Goal: Information Seeking & Learning: Find specific fact

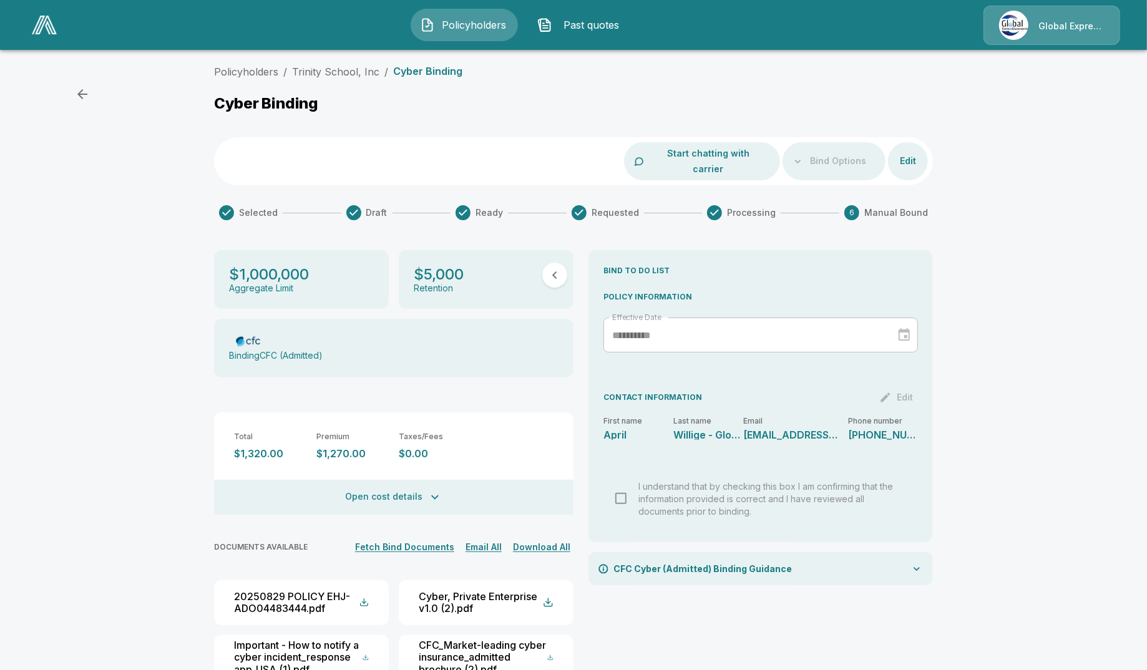
click at [136, 135] on div "**********" at bounding box center [573, 382] width 1147 height 646
click at [402, 485] on button "Open cost details" at bounding box center [393, 497] width 359 height 35
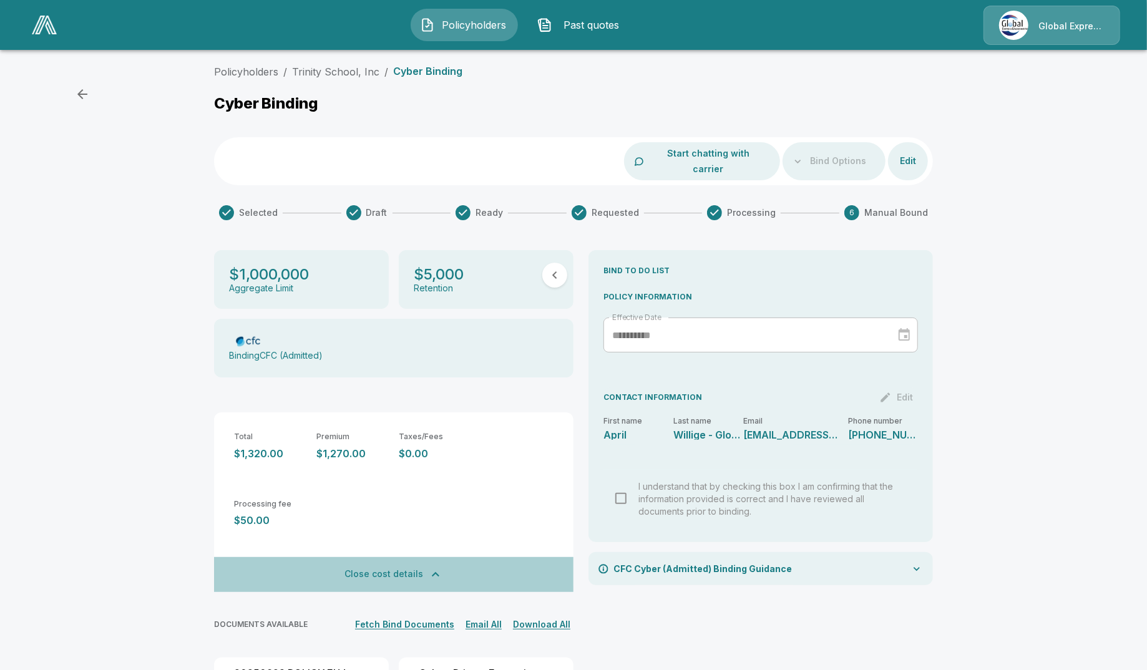
click at [415, 559] on button "Close cost details" at bounding box center [393, 574] width 359 height 35
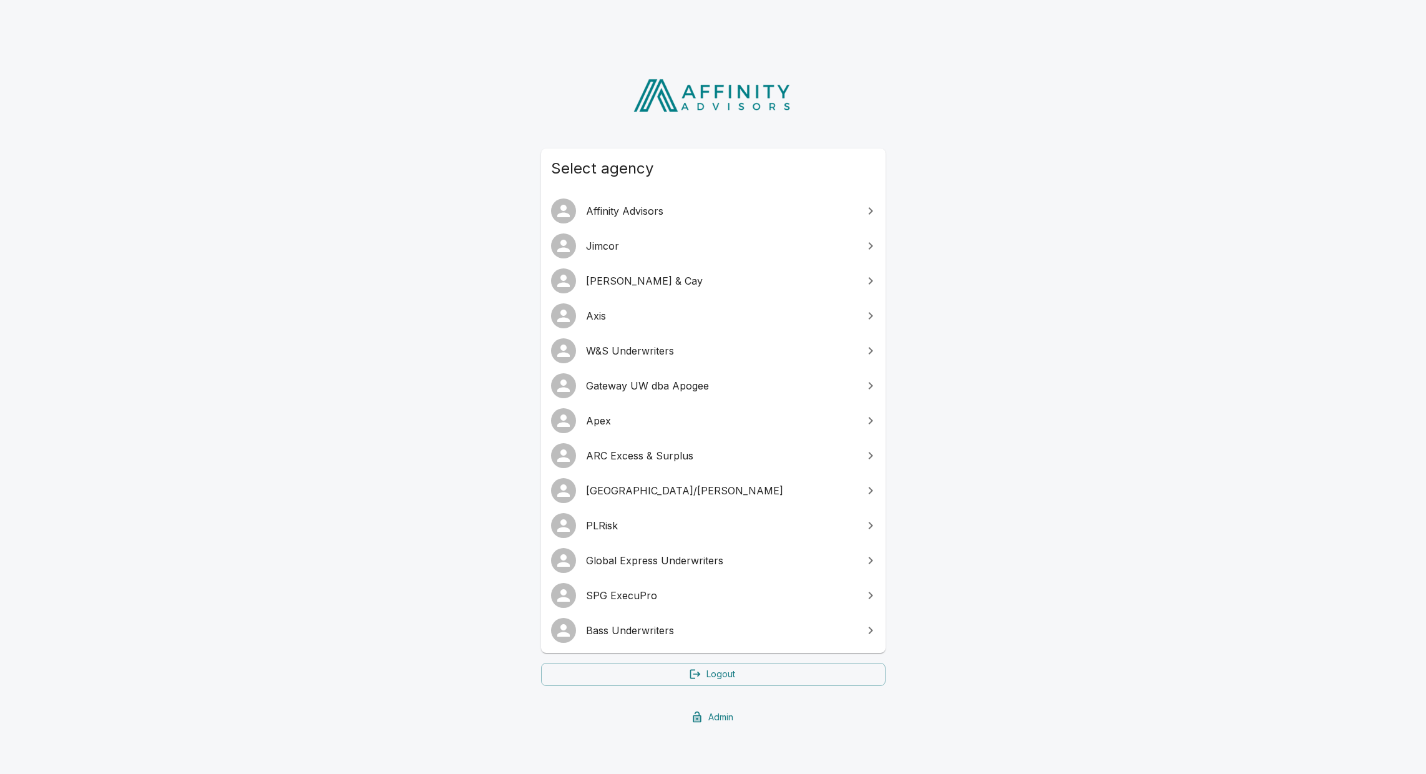
click at [653, 454] on span "ARC Excess & Surplus" at bounding box center [721, 455] width 270 height 15
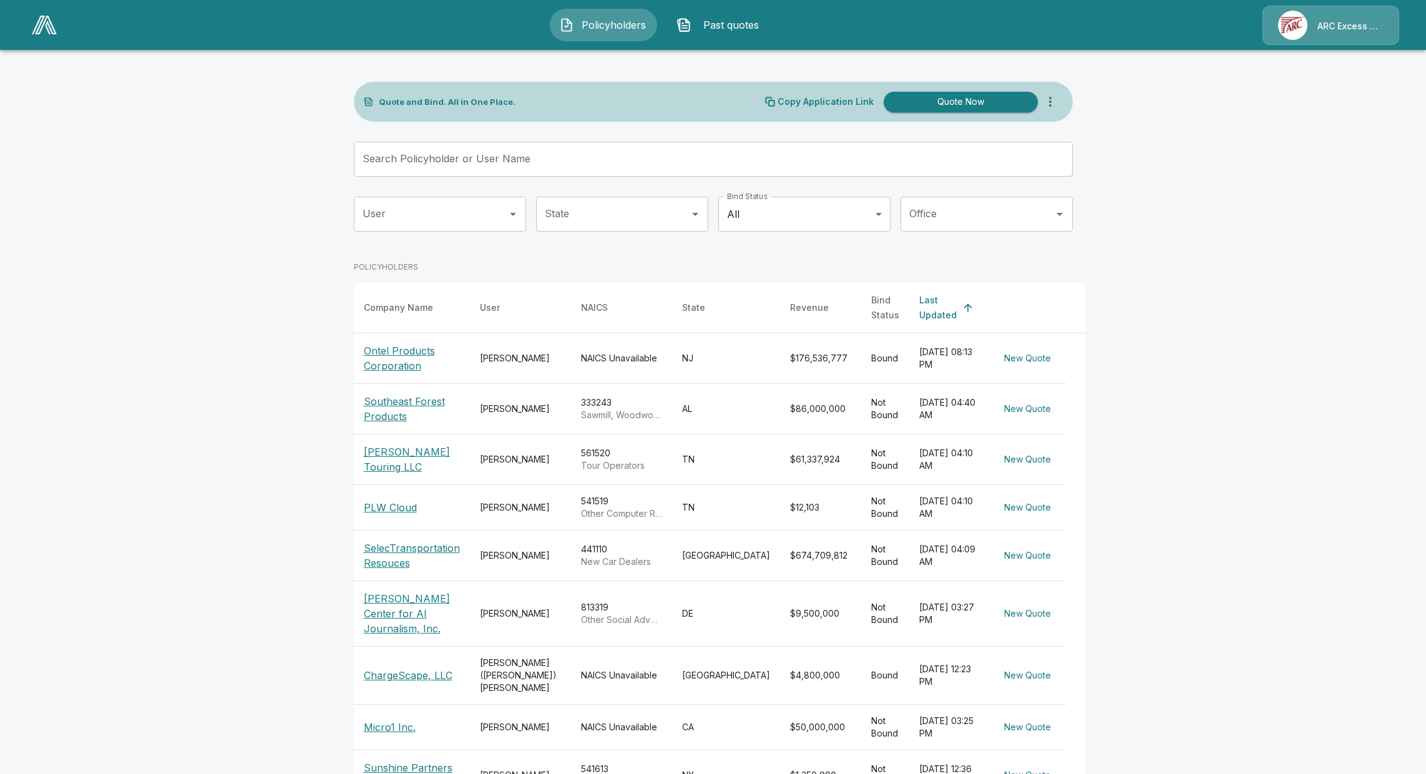
click at [742, 33] on button "Past quotes" at bounding box center [720, 25] width 107 height 32
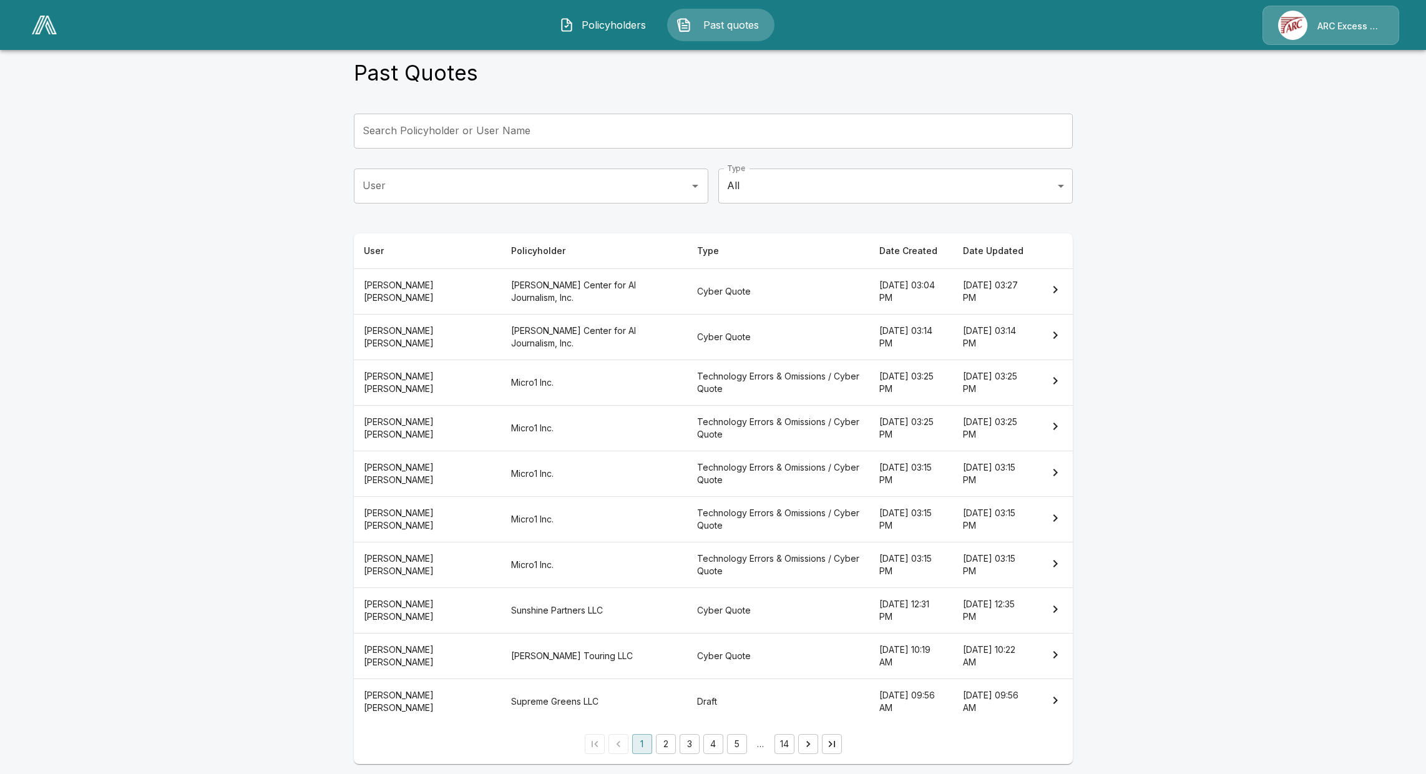
scroll to position [28, 0]
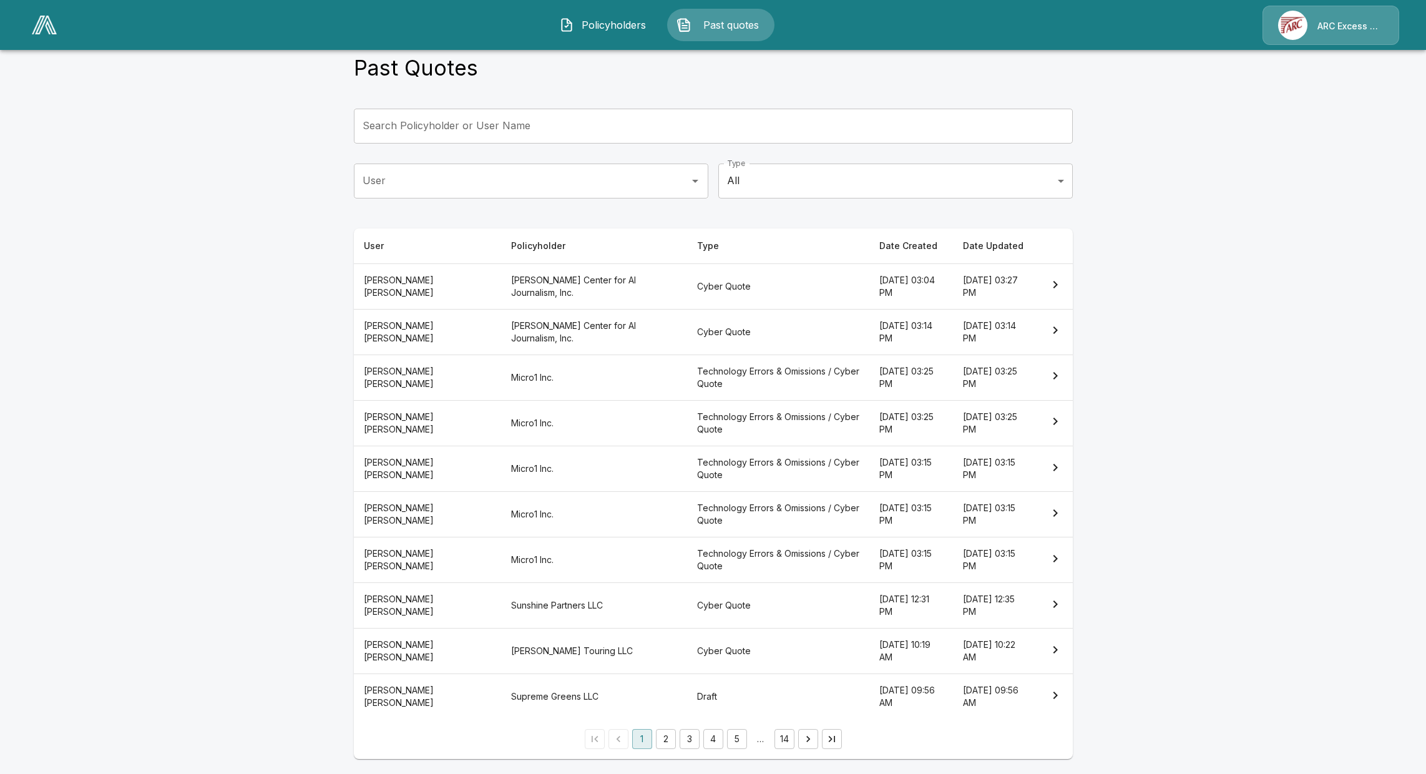
click at [537, 690] on th "Supreme Greens LLC" at bounding box center [594, 697] width 186 height 46
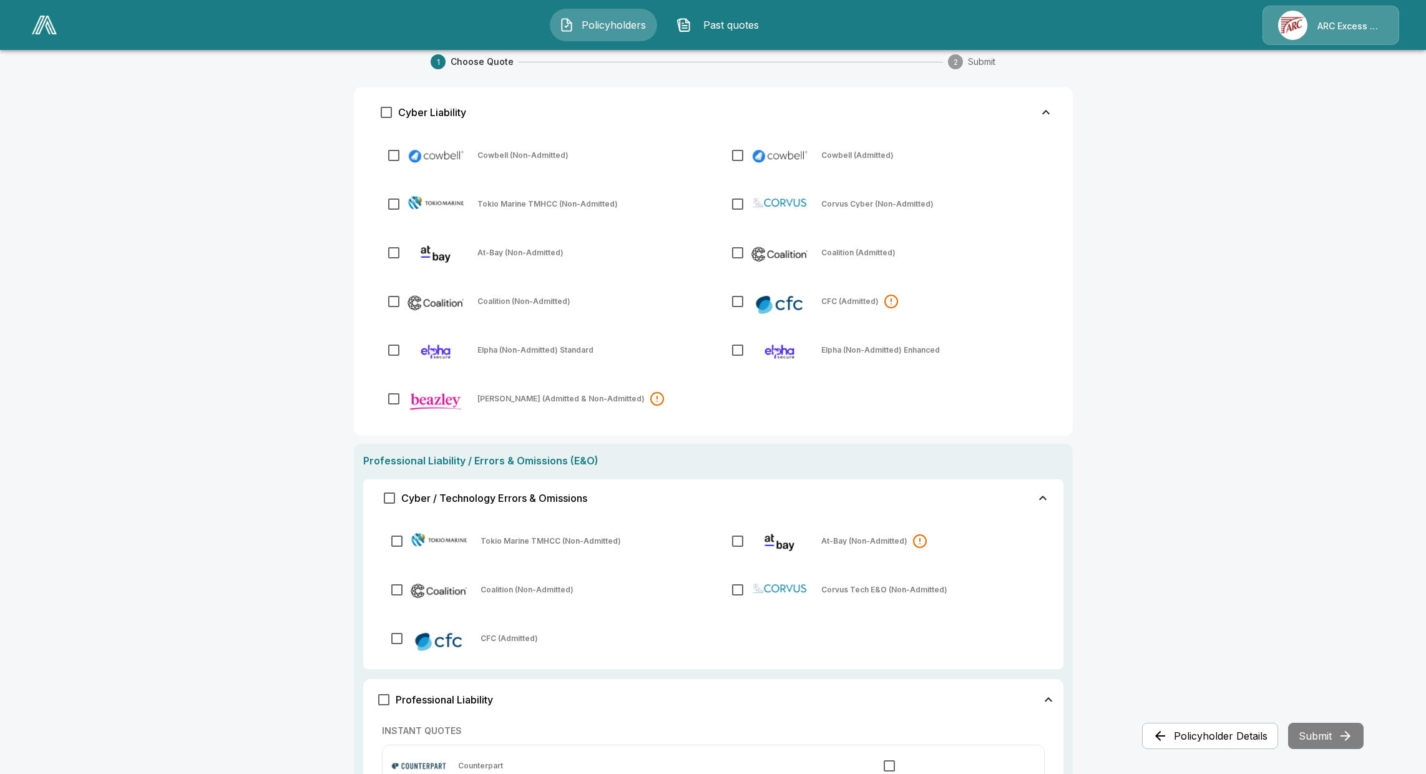
scroll to position [394, 0]
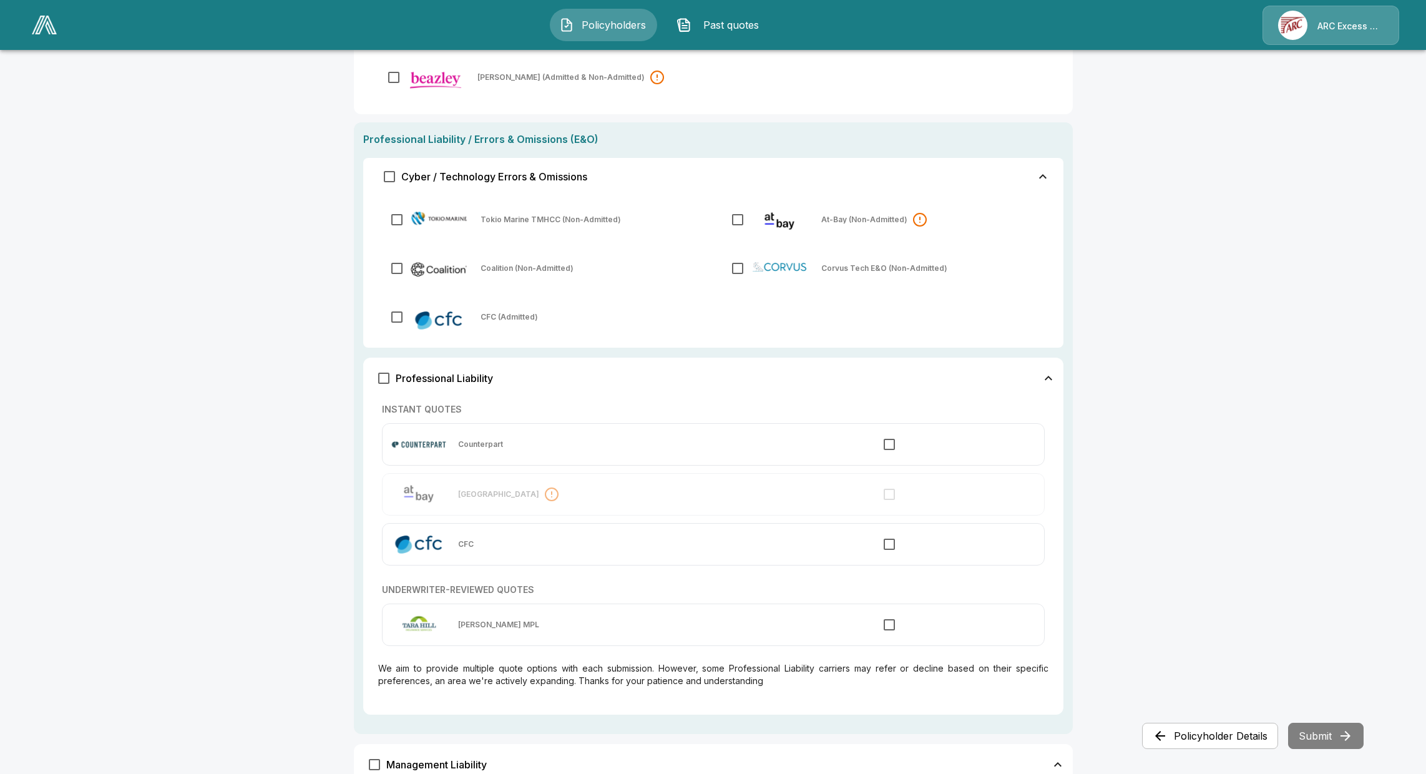
click at [597, 22] on span "Policyholders" at bounding box center [613, 24] width 69 height 15
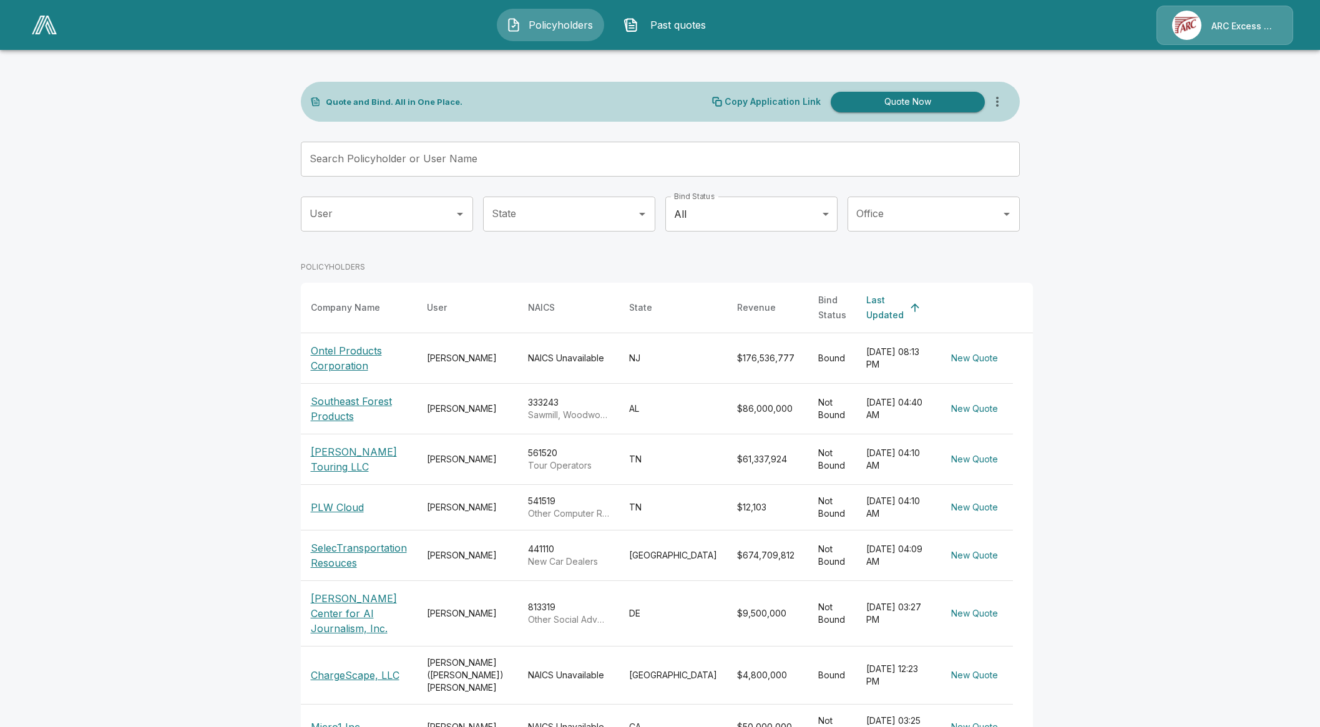
click at [662, 17] on span "Past quotes" at bounding box center [677, 24] width 69 height 15
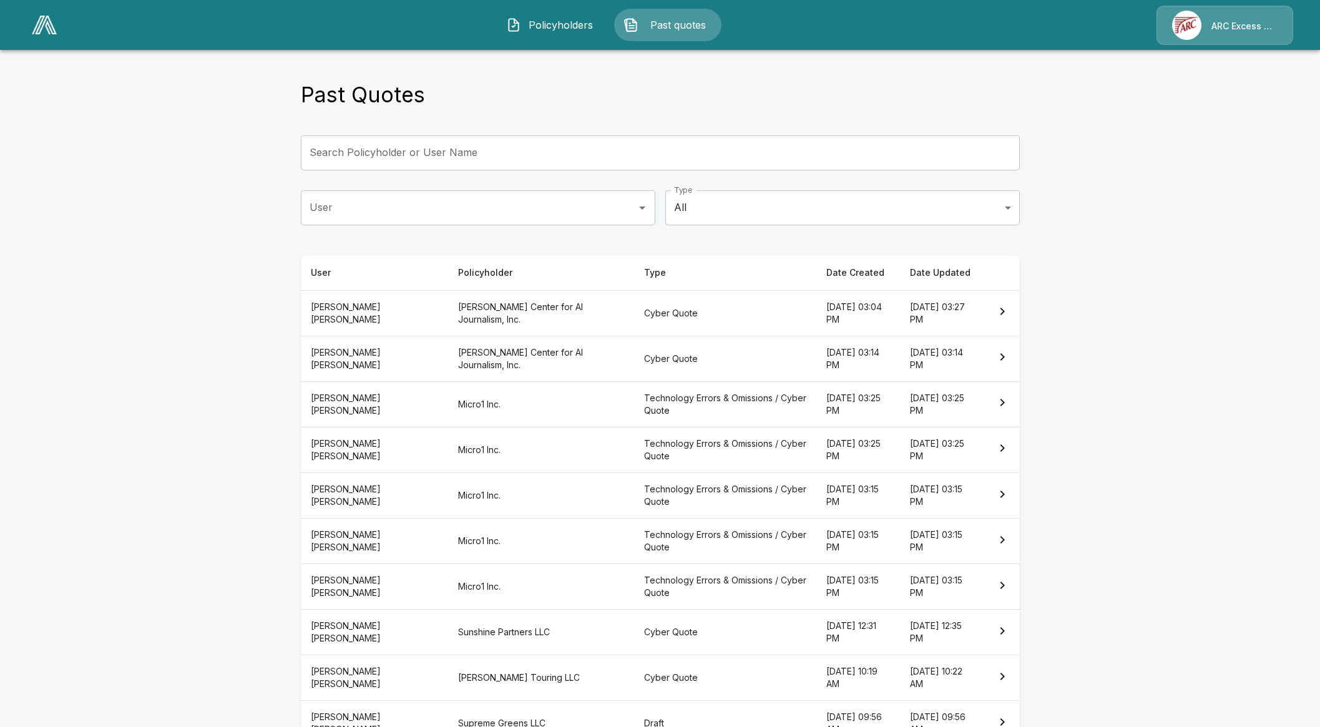
click at [1230, 30] on p "ARC Excess & Surplus" at bounding box center [1244, 26] width 66 height 12
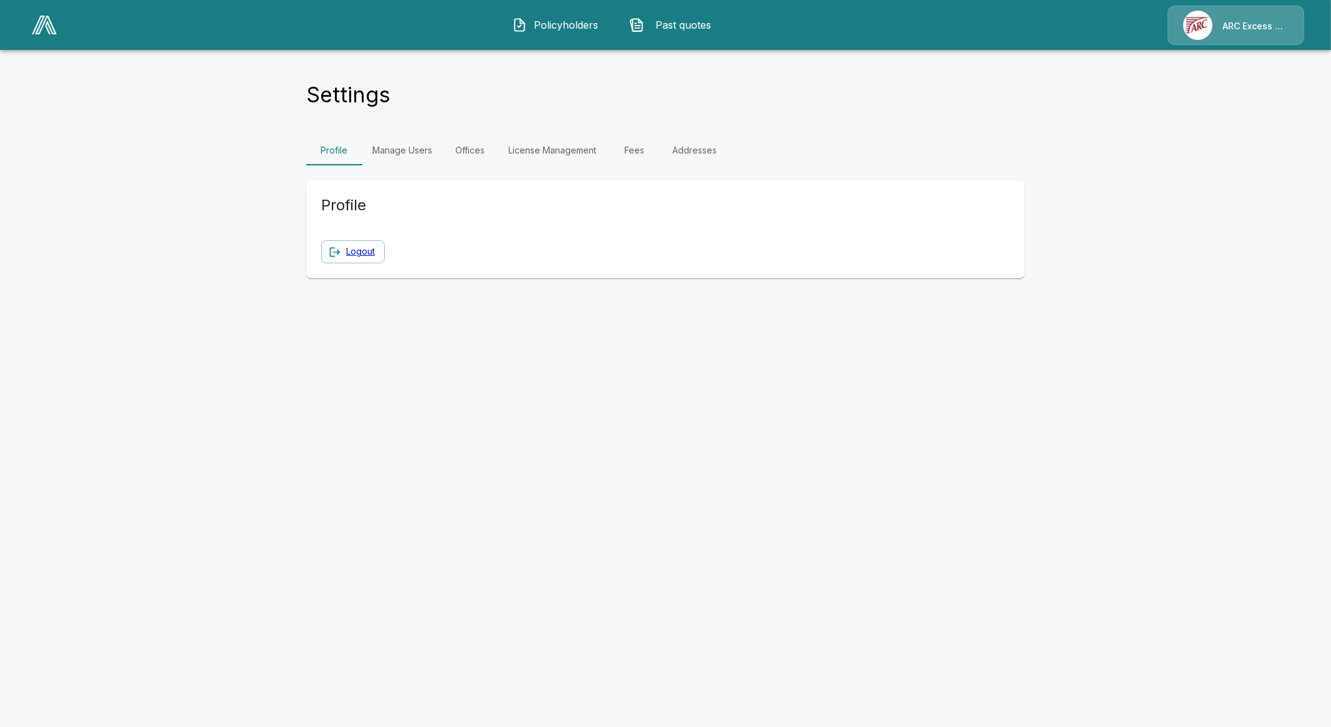
click at [402, 145] on link "Manage Users" at bounding box center [402, 150] width 80 height 30
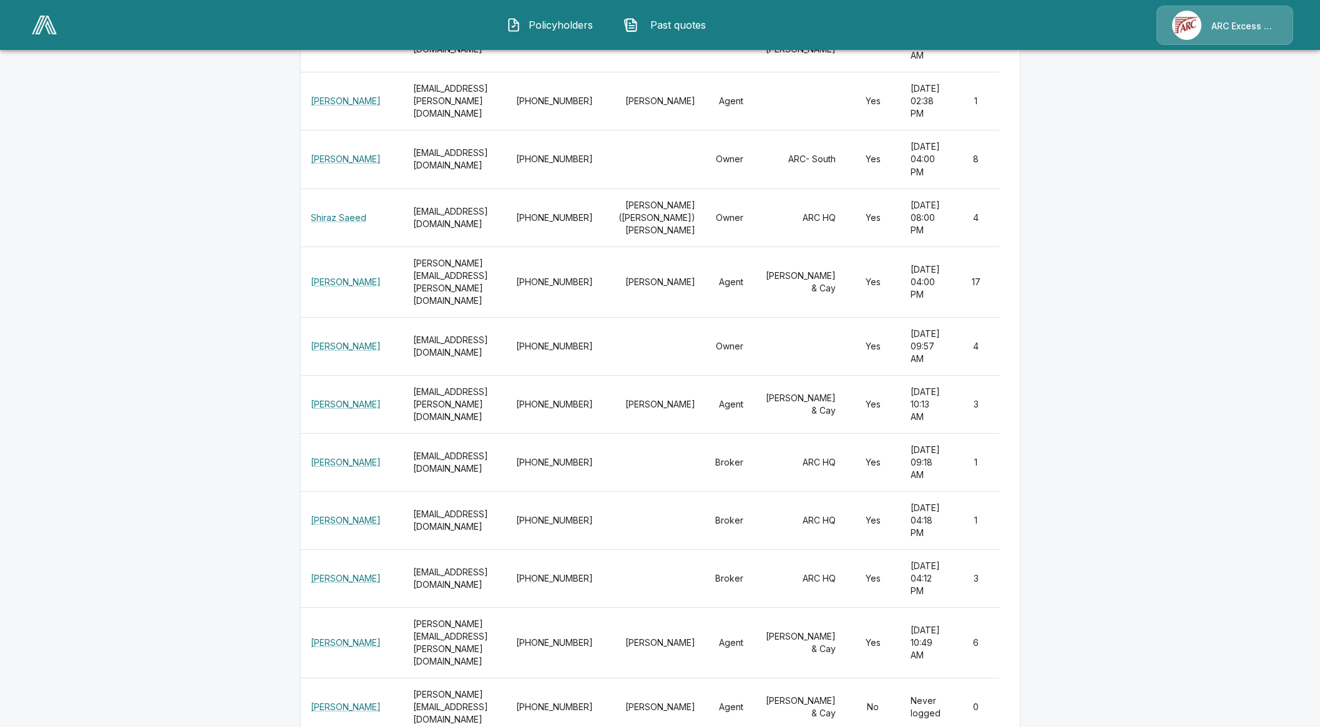
scroll to position [110, 0]
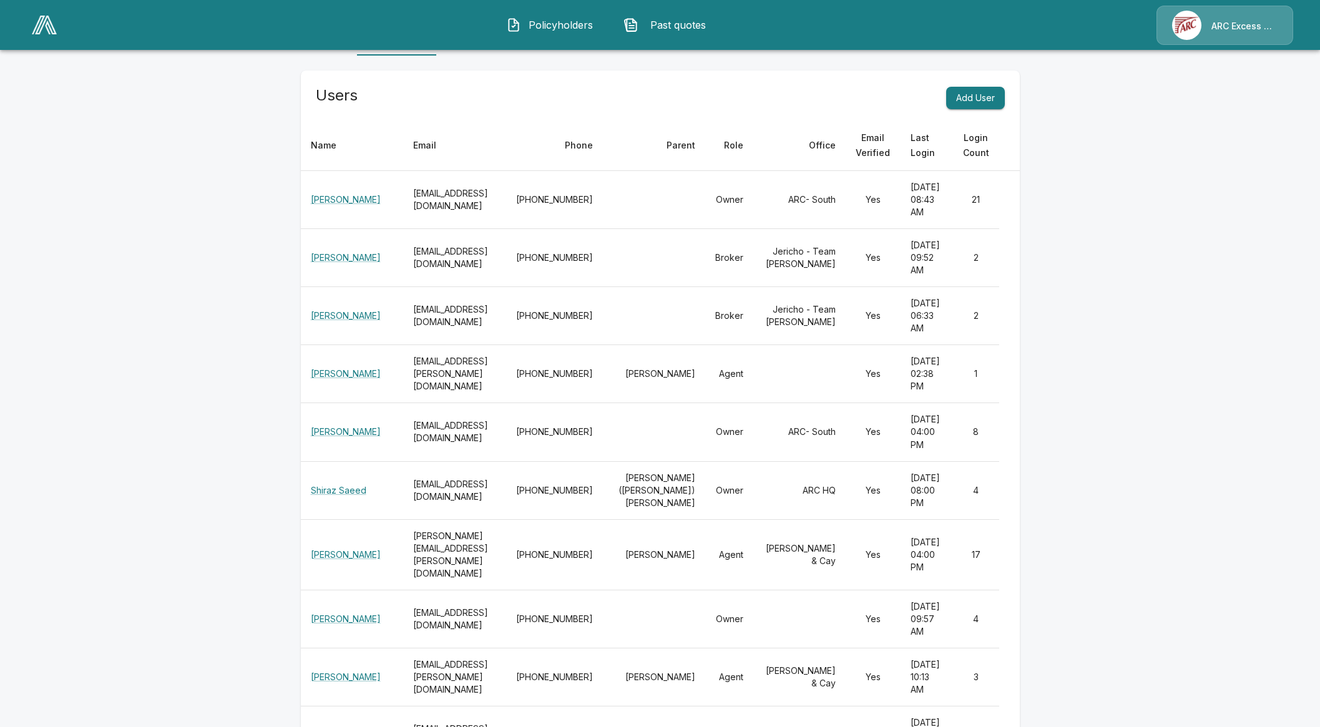
click at [256, 600] on main "Settings Profile Manage Users Offices License Management Fees Addresses Users A…" at bounding box center [660, 728] width 1320 height 1676
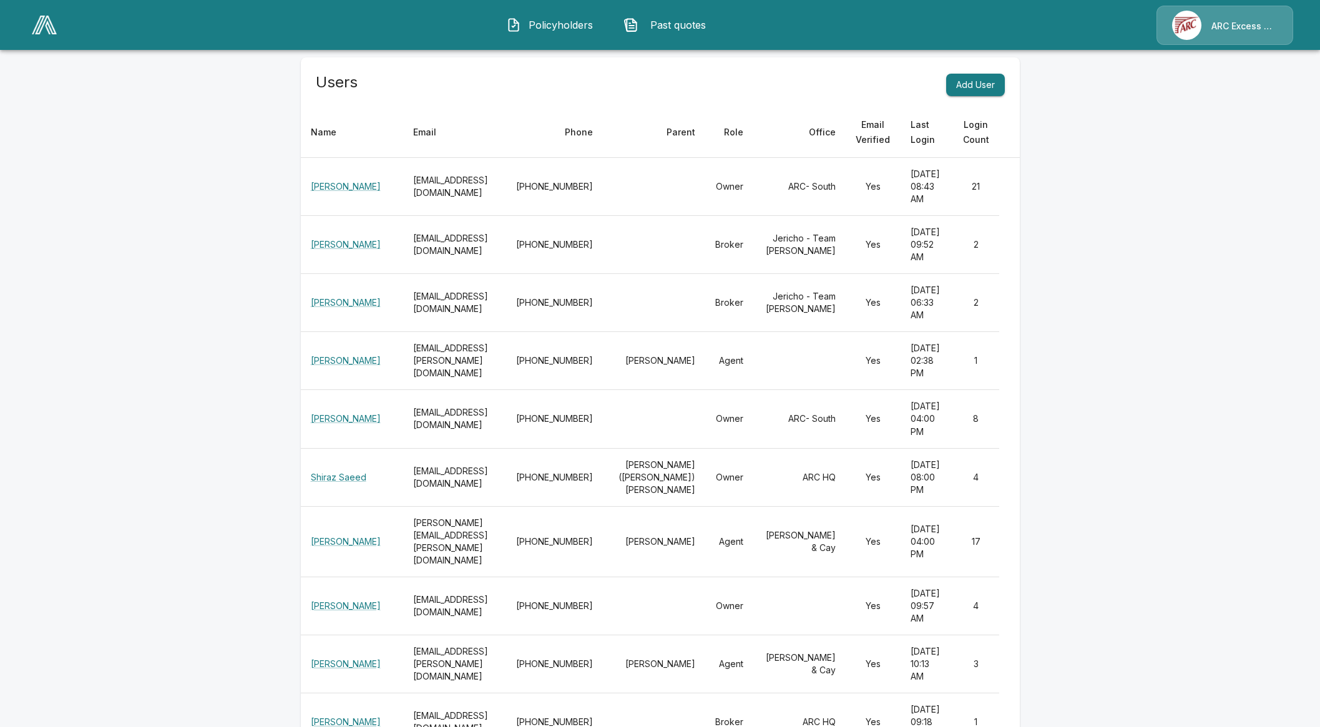
scroll to position [32, 0]
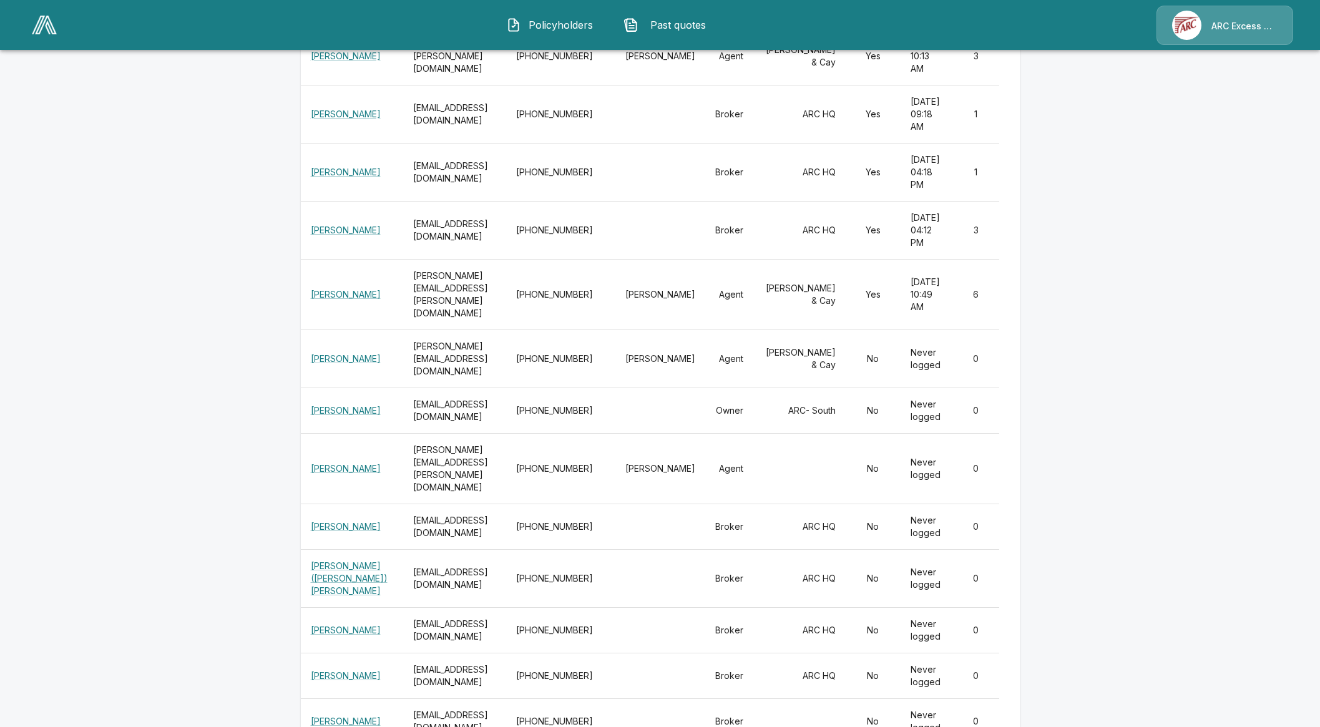
scroll to position [734, 0]
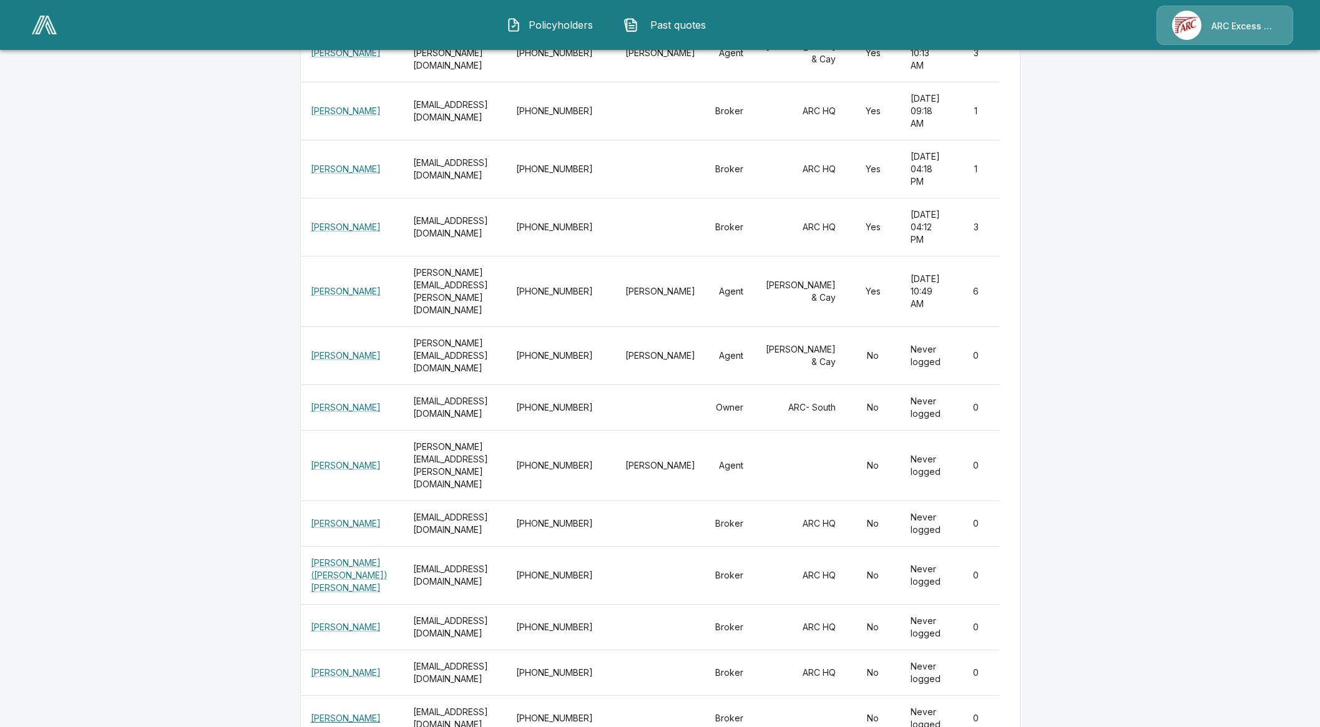
click at [324, 712] on link "Samuel Ingardia" at bounding box center [346, 717] width 70 height 11
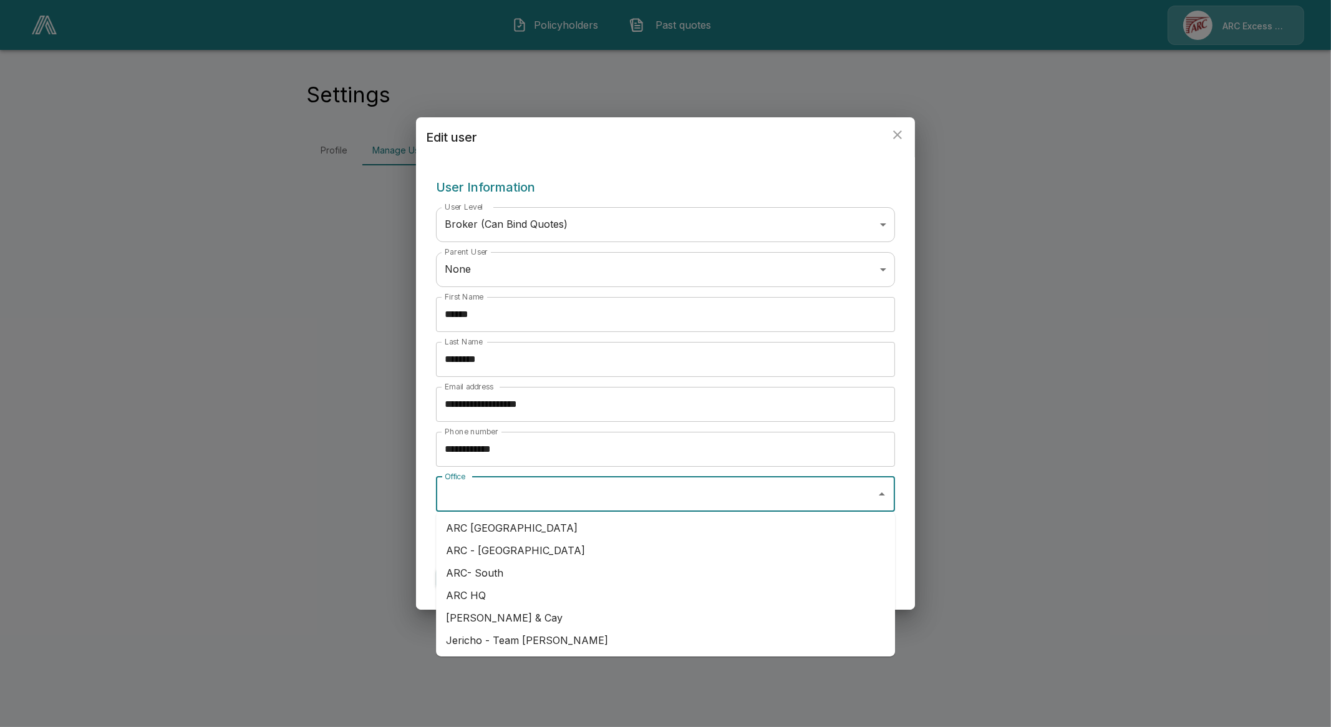
click at [505, 503] on input "Office" at bounding box center [656, 494] width 429 height 24
click at [529, 641] on li "Jericho - Team Gravier" at bounding box center [665, 640] width 459 height 22
type input "**********"
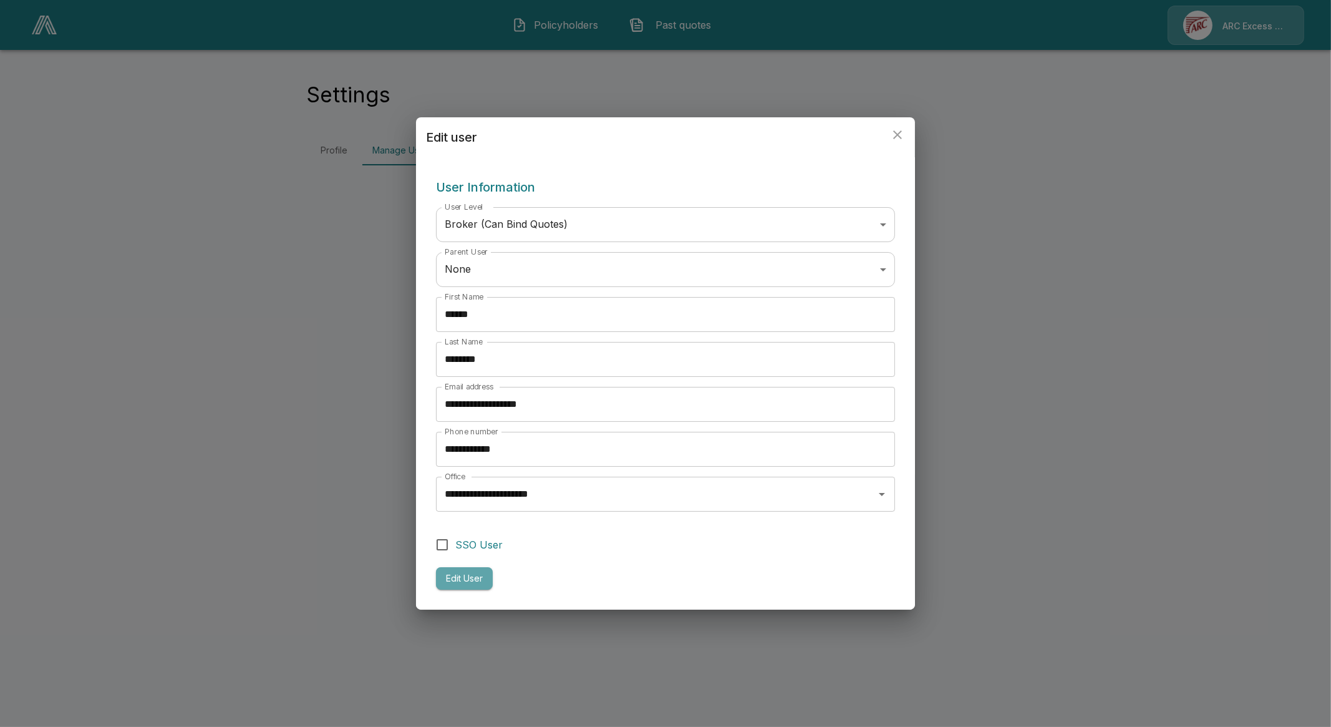
click at [467, 575] on button "Edit User" at bounding box center [464, 578] width 57 height 23
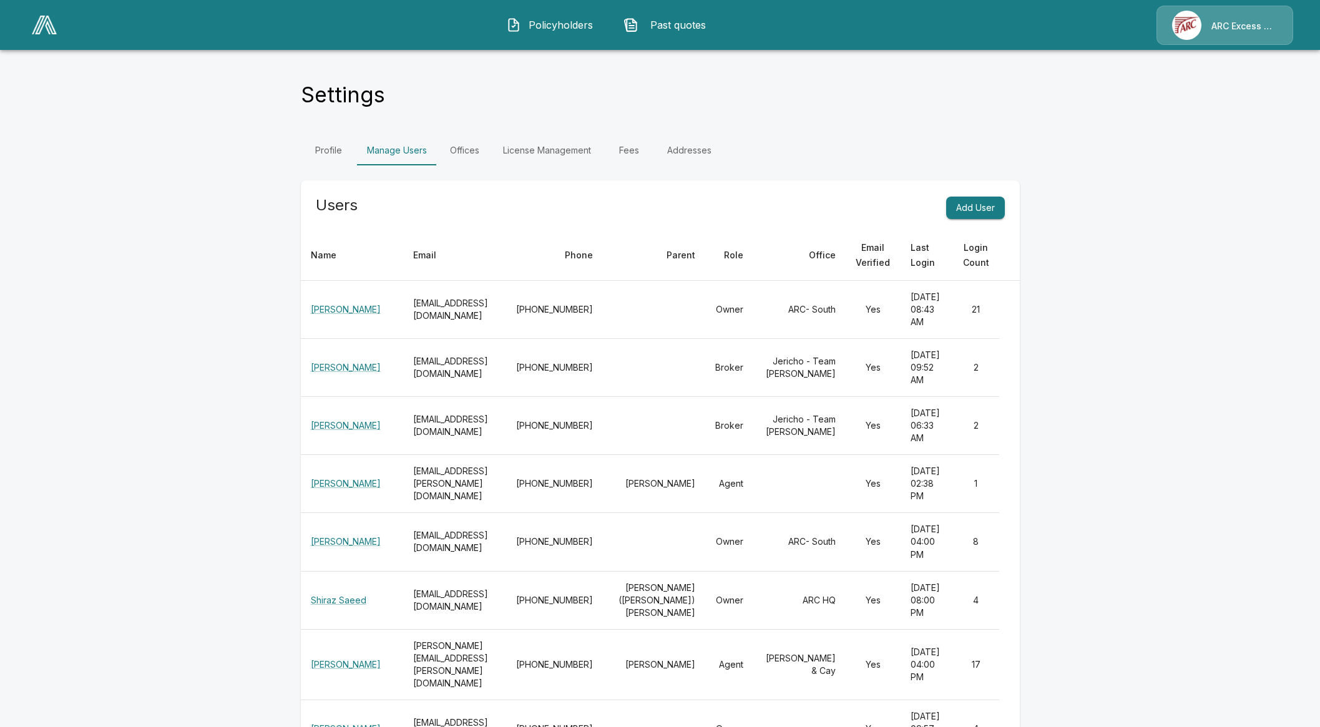
click at [39, 31] on img at bounding box center [44, 25] width 25 height 19
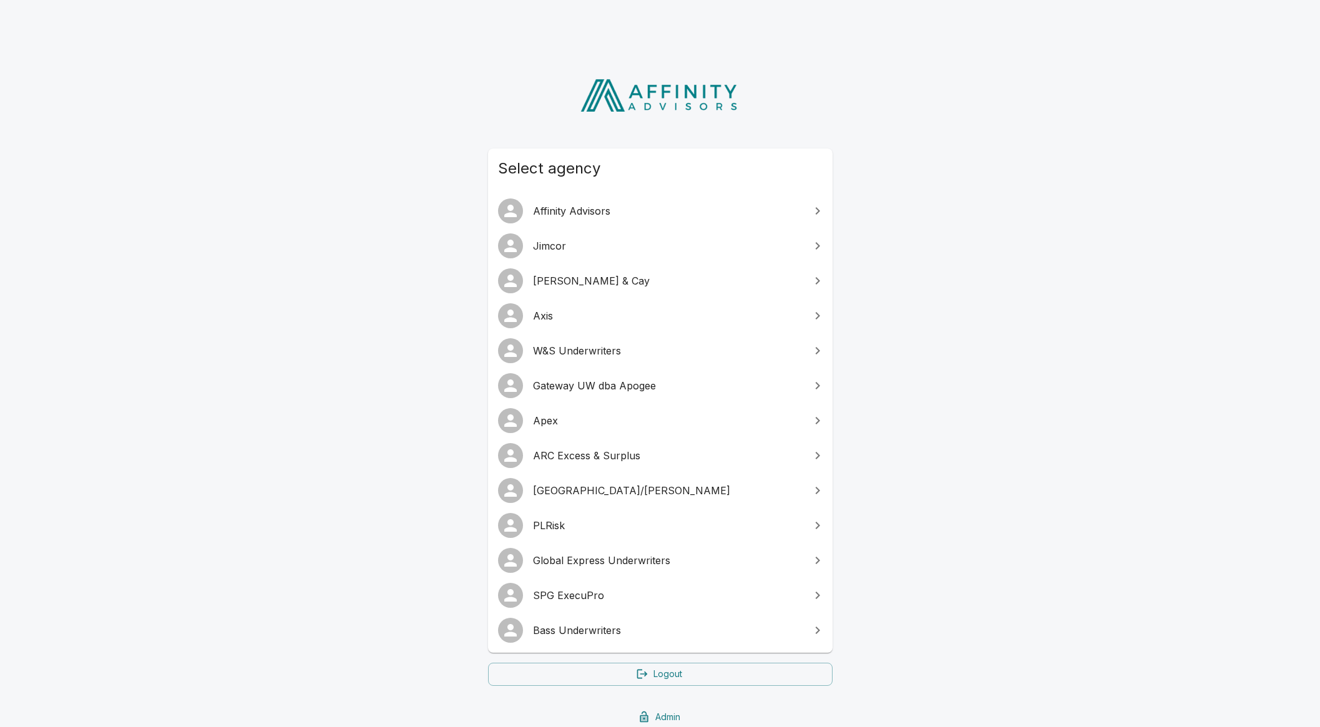
click at [588, 591] on span "SPG ExecuPro" at bounding box center [668, 595] width 270 height 15
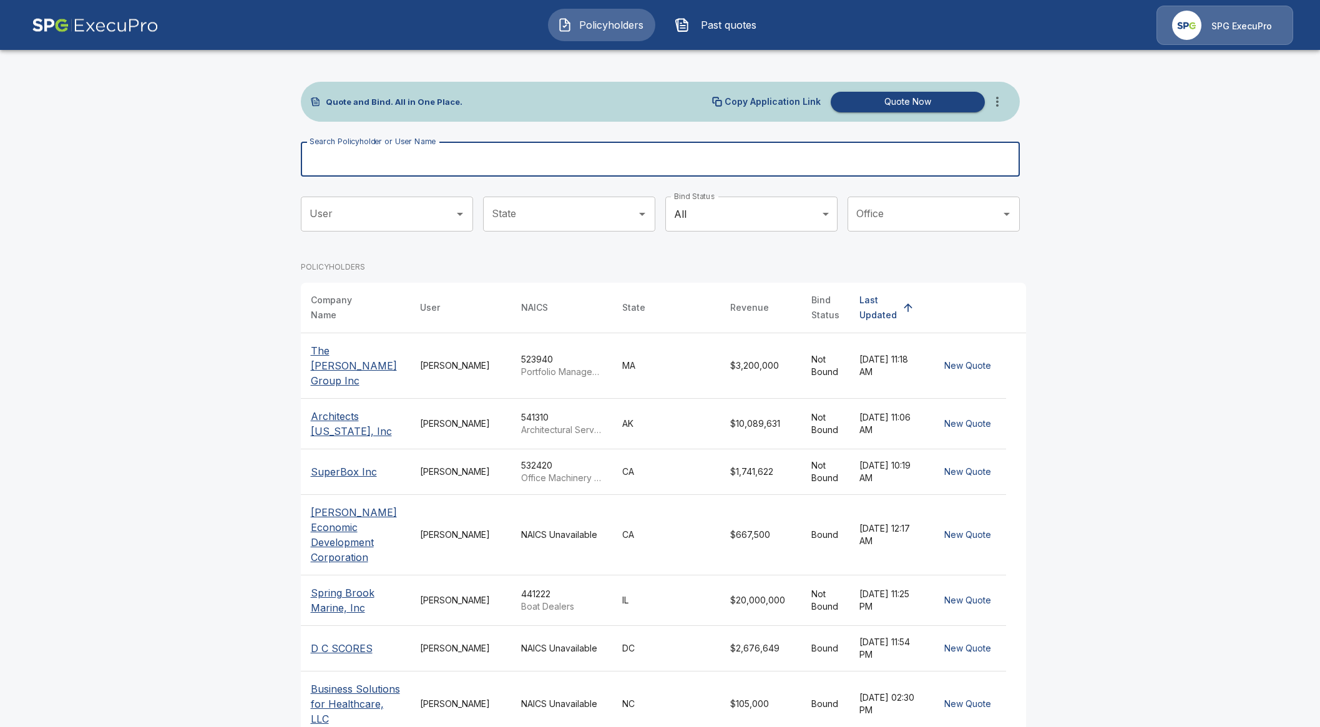
click at [485, 163] on input "Search Policyholder or User Name" at bounding box center [653, 159] width 705 height 35
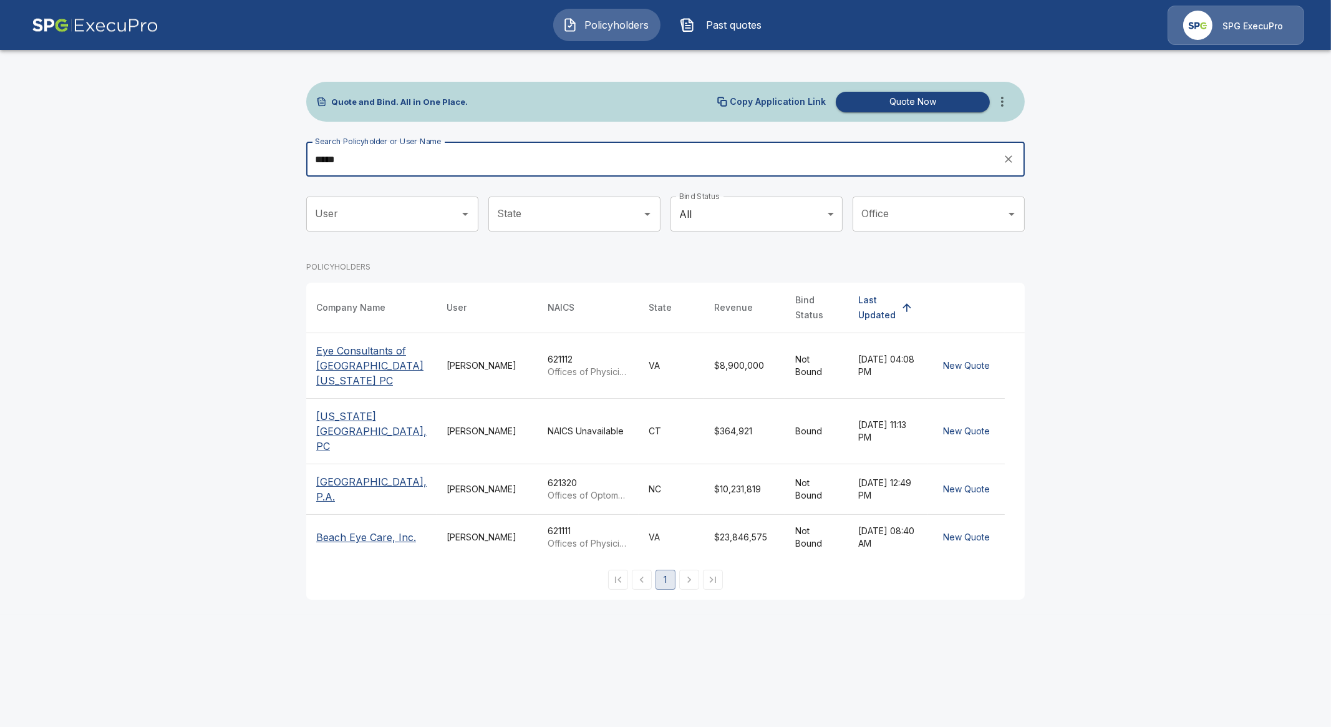
type input "*****"
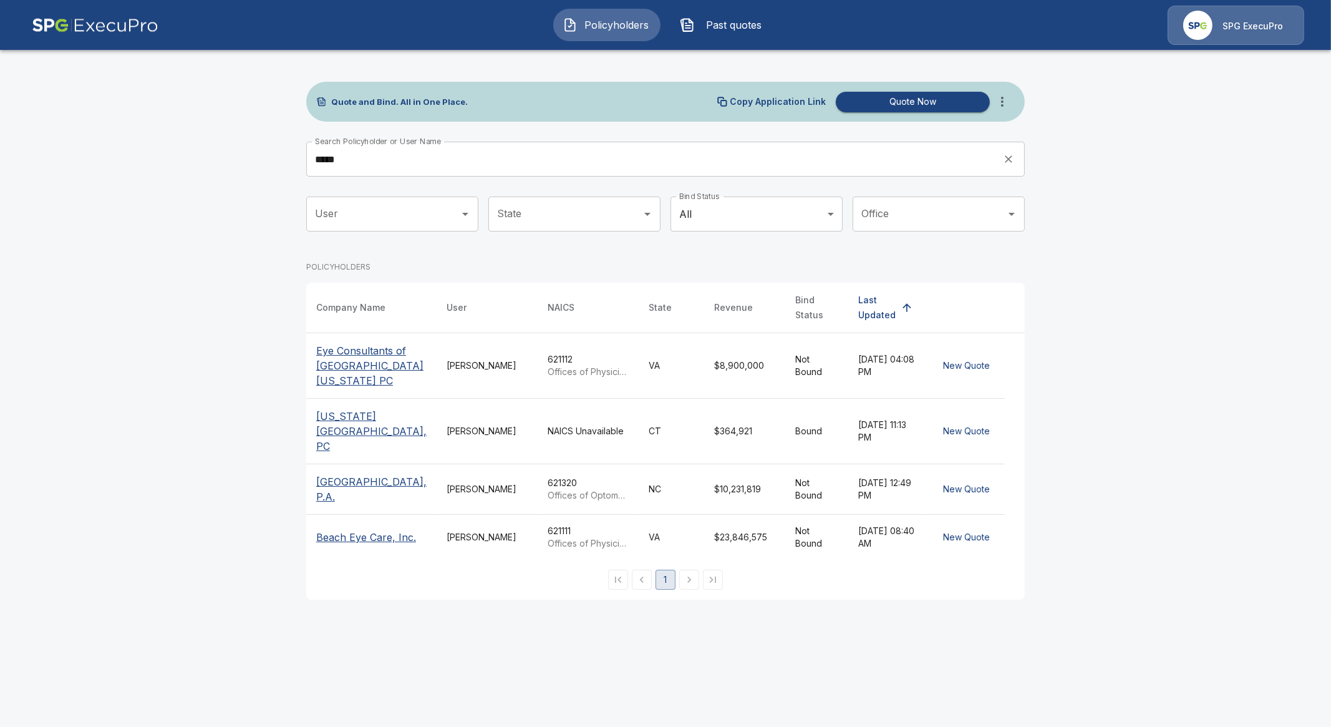
click at [366, 411] on p "Connecticut Eye Center, PC" at bounding box center [371, 431] width 110 height 45
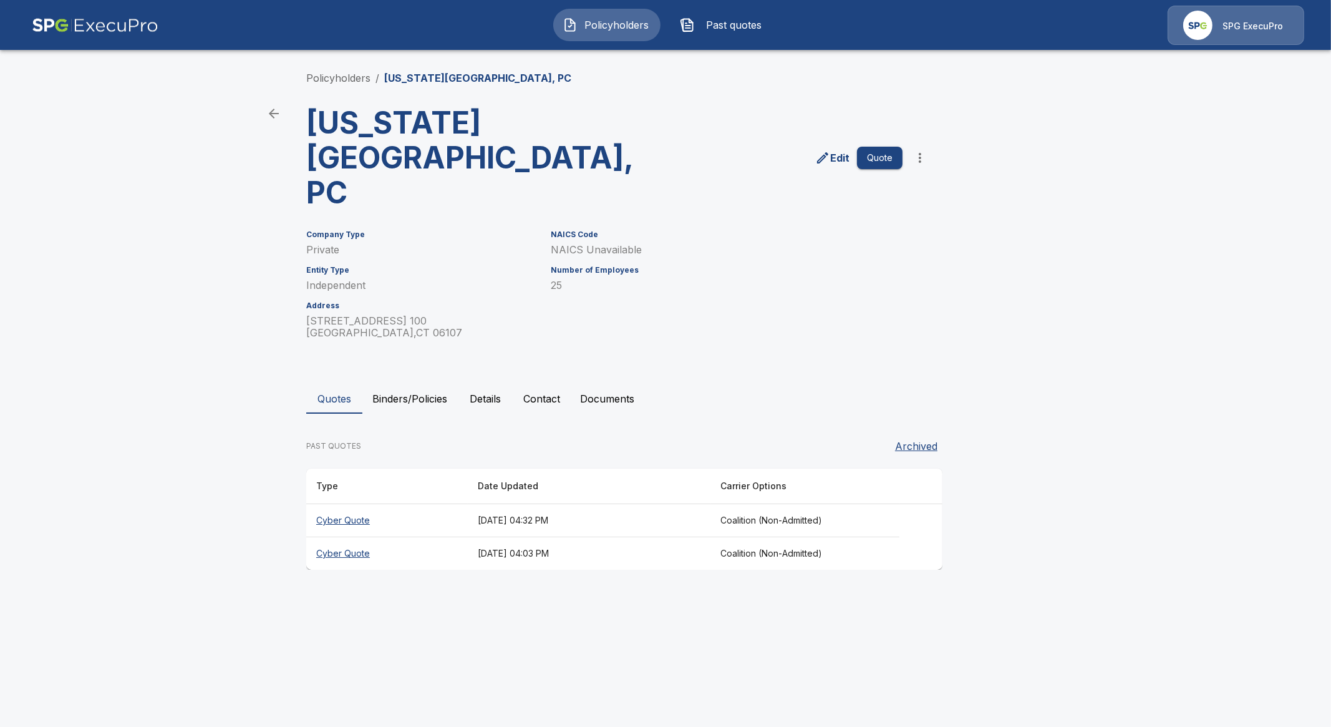
click at [353, 504] on th "Cyber Quote" at bounding box center [387, 520] width 162 height 33
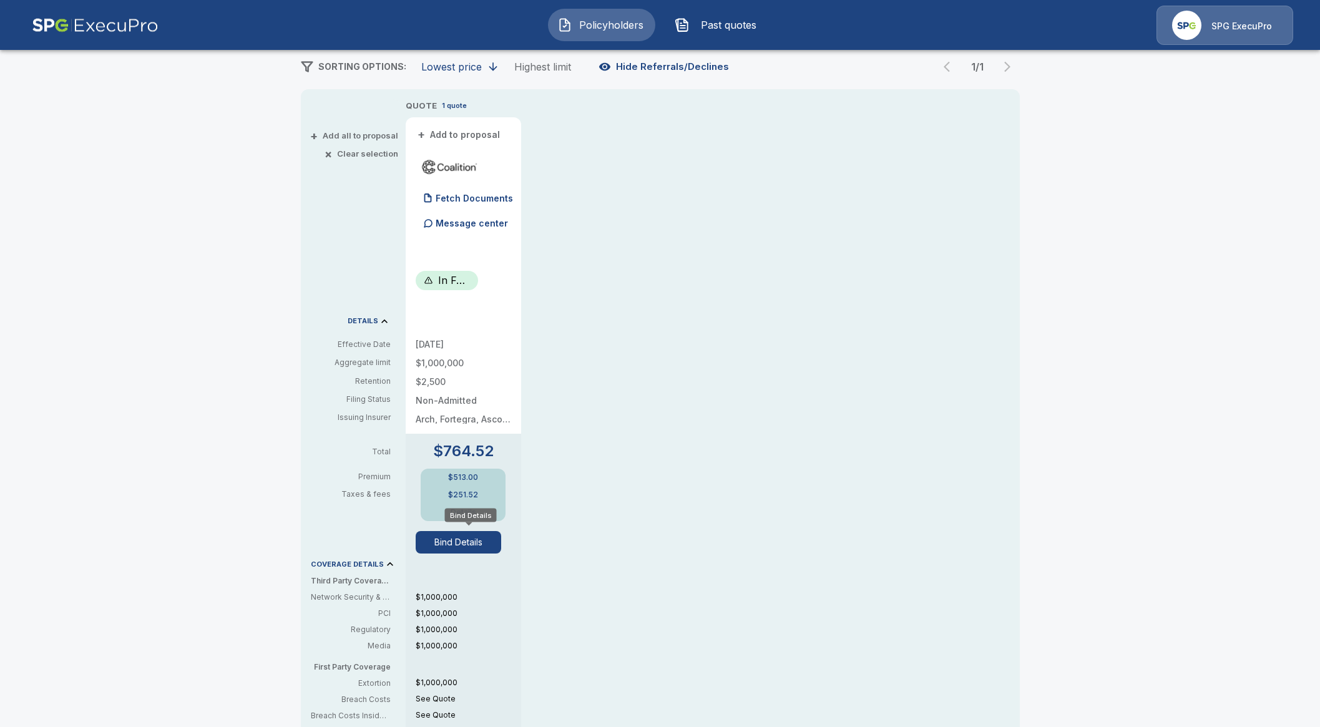
scroll to position [155, 0]
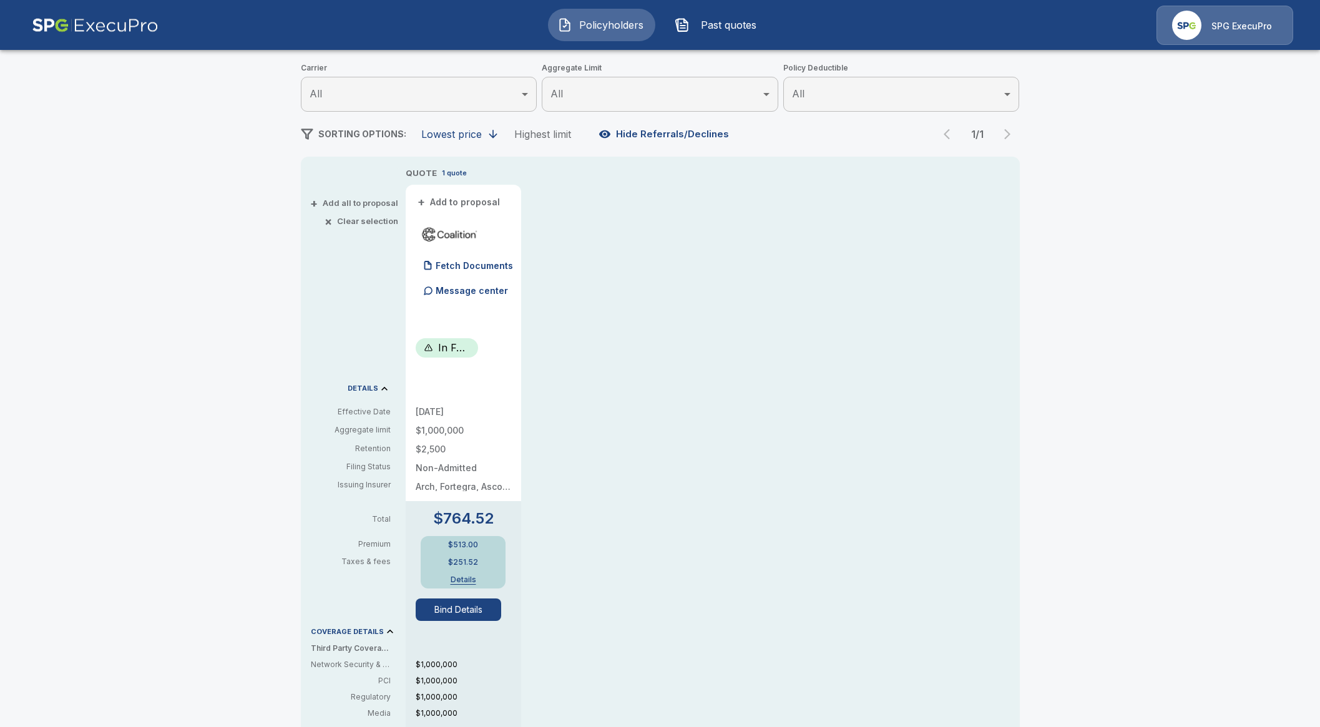
click at [480, 616] on button "Bind Details" at bounding box center [459, 609] width 86 height 22
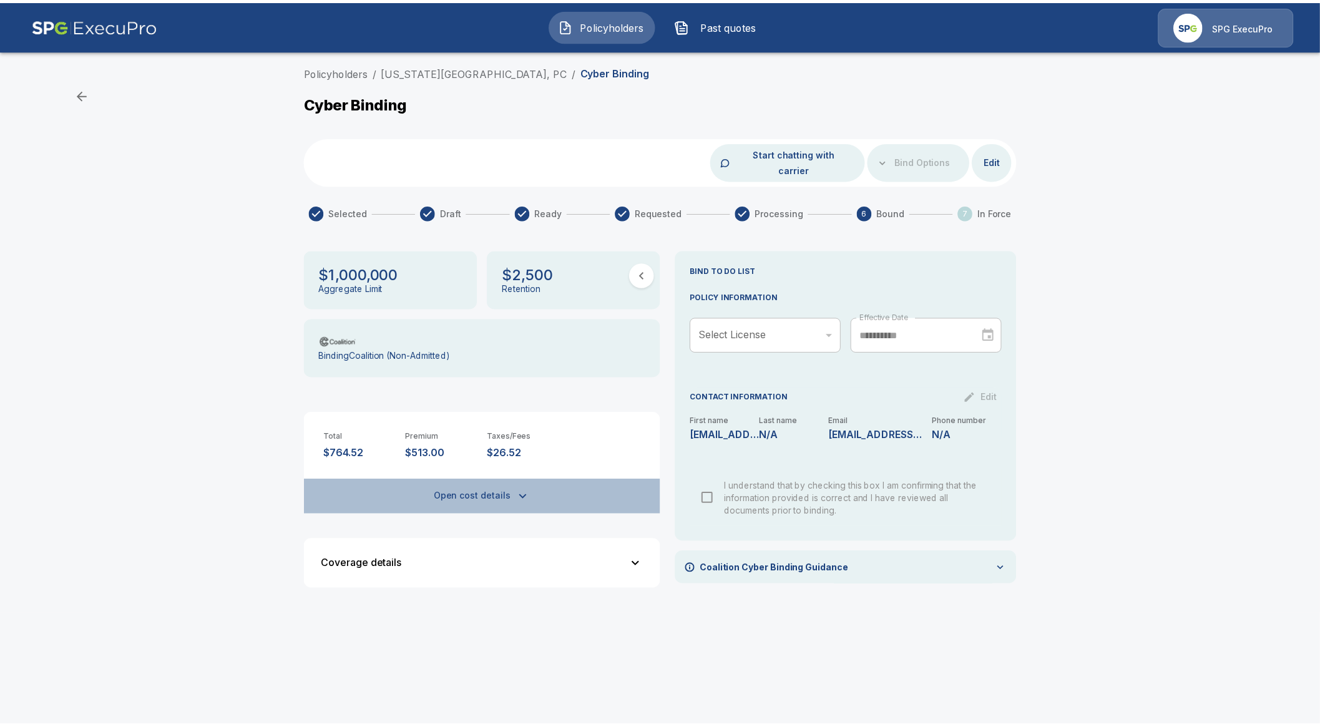
scroll to position [47, 0]
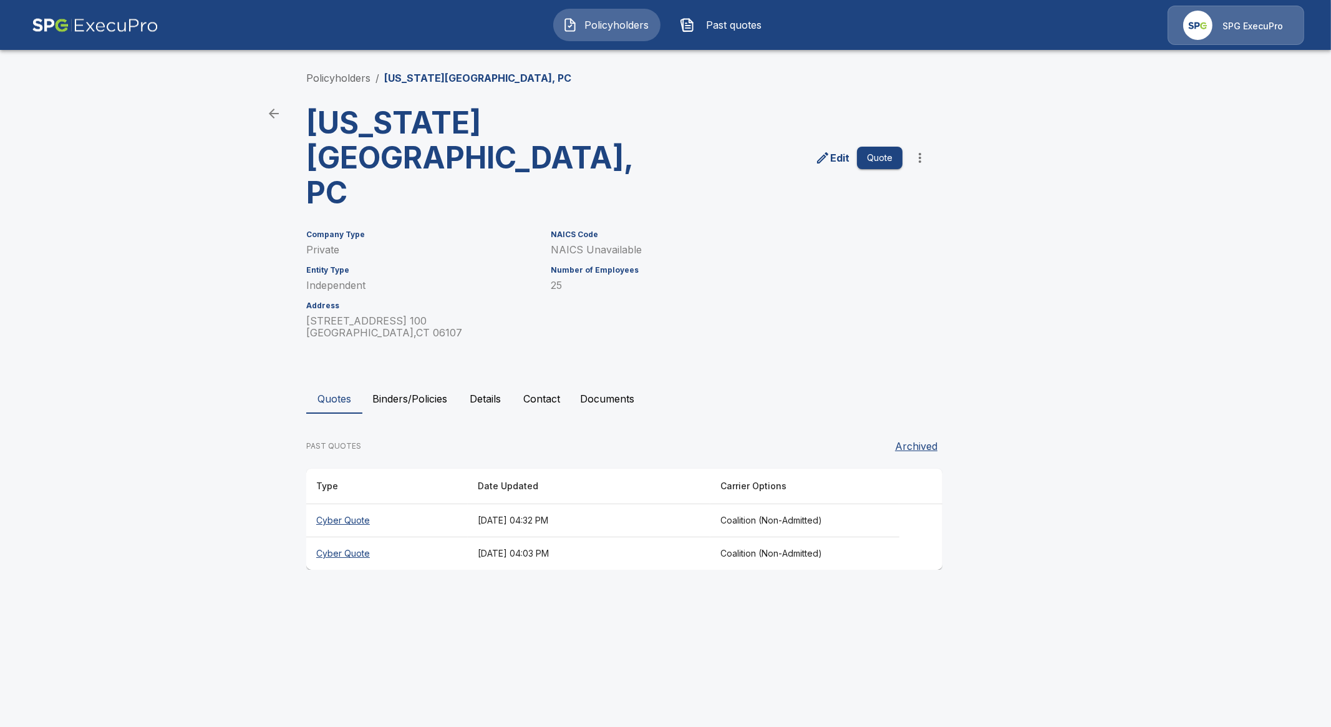
click at [351, 537] on th "Cyber Quote" at bounding box center [387, 553] width 162 height 33
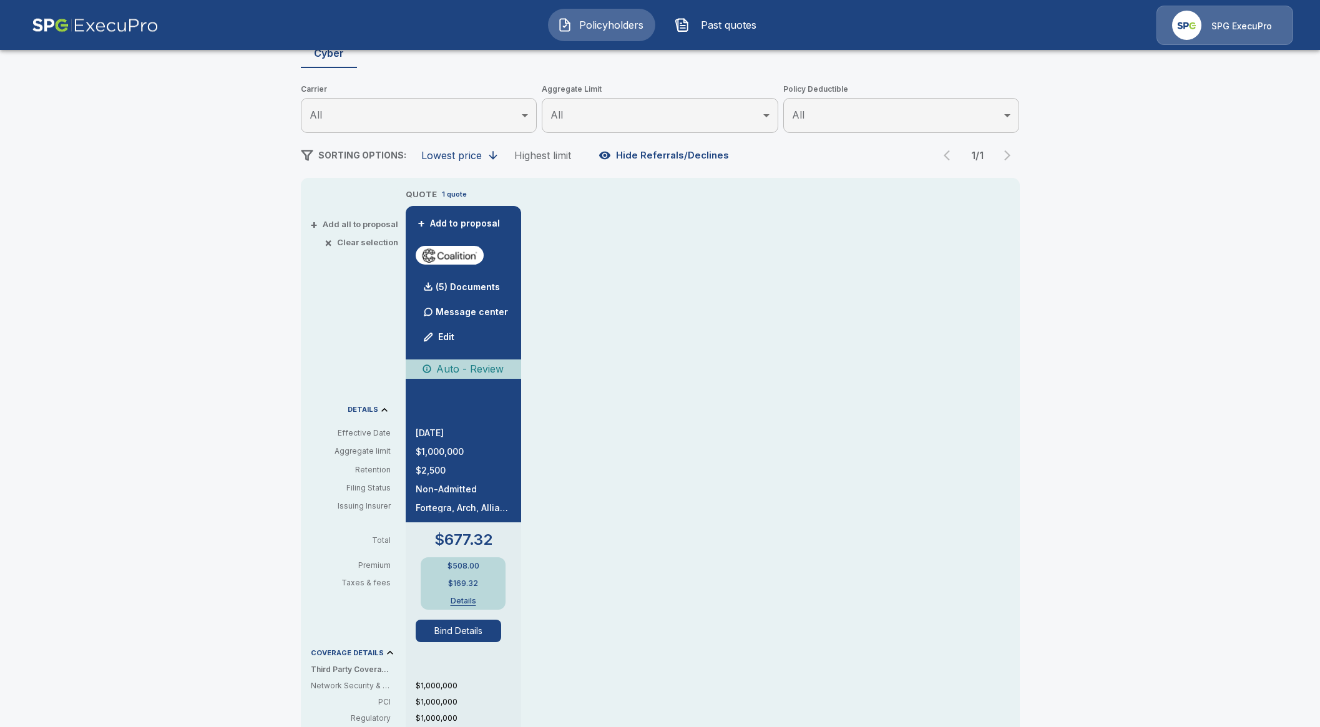
scroll to position [155, 0]
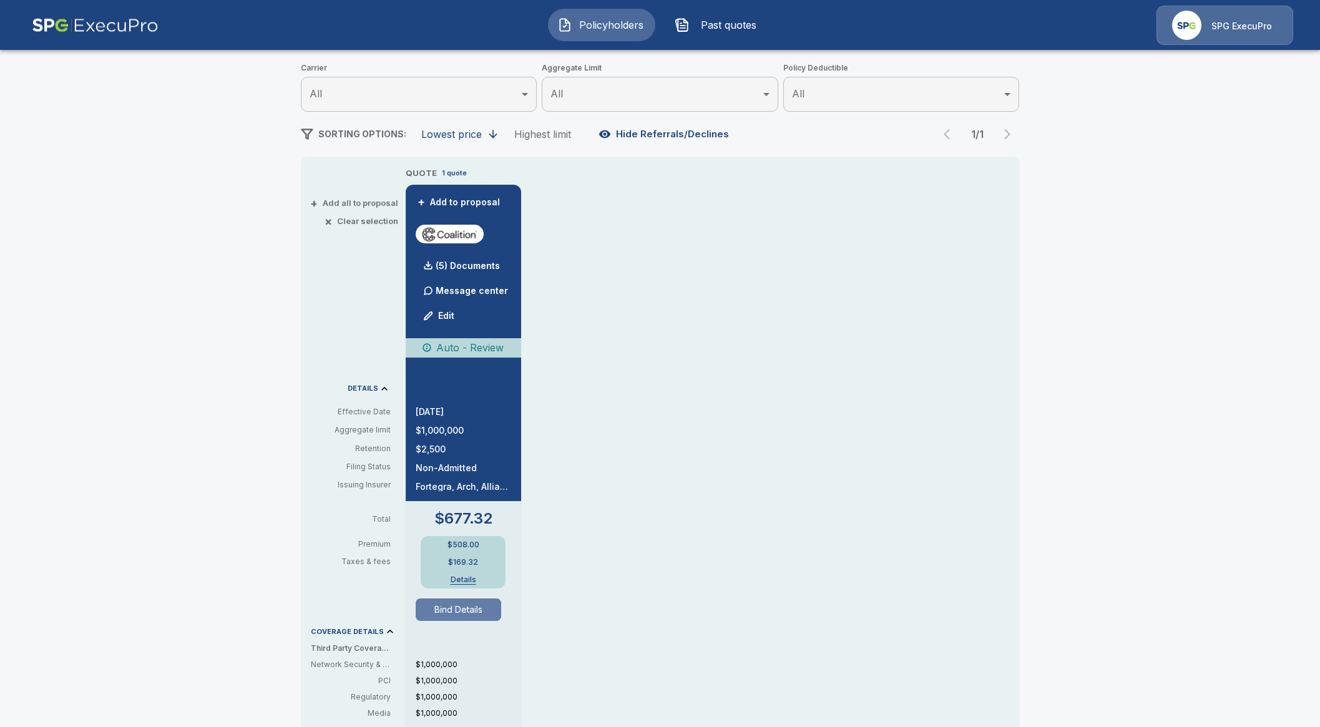
click at [475, 602] on button "Bind Details" at bounding box center [459, 609] width 86 height 22
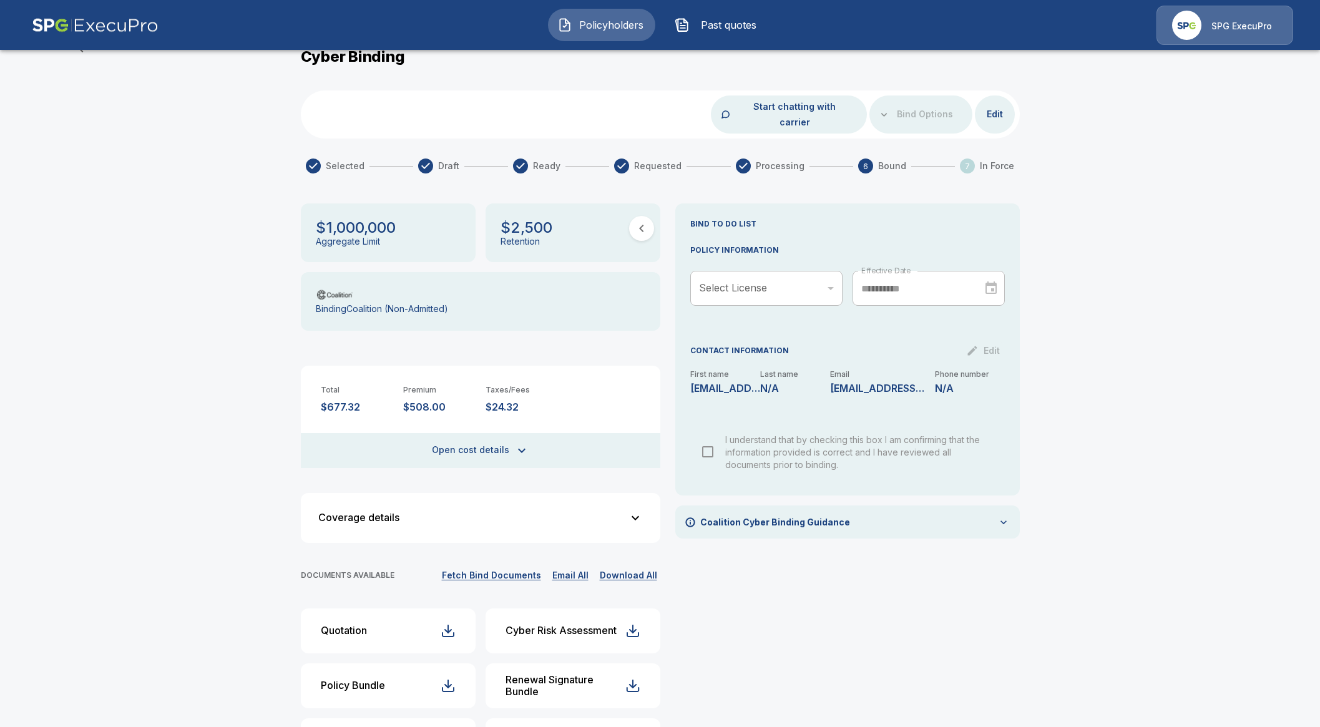
scroll to position [92, 0]
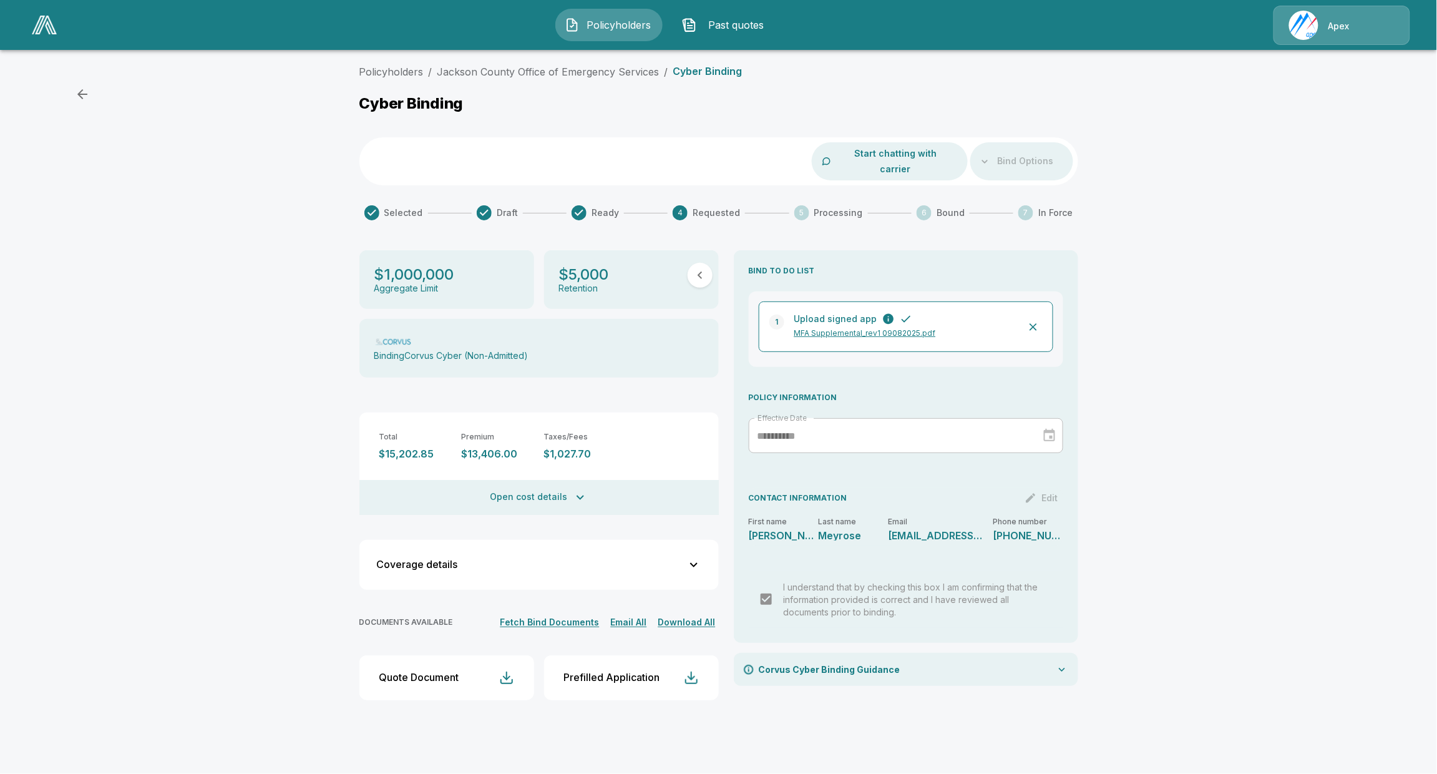
click at [1335, 185] on div "Policyholders / [GEOGRAPHIC_DATA] Office of Emergency Services / Cyber Binding …" at bounding box center [718, 392] width 1437 height 666
click at [497, 71] on link "Jackson County Office of Emergency Services" at bounding box center [548, 72] width 222 height 12
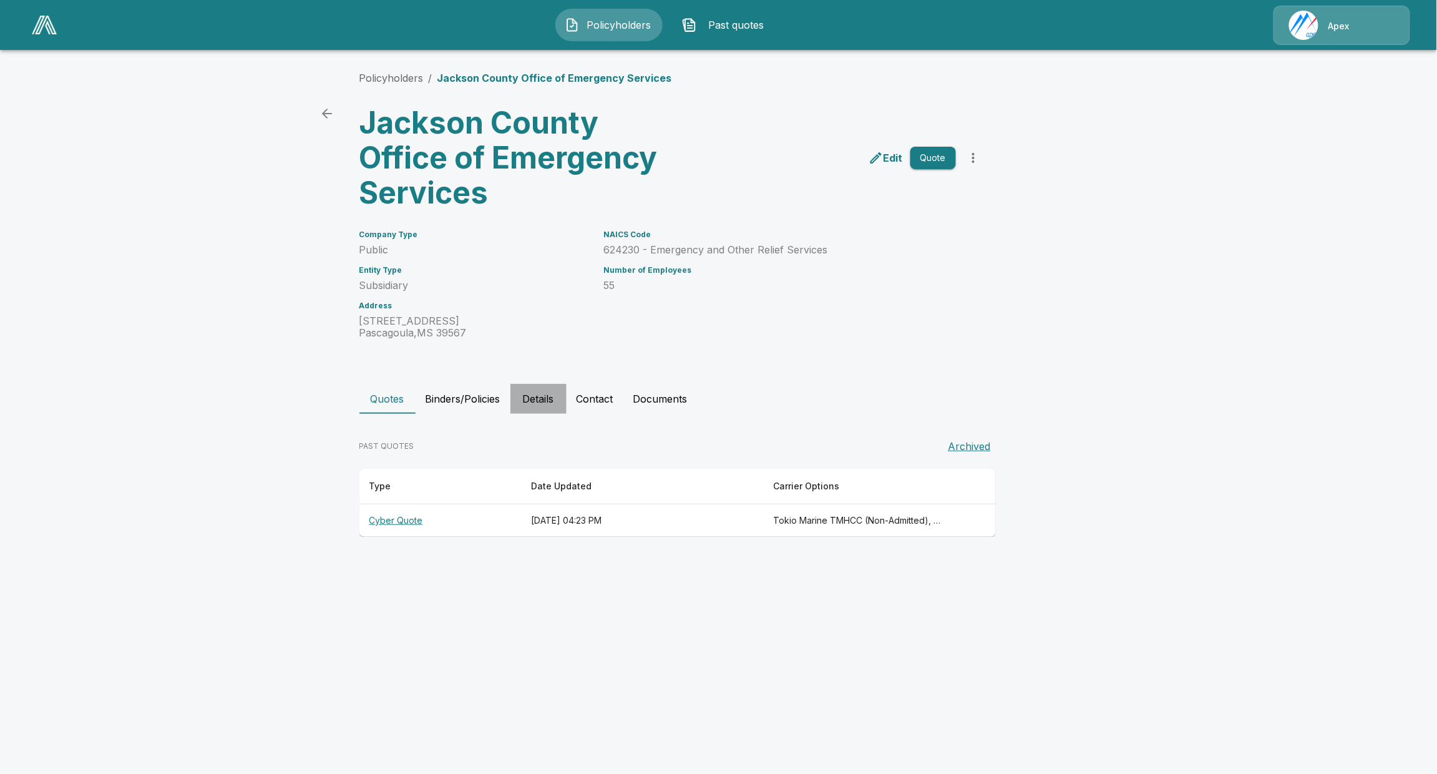
click at [517, 394] on button "Details" at bounding box center [538, 399] width 56 height 30
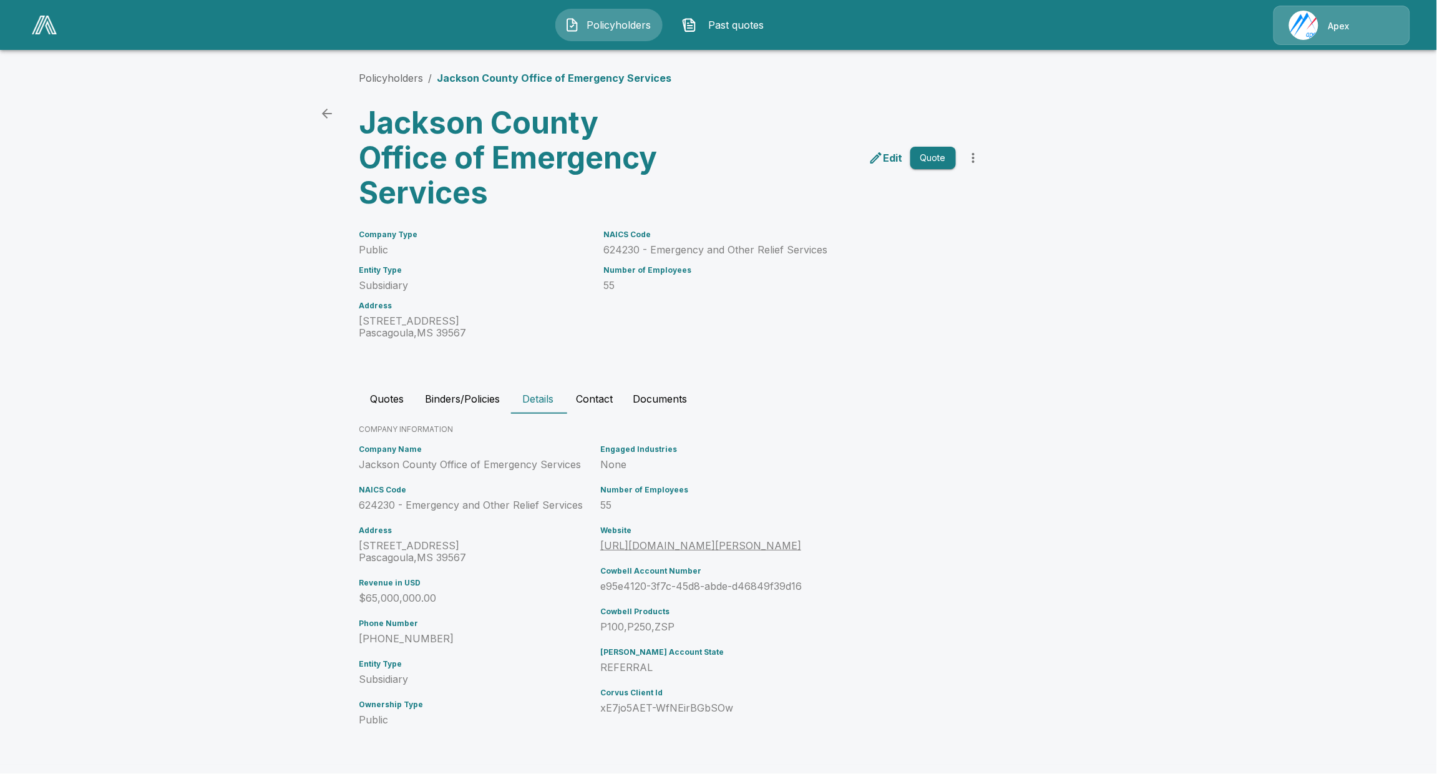
click at [595, 382] on div "Policyholders / [GEOGRAPHIC_DATA] Office of Emergency Services Jackson County O…" at bounding box center [718, 405] width 749 height 717
click at [597, 391] on button "Contact" at bounding box center [594, 399] width 57 height 30
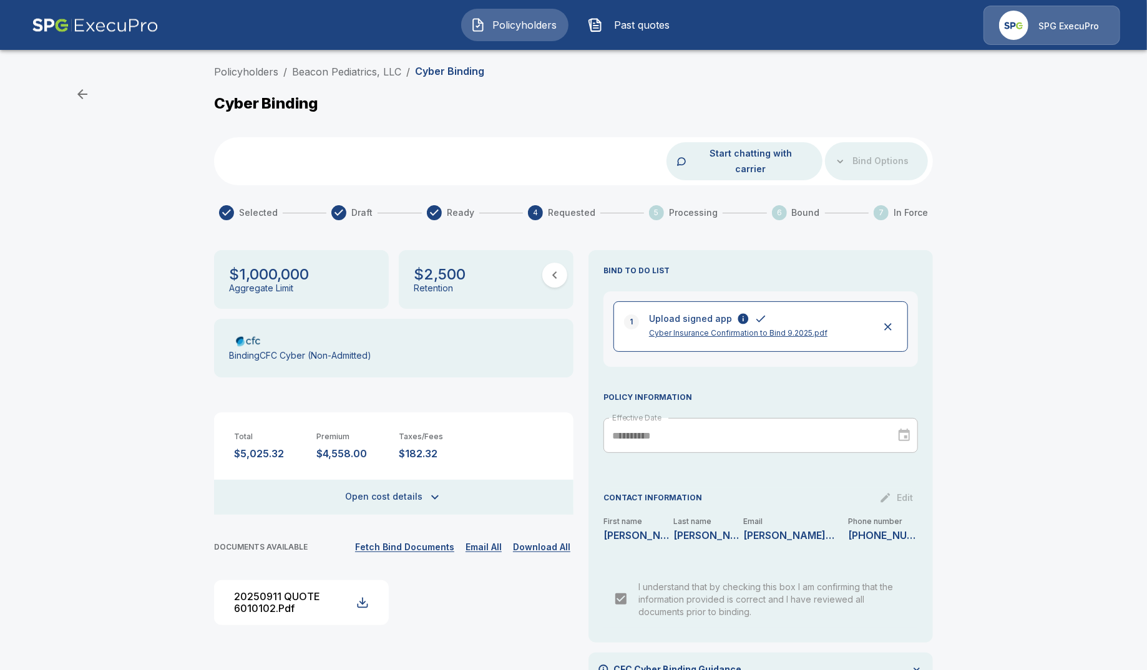
click at [527, 29] on span "Policyholders" at bounding box center [524, 24] width 69 height 15
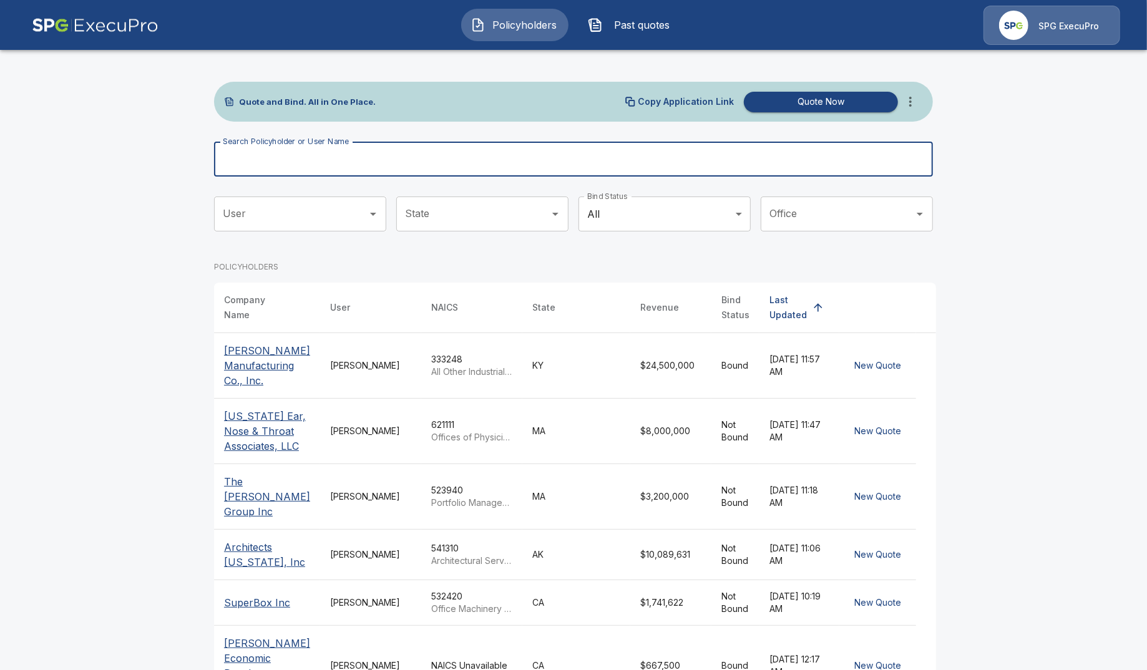
click at [351, 154] on input "Search Policyholder or User Name" at bounding box center [566, 159] width 705 height 35
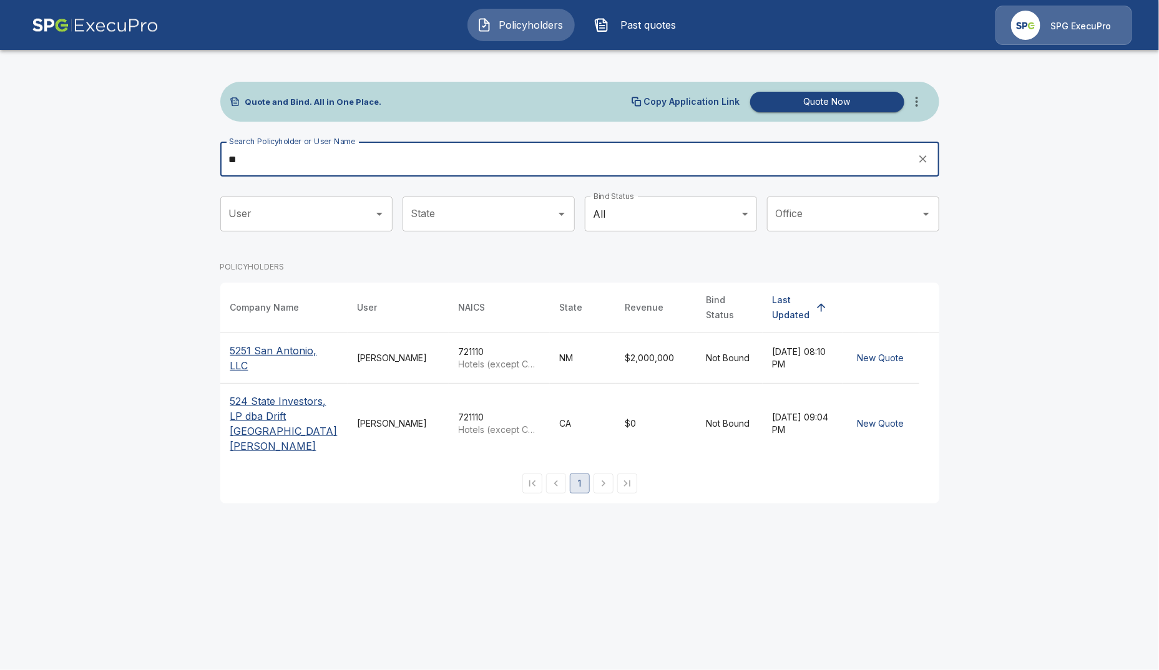
type input "**"
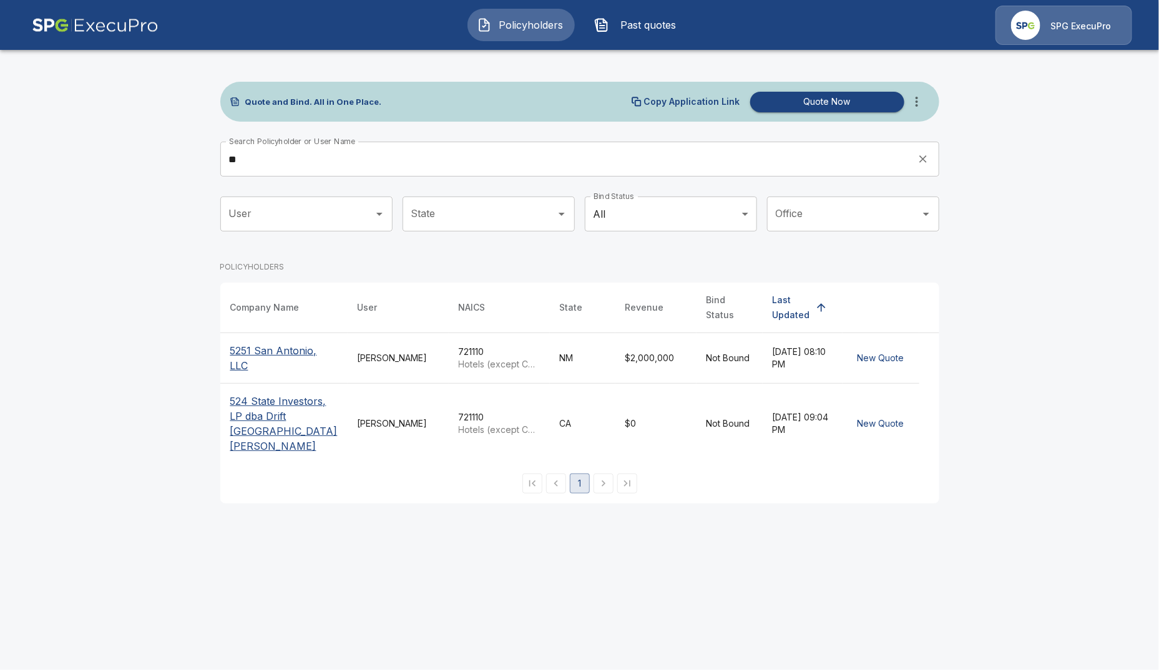
click at [286, 343] on p "5251 San Antonio, LLC" at bounding box center [283, 358] width 107 height 30
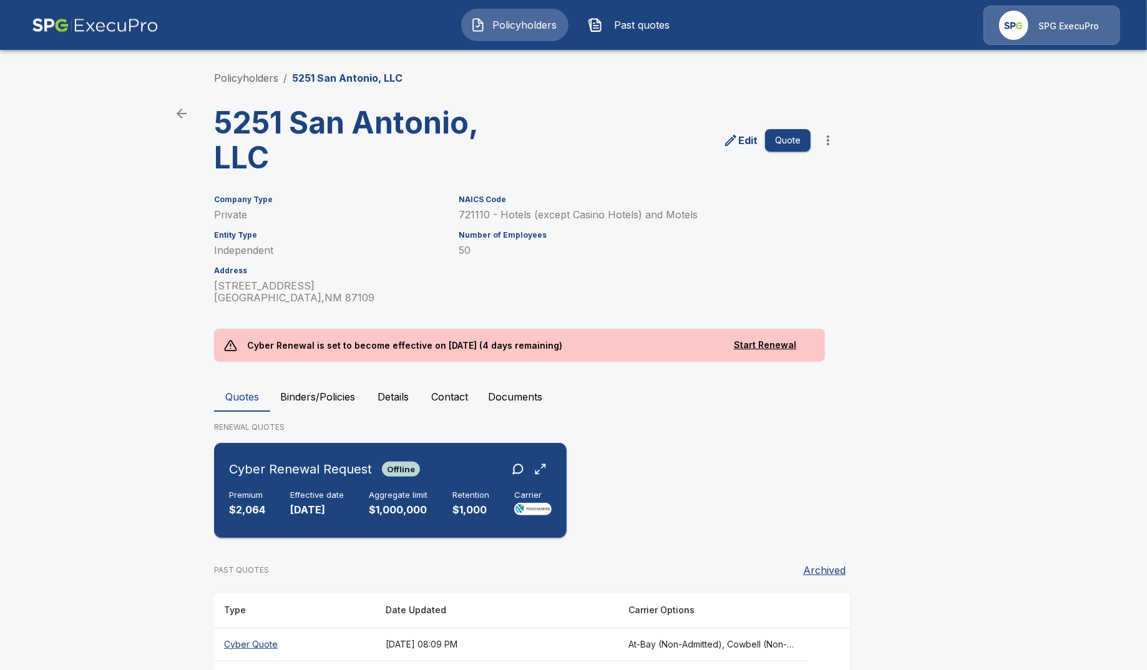
click at [371, 497] on div "Premium $2,064 Effective date 9/26/2025 Aggregate limit $1,000,000 Retention $1…" at bounding box center [390, 503] width 323 height 27
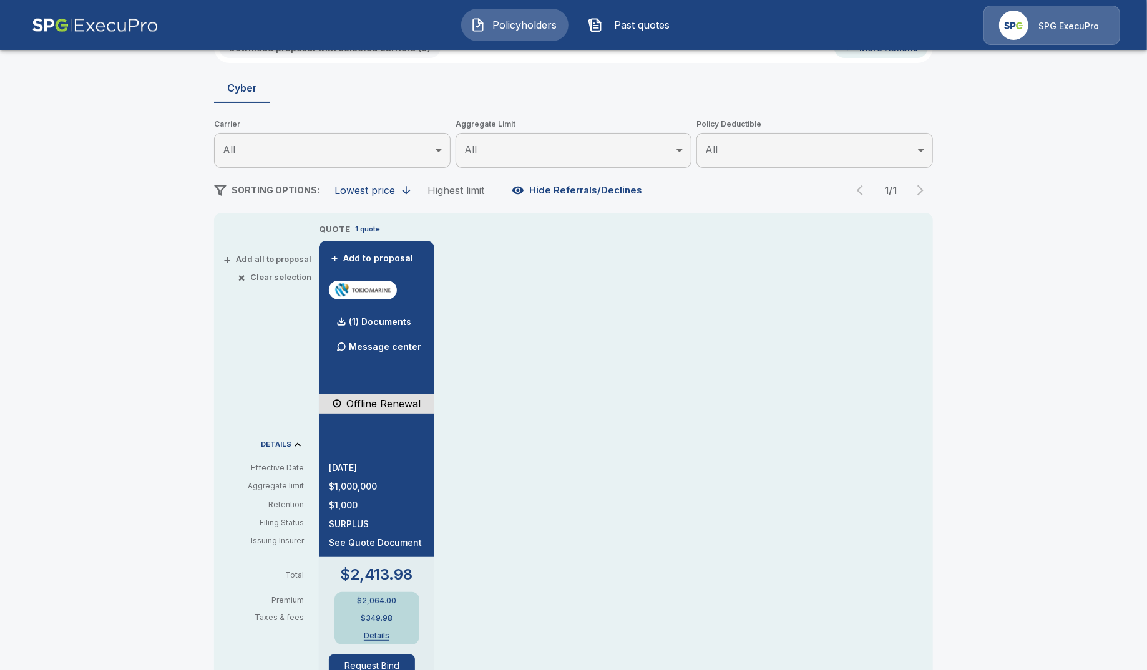
scroll to position [155, 0]
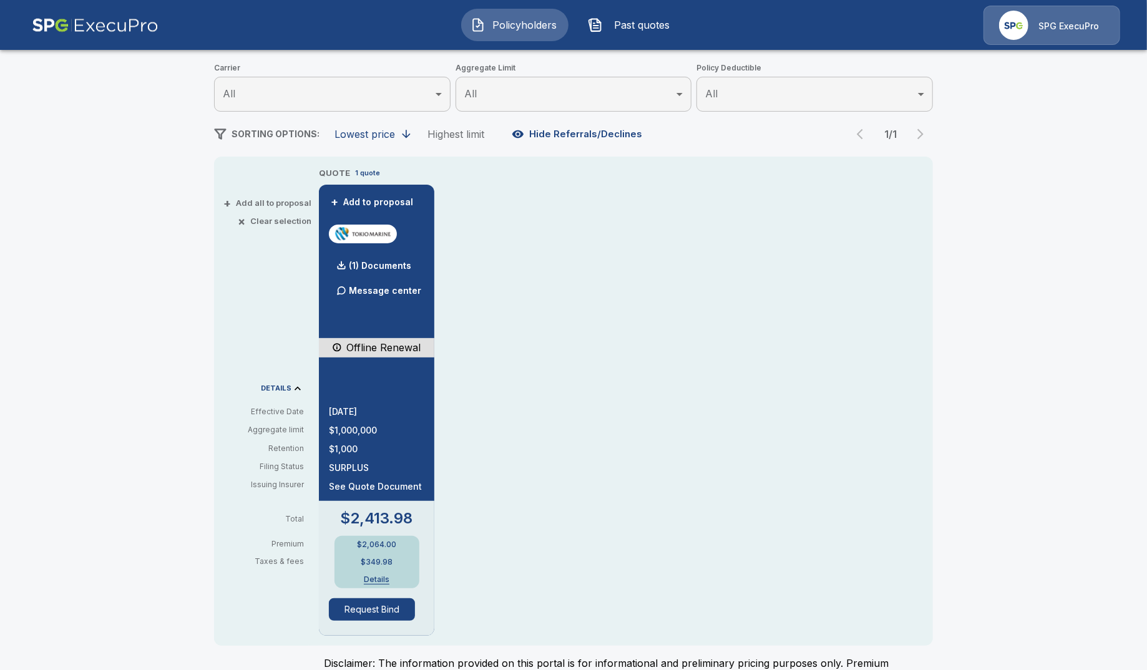
click at [384, 583] on div "$2,064.00 $349.98 Details" at bounding box center [376, 562] width 85 height 52
click at [386, 576] on button "Details" at bounding box center [377, 579] width 50 height 7
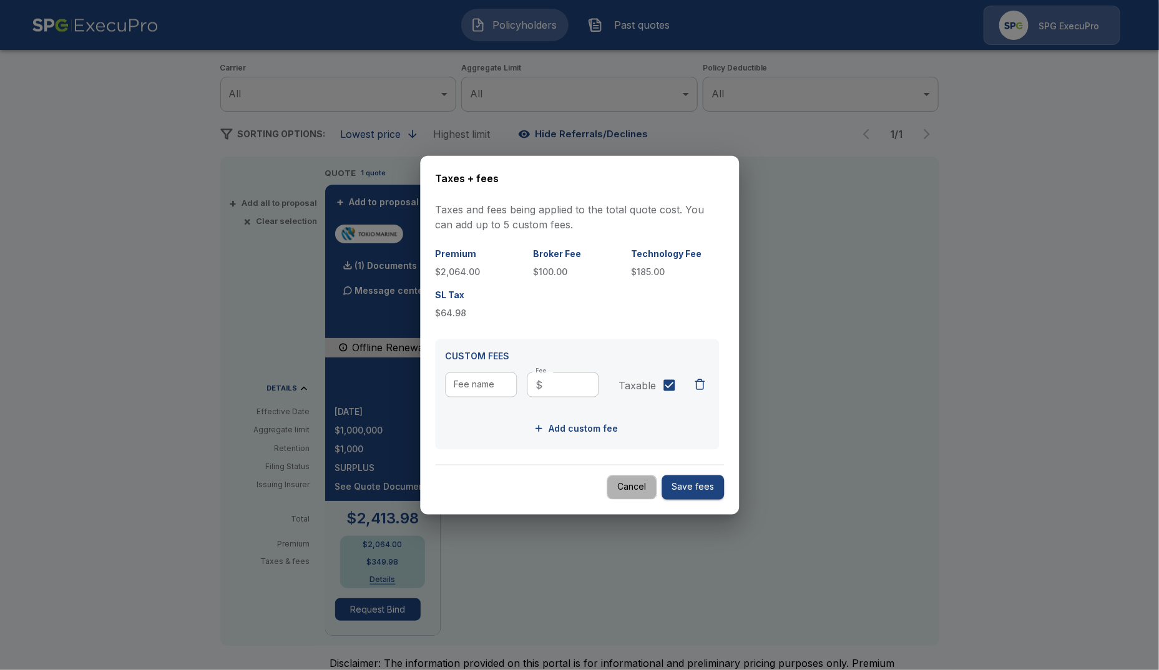
click at [624, 485] on button "Cancel" at bounding box center [631, 487] width 50 height 24
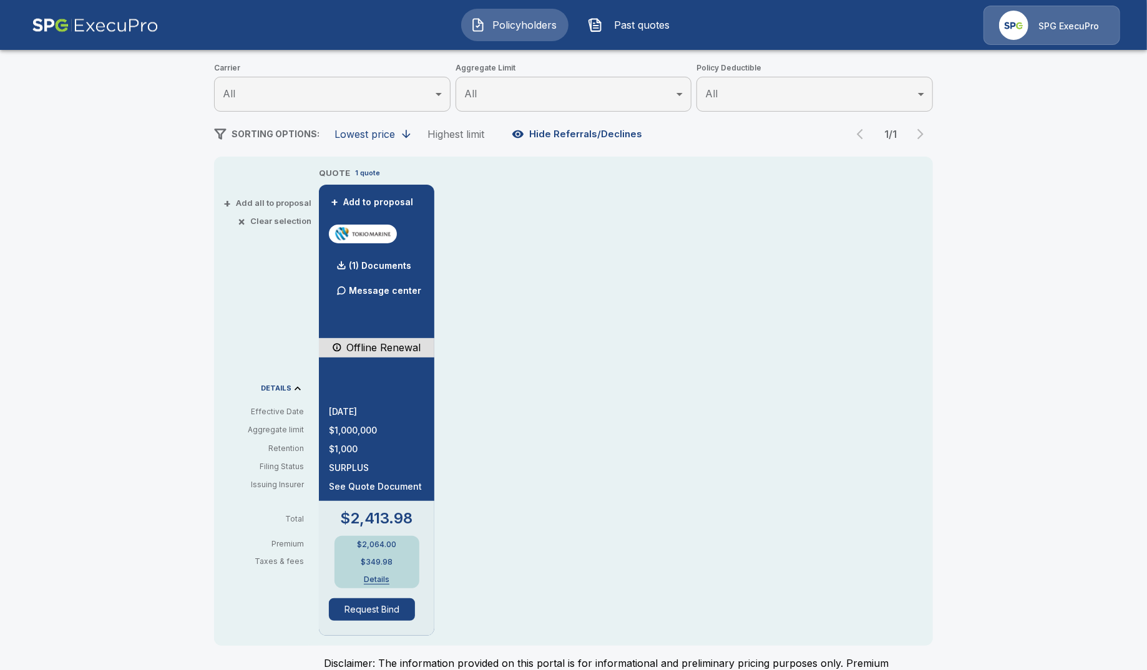
click at [624, 485] on div "QUOTE 1 quote + Add to proposal (1) Documents Message center Offline Renewal 9/…" at bounding box center [626, 401] width 614 height 469
click at [386, 578] on button "Details" at bounding box center [377, 579] width 50 height 7
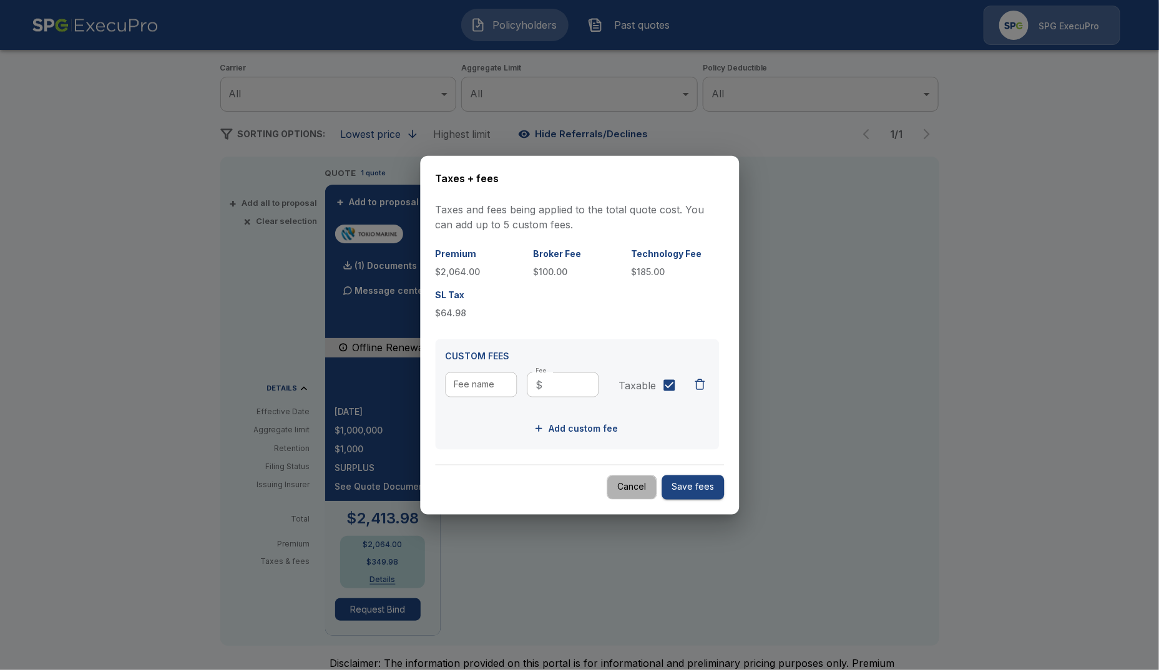
click at [631, 492] on button "Cancel" at bounding box center [631, 487] width 50 height 24
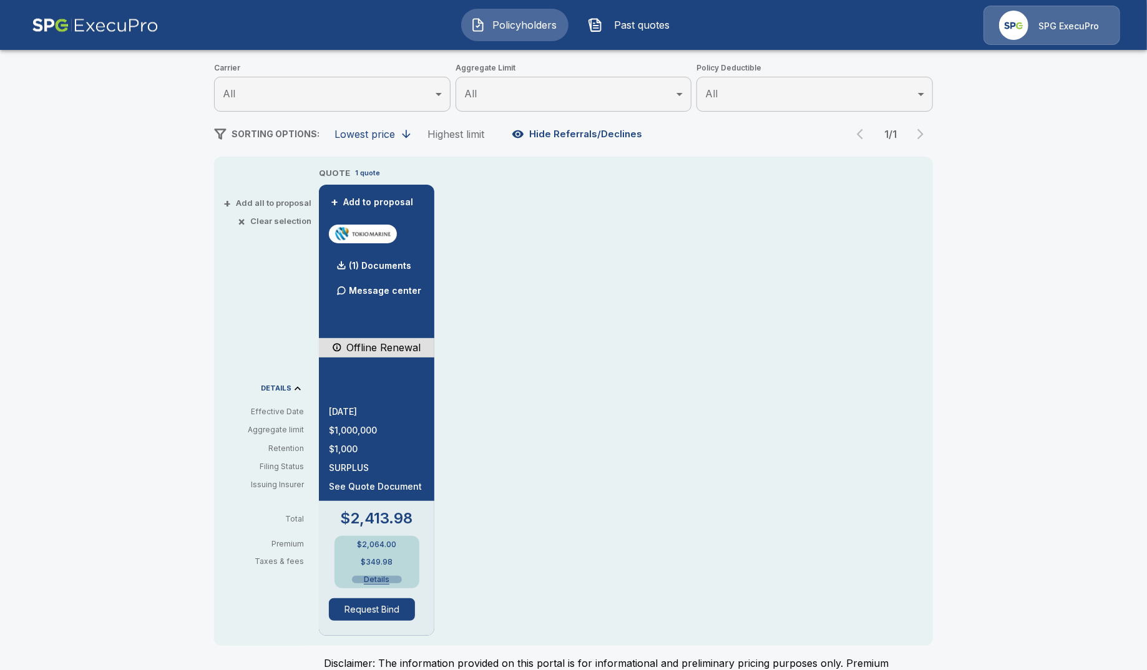
click at [380, 576] on button "Details" at bounding box center [377, 579] width 50 height 7
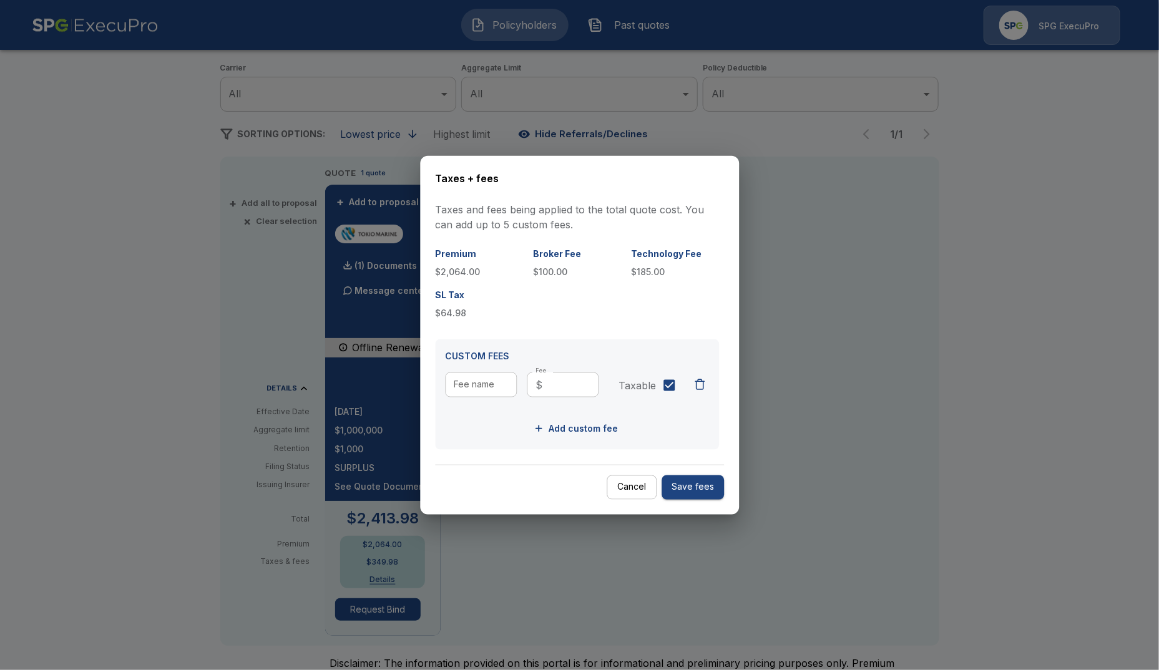
click at [627, 483] on button "Cancel" at bounding box center [631, 487] width 50 height 24
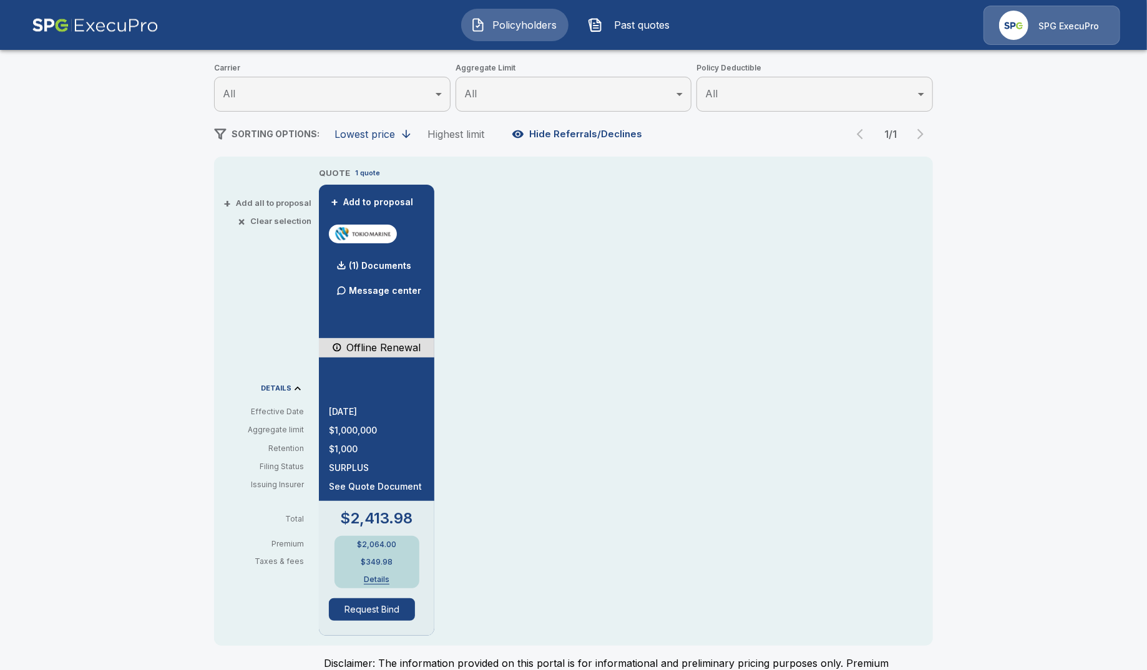
click at [1029, 37] on div "SPG ExecuPro" at bounding box center [1051, 25] width 137 height 39
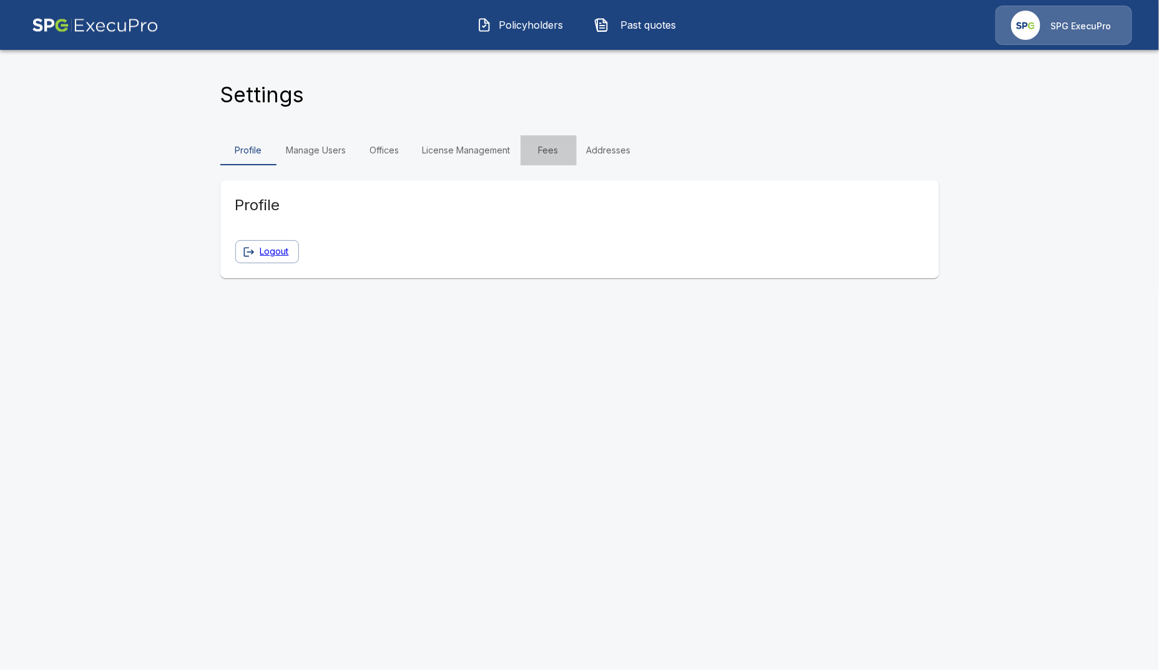
click at [540, 151] on link "Fees" at bounding box center [548, 150] width 56 height 30
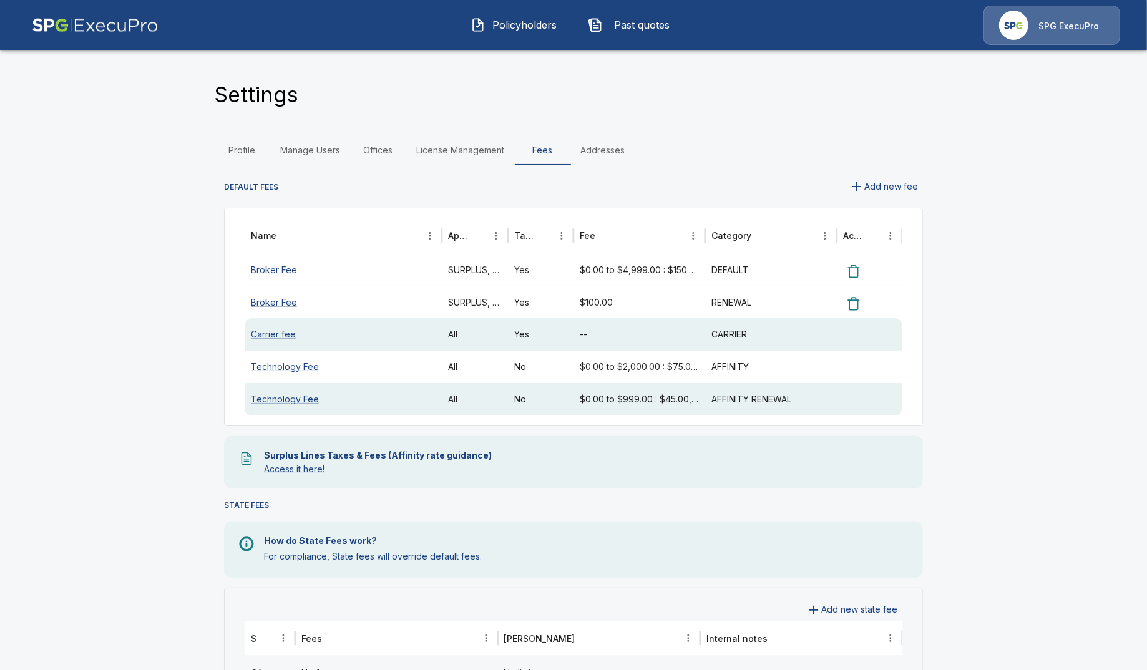
click at [299, 369] on link "Technology Fee" at bounding box center [285, 366] width 68 height 11
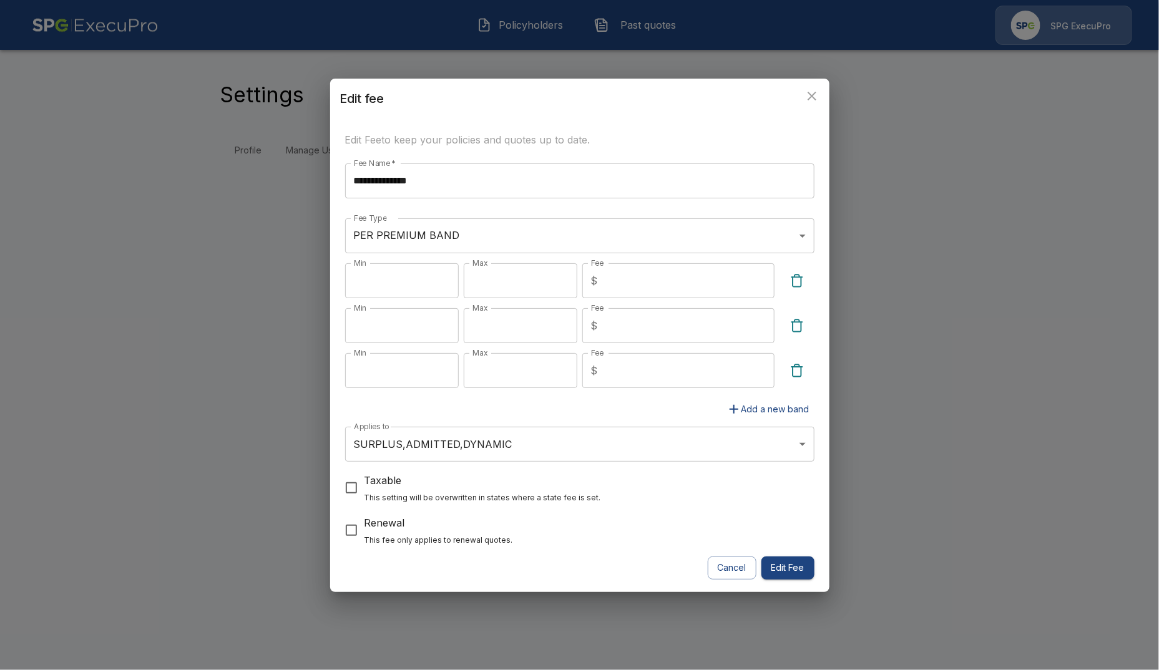
click at [271, 401] on div "**********" at bounding box center [579, 335] width 1159 height 670
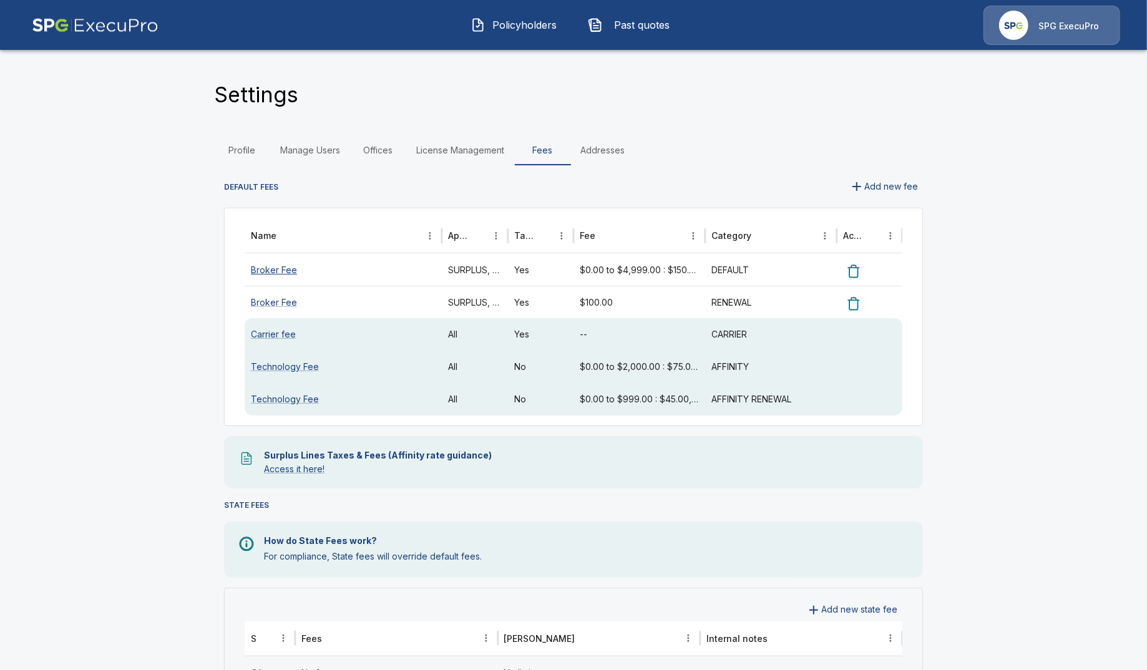
click at [282, 274] on link "Broker Fee" at bounding box center [274, 270] width 46 height 11
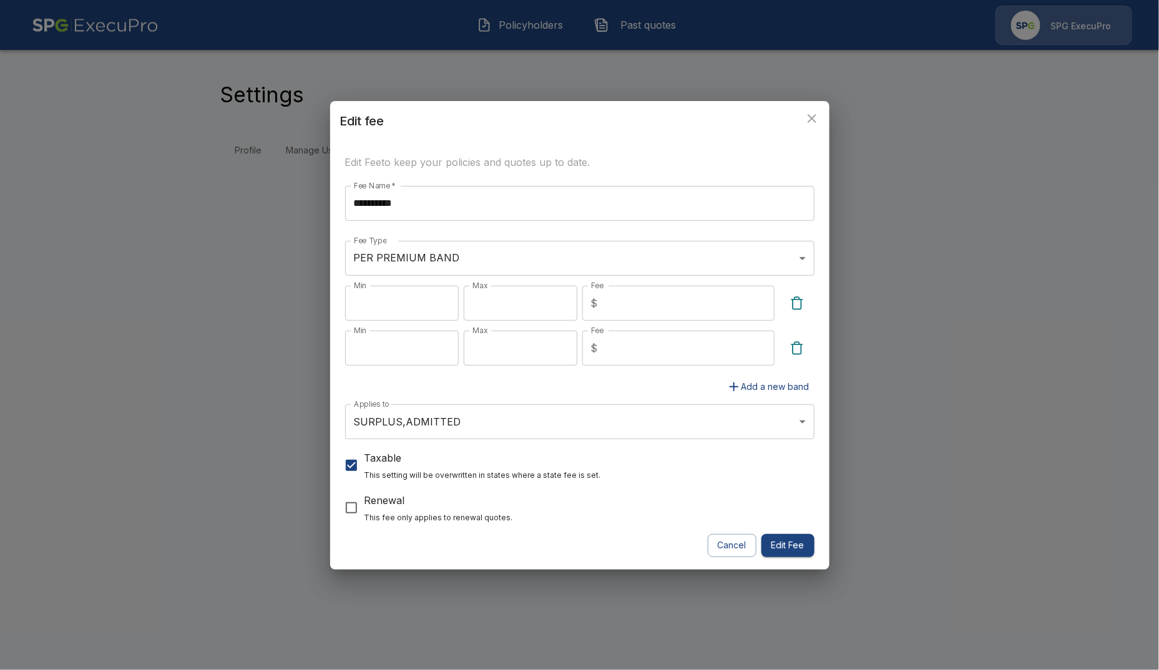
click at [202, 260] on div "**********" at bounding box center [579, 335] width 1159 height 670
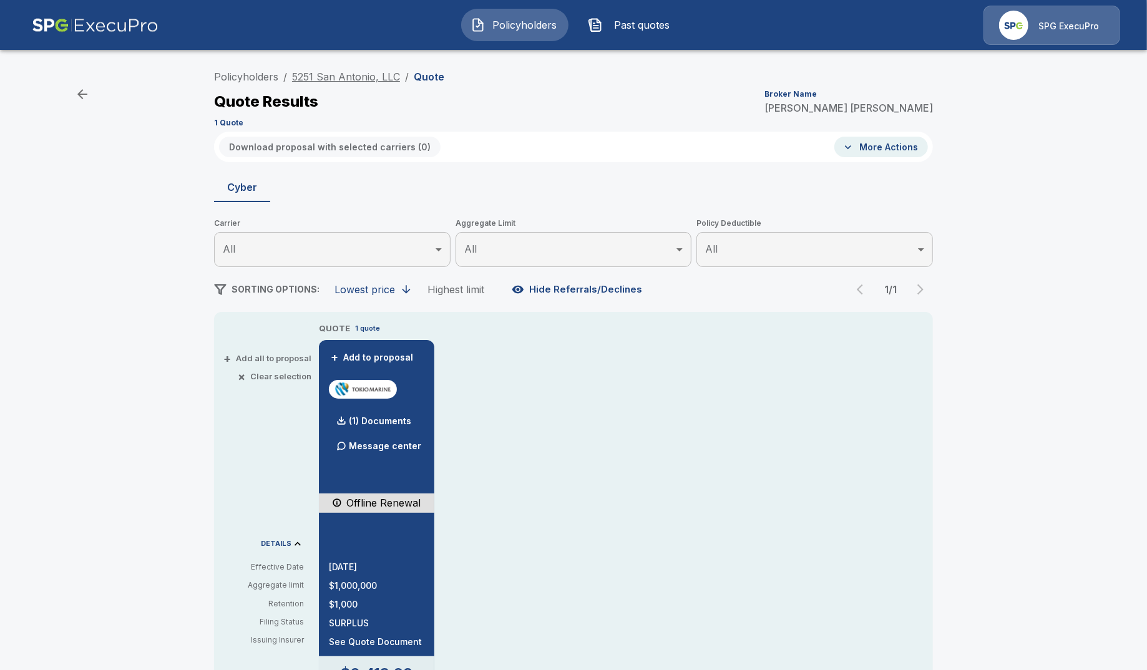
click at [317, 77] on link "5251 San Antonio, LLC" at bounding box center [346, 77] width 108 height 12
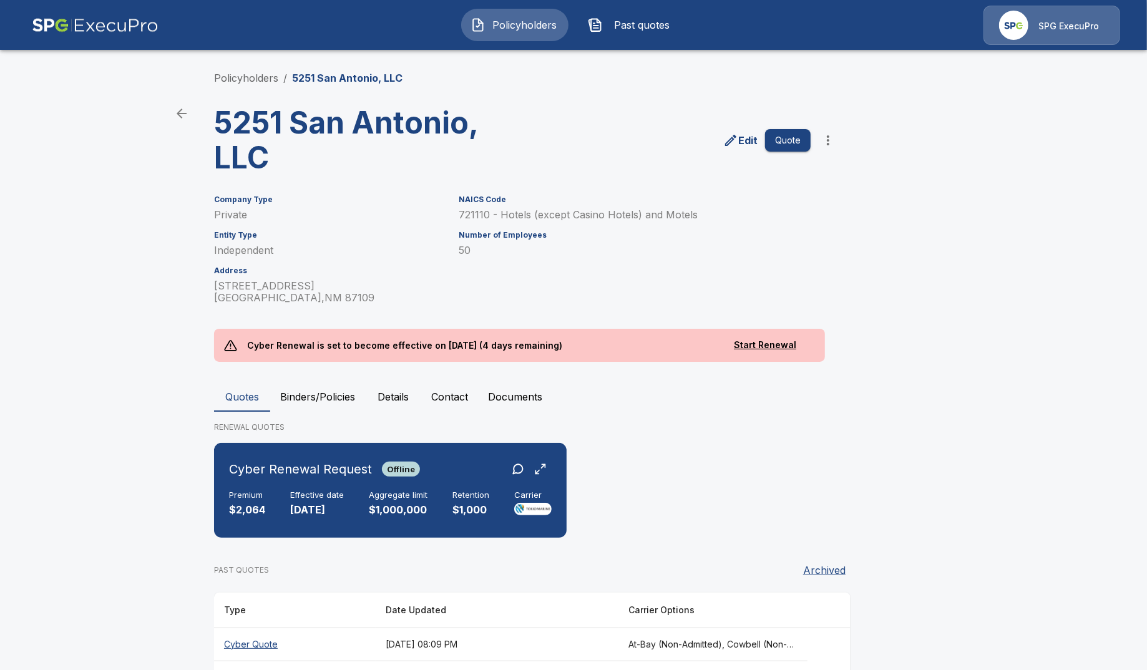
click at [497, 23] on span "Policyholders" at bounding box center [524, 24] width 69 height 15
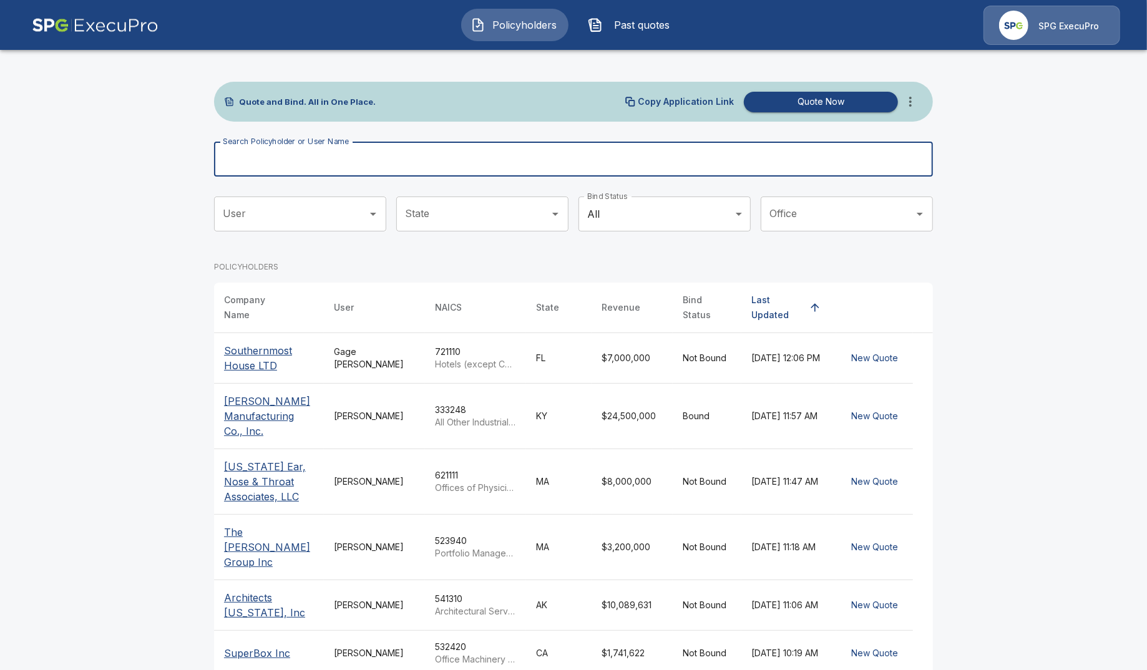
click at [477, 167] on input "Search Policyholder or User Name" at bounding box center [566, 159] width 705 height 35
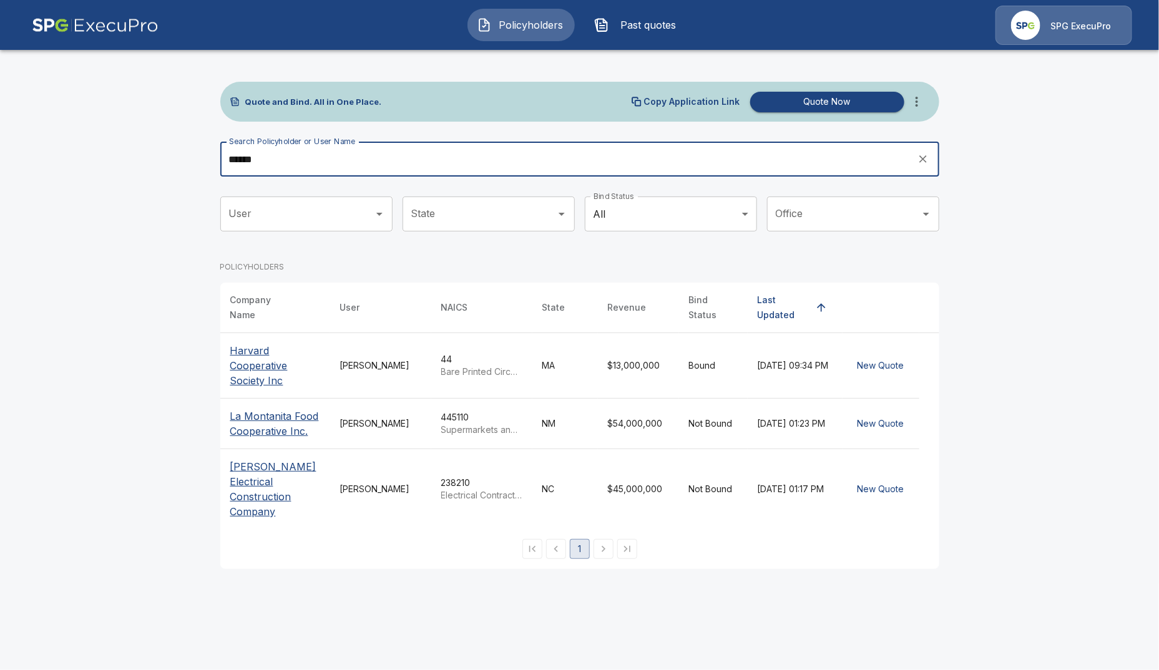
type input "******"
click at [271, 481] on p "Cooper Electrical Construction Company" at bounding box center [275, 489] width 90 height 60
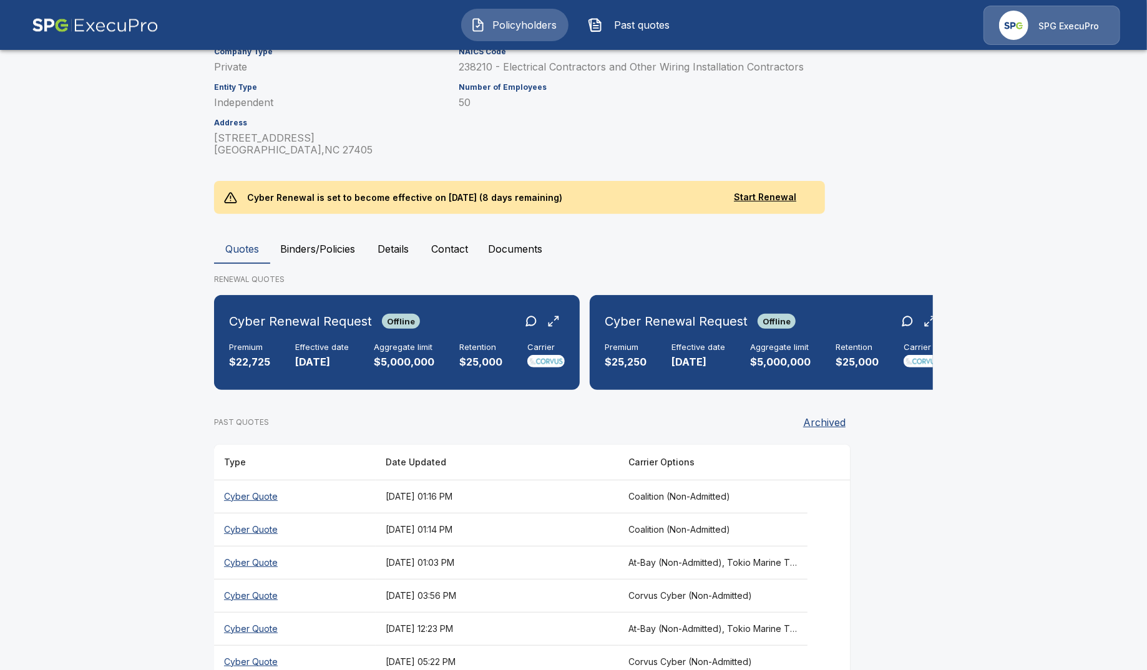
scroll to position [225, 0]
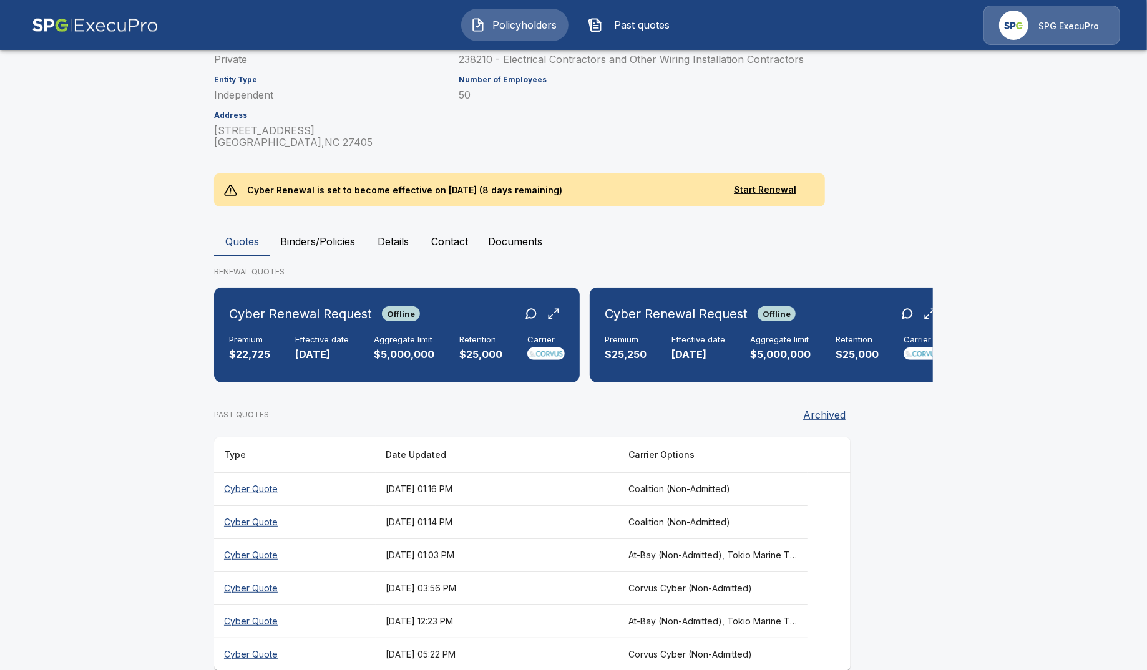
click at [265, 571] on th "Cyber Quote" at bounding box center [295, 587] width 162 height 33
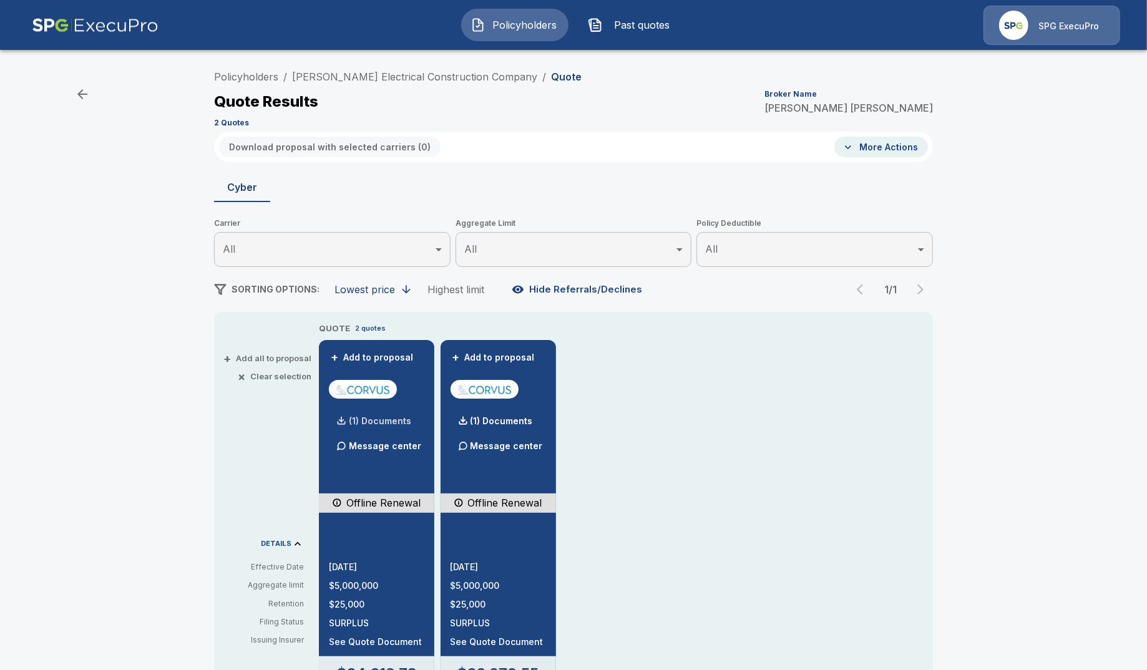
click at [377, 418] on p "(1) Documents" at bounding box center [380, 421] width 62 height 9
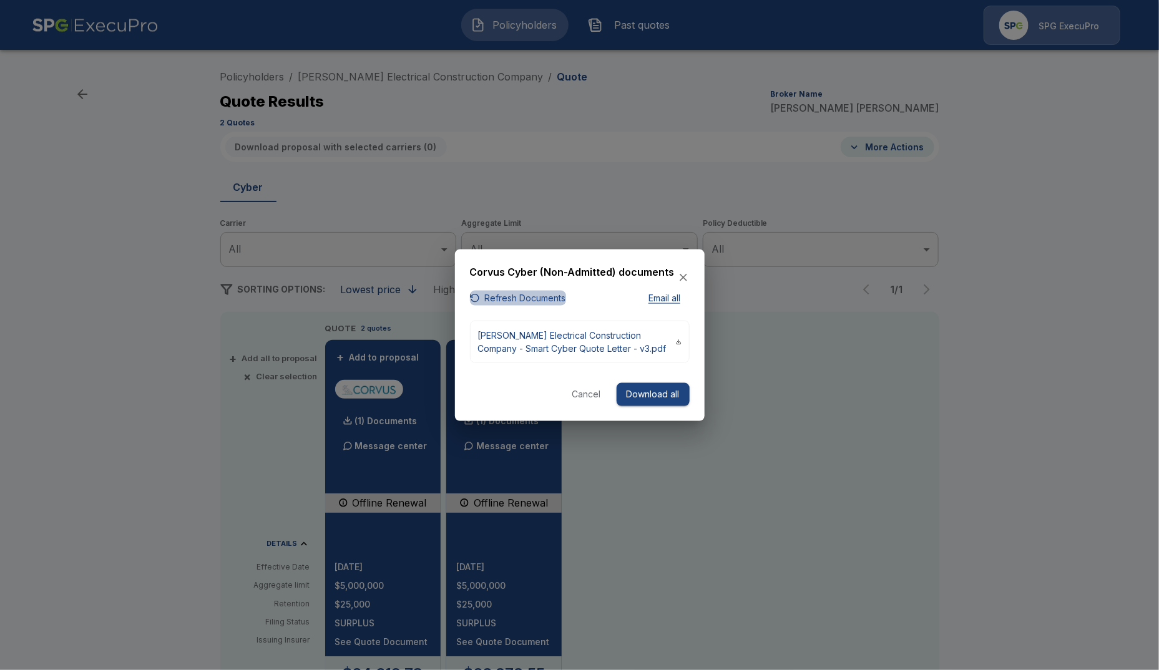
click at [537, 299] on button "Refresh Documents" at bounding box center [518, 298] width 96 height 16
click at [585, 397] on button "Cancel" at bounding box center [586, 394] width 40 height 23
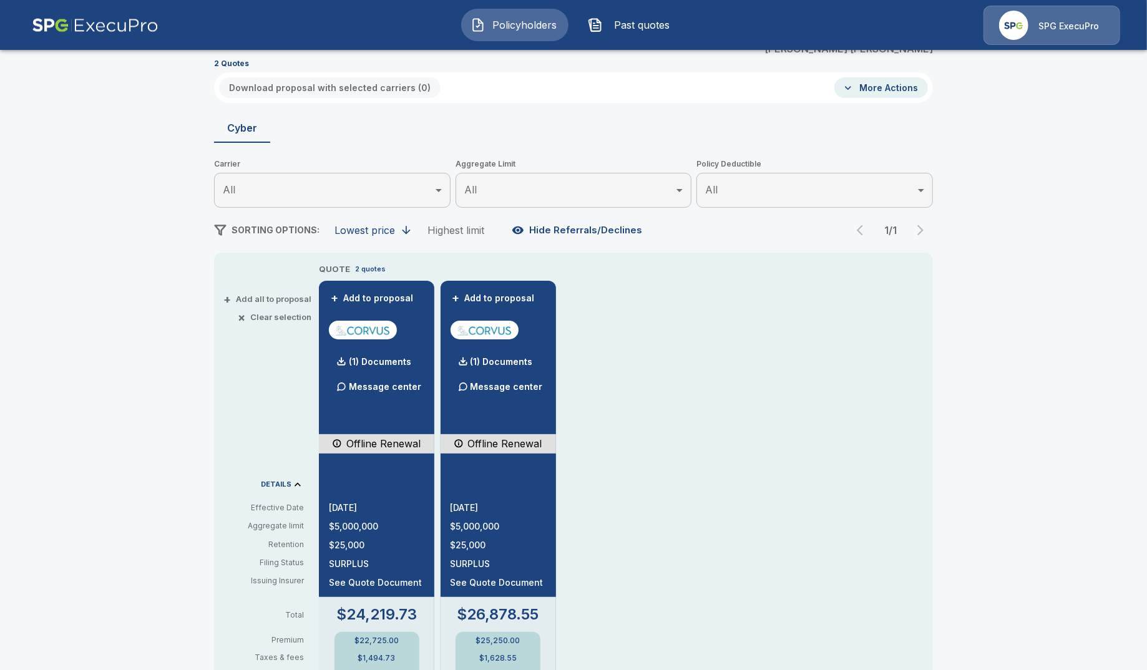
scroll to position [155, 0]
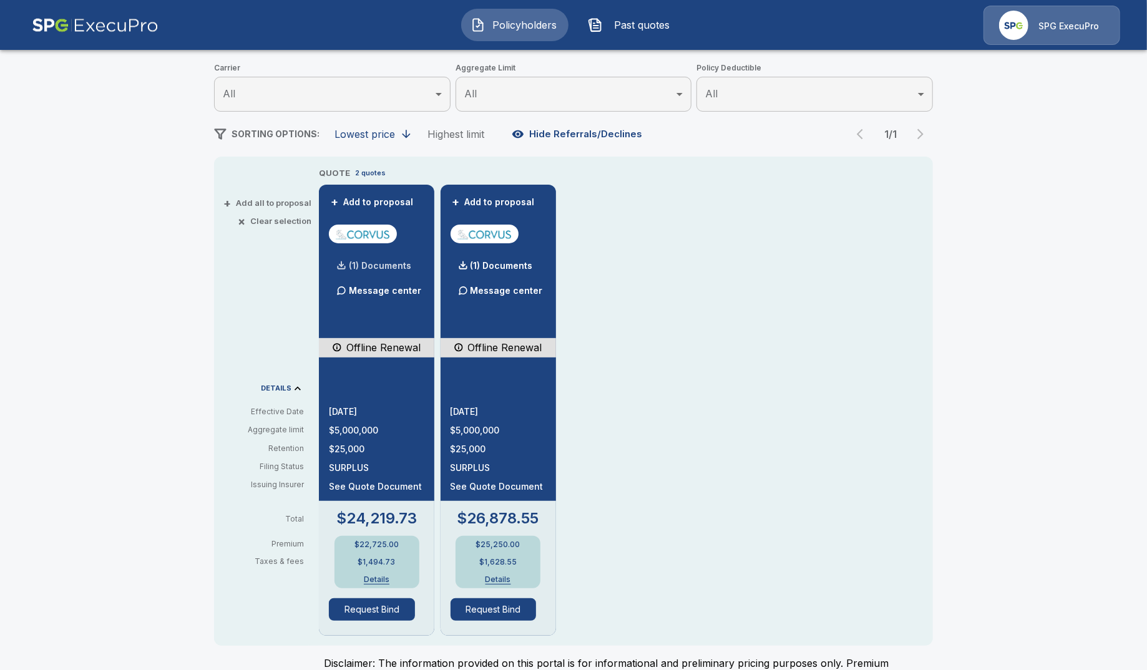
click at [398, 268] on p "(1) Documents" at bounding box center [380, 265] width 62 height 9
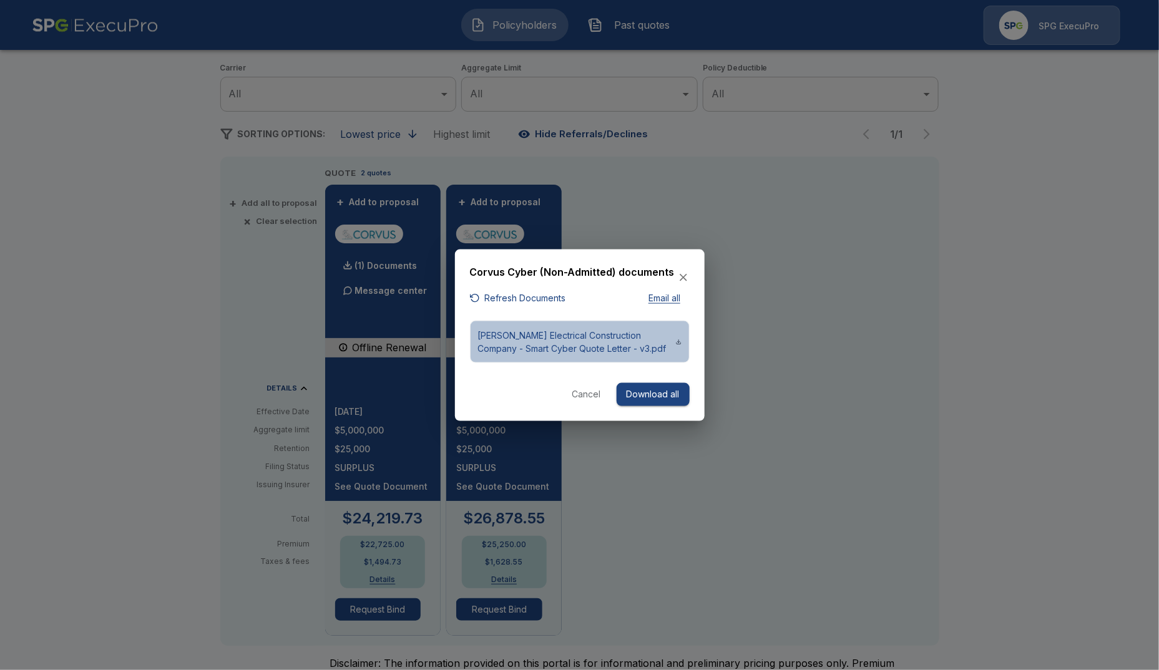
click at [508, 347] on p "[PERSON_NAME] Electrical Construction Company - Smart Cyber Quote Letter - v3.p…" at bounding box center [577, 342] width 198 height 26
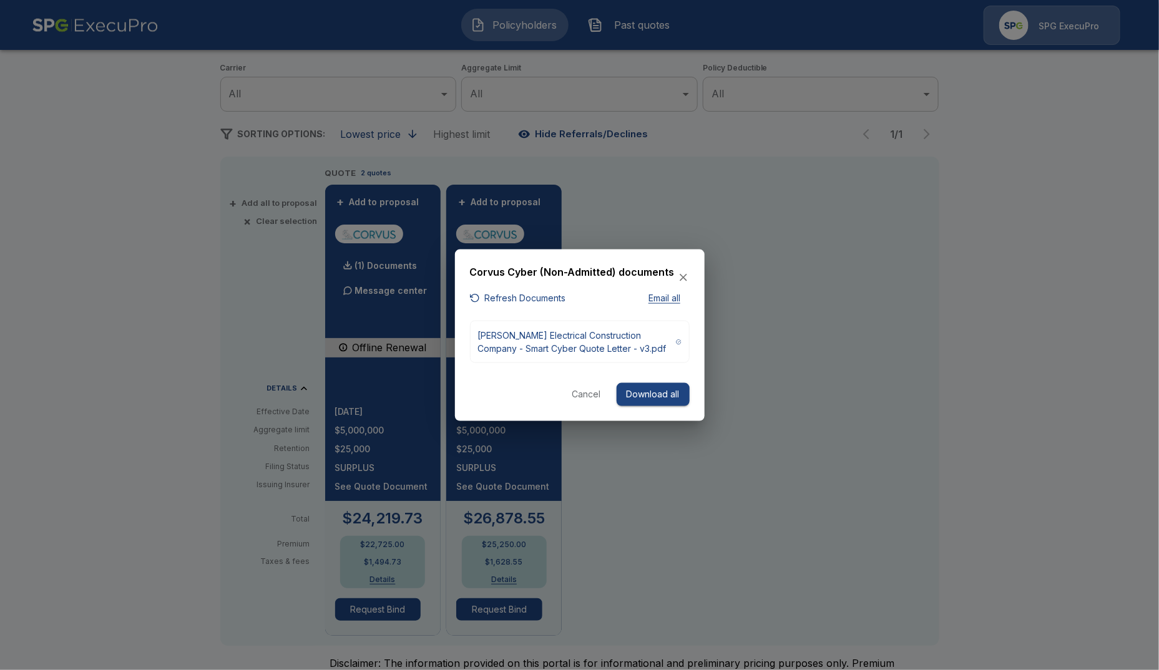
click at [568, 401] on button "Cancel" at bounding box center [586, 394] width 40 height 23
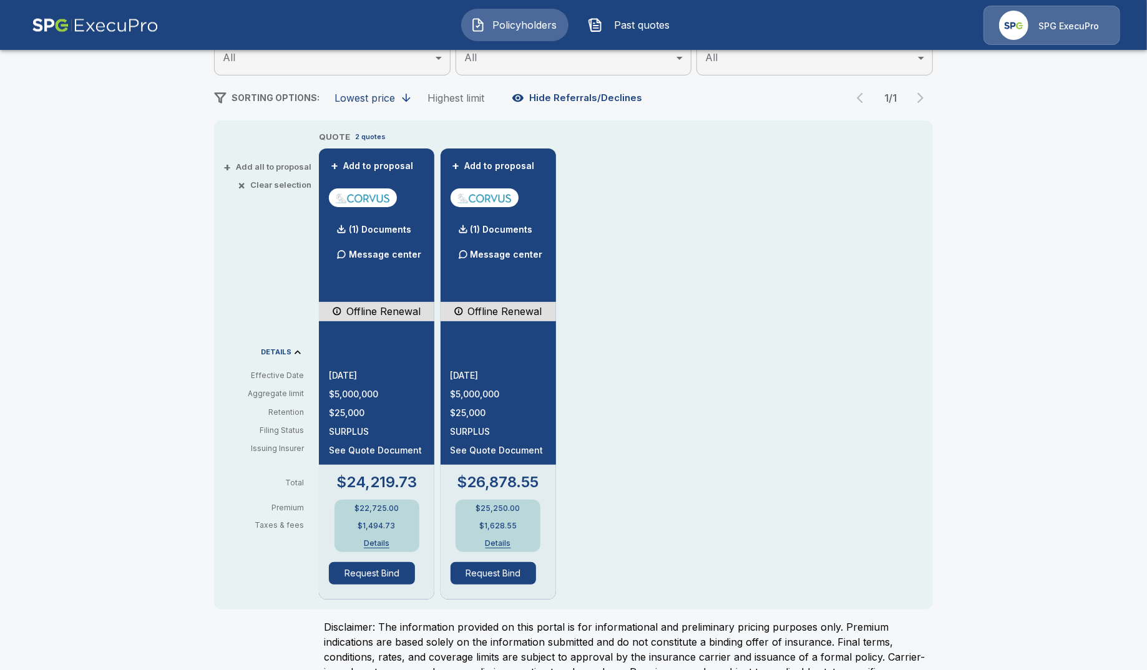
scroll to position [167, 0]
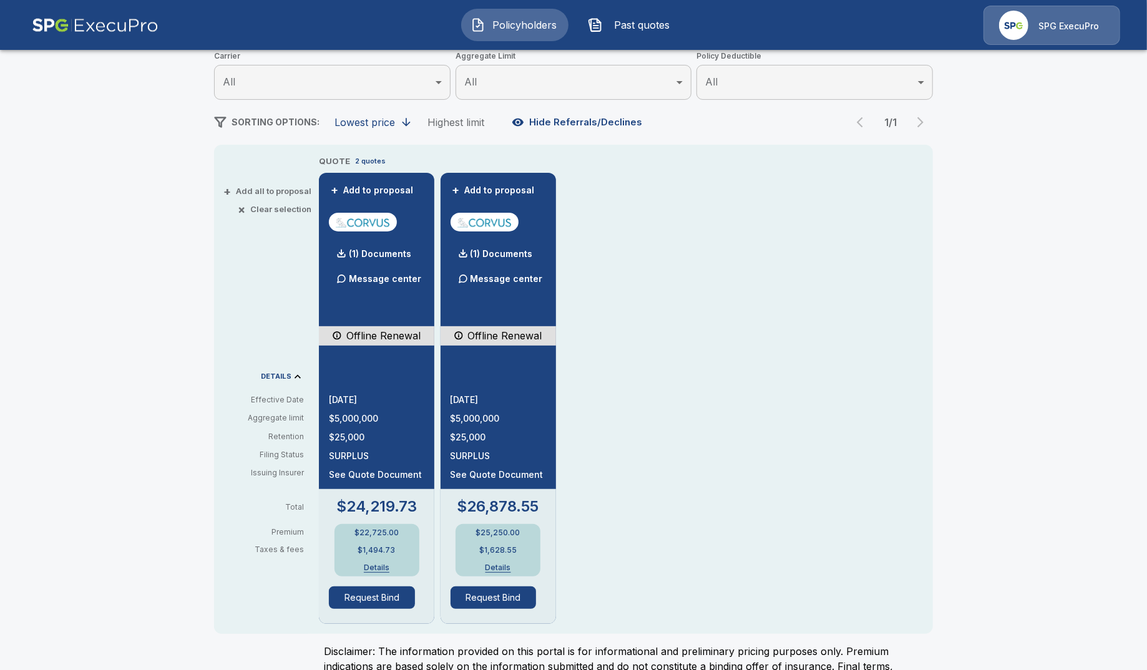
click at [384, 561] on div "$22,725.00 $1,494.73 Details" at bounding box center [376, 550] width 85 height 52
click at [387, 566] on button "Details" at bounding box center [377, 567] width 50 height 7
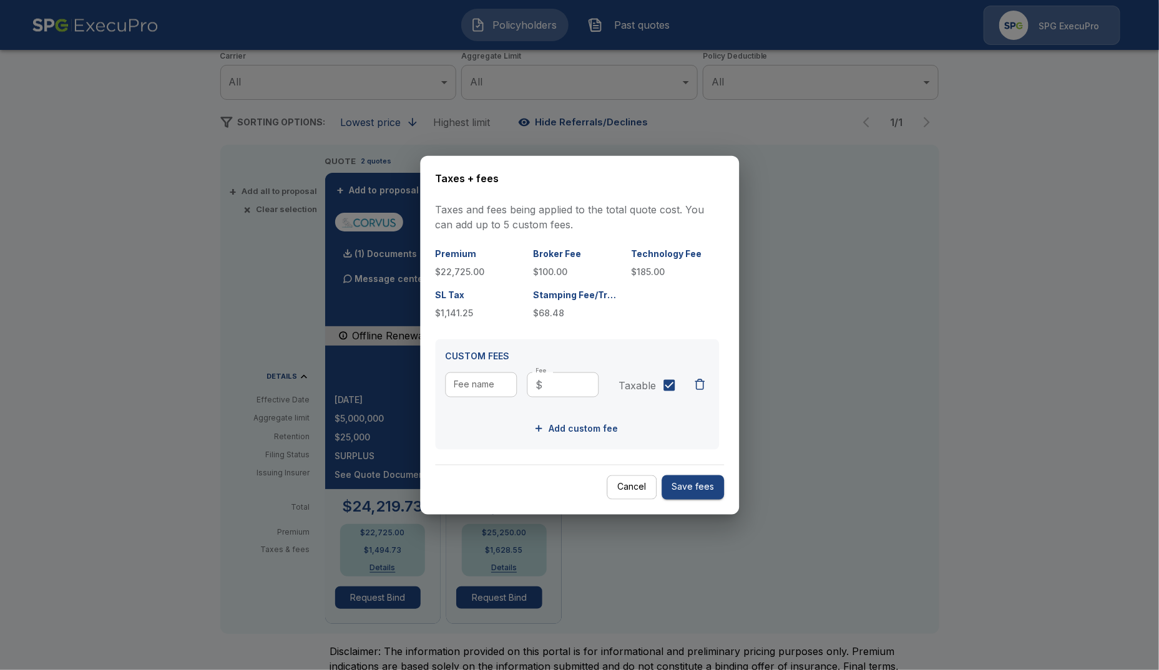
click at [129, 372] on div at bounding box center [579, 335] width 1159 height 670
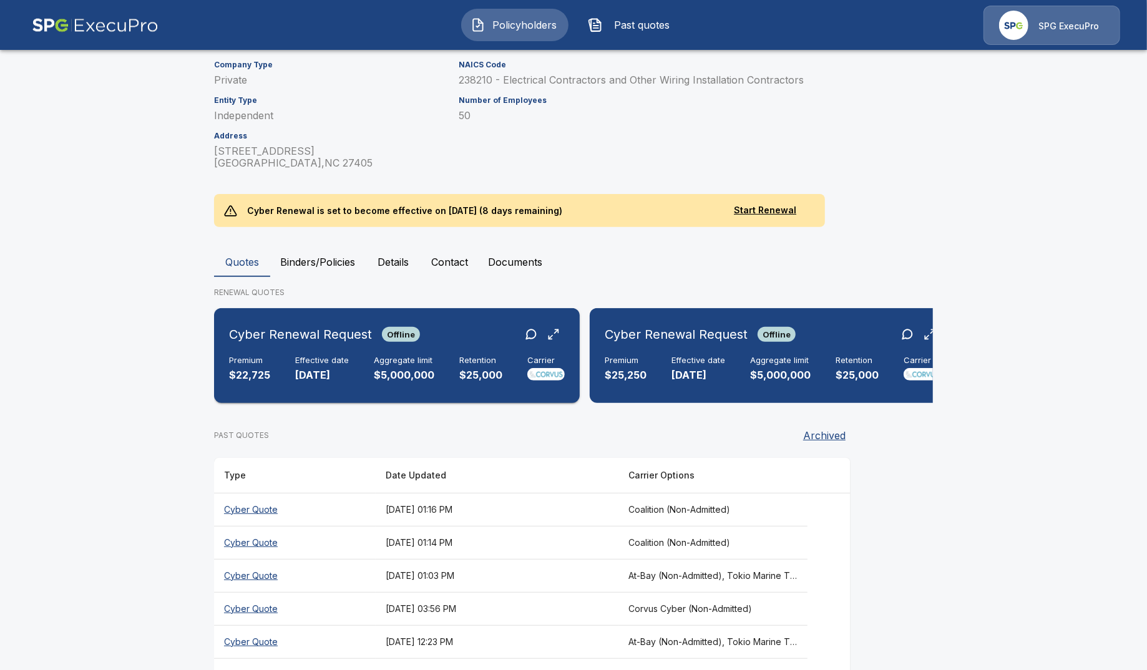
scroll to position [225, 0]
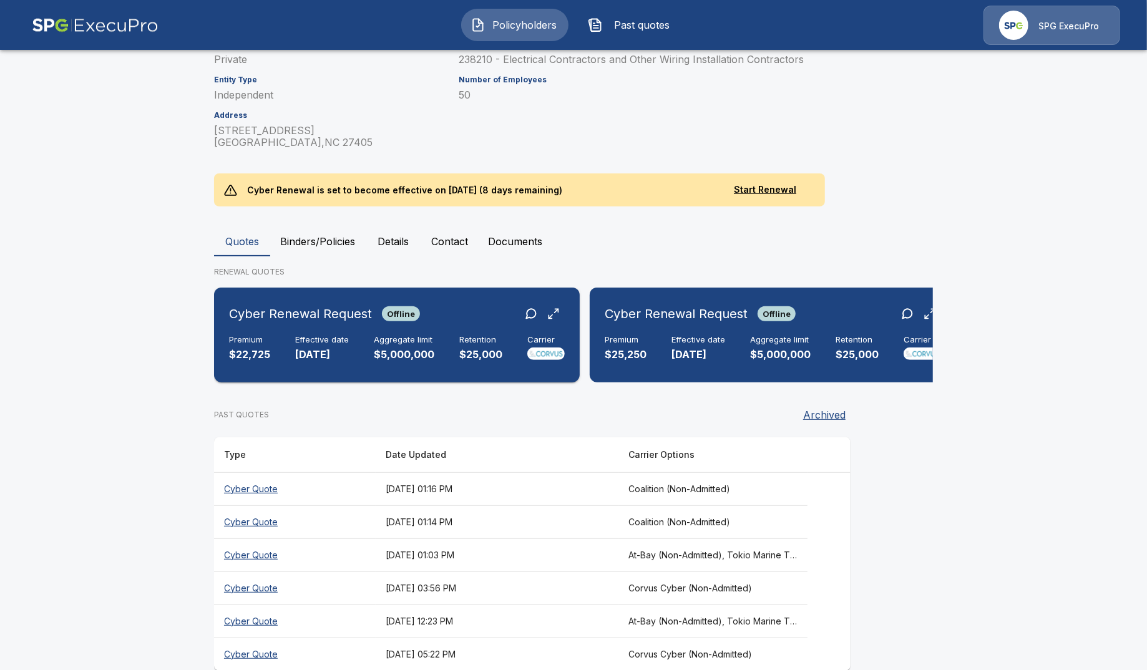
click at [406, 332] on div "Cyber Renewal Request Offline Premium $22,725 Effective date 9/30/2025 Aggregat…" at bounding box center [397, 335] width 356 height 85
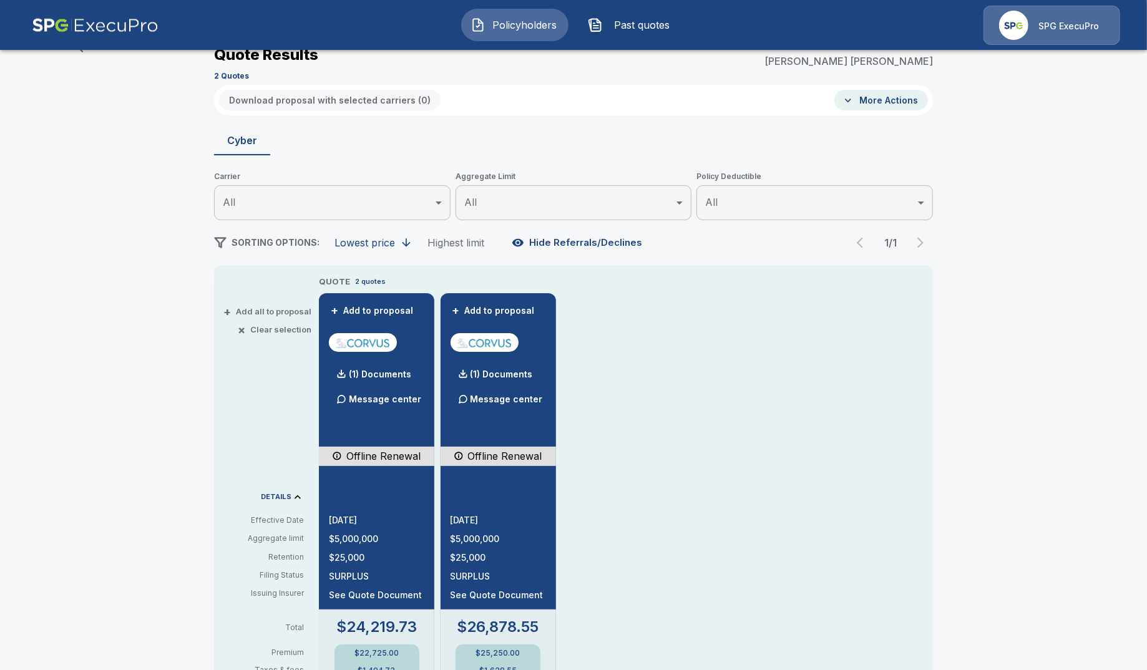
scroll to position [225, 0]
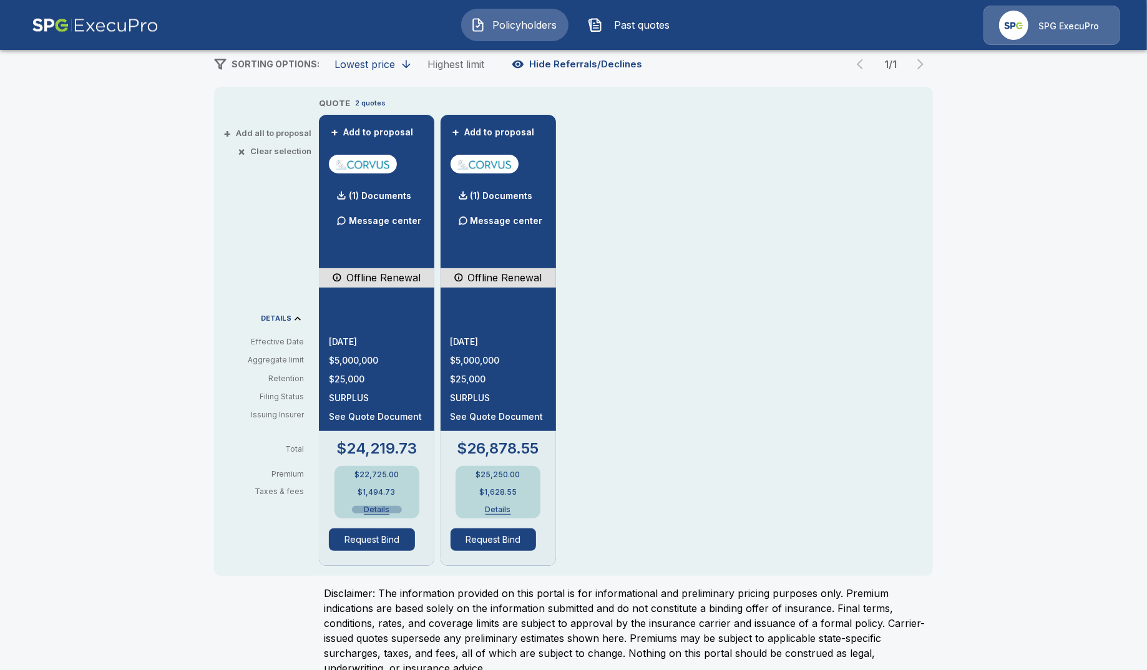
click at [386, 508] on button "Details" at bounding box center [377, 509] width 50 height 7
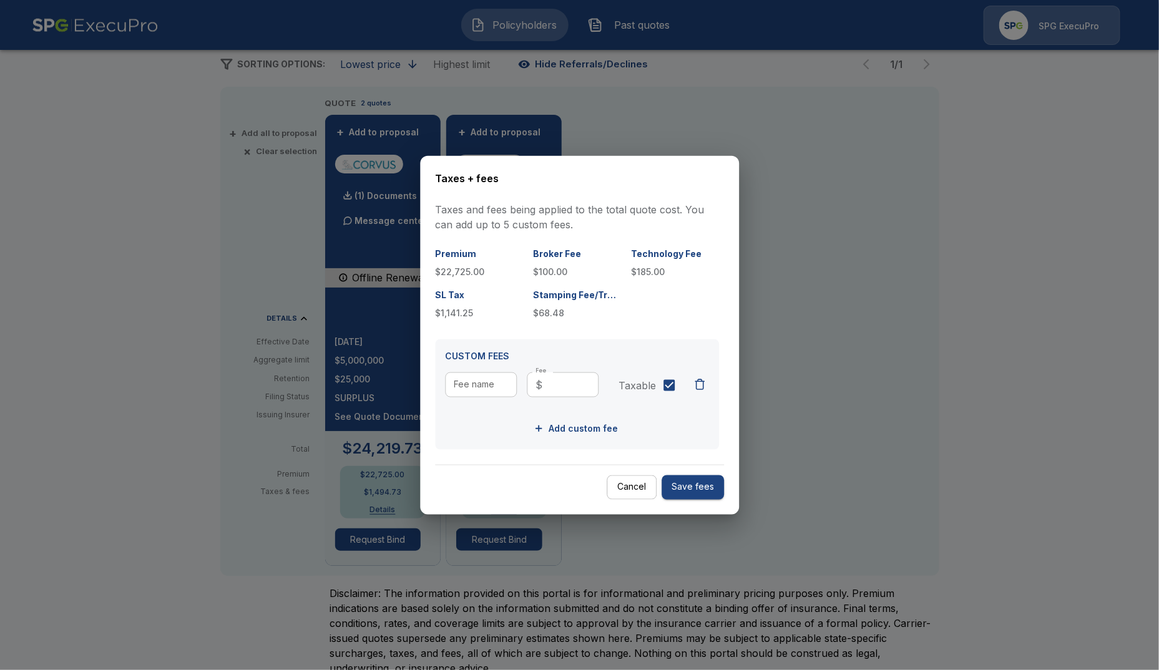
click at [639, 484] on button "Cancel" at bounding box center [631, 487] width 50 height 24
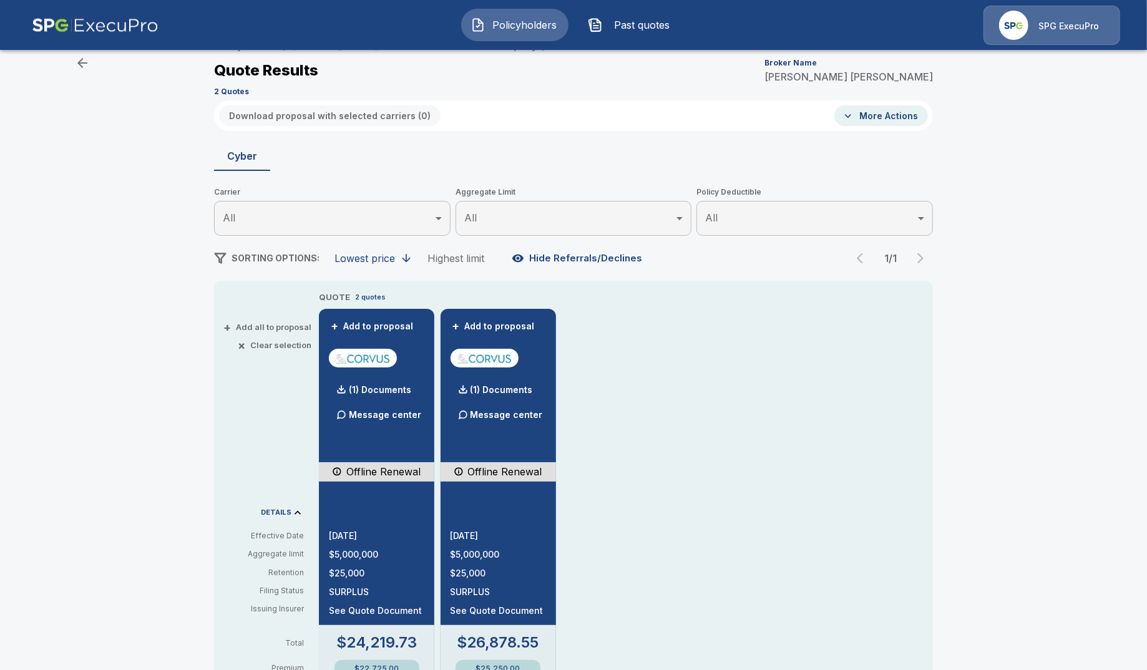
scroll to position [0, 0]
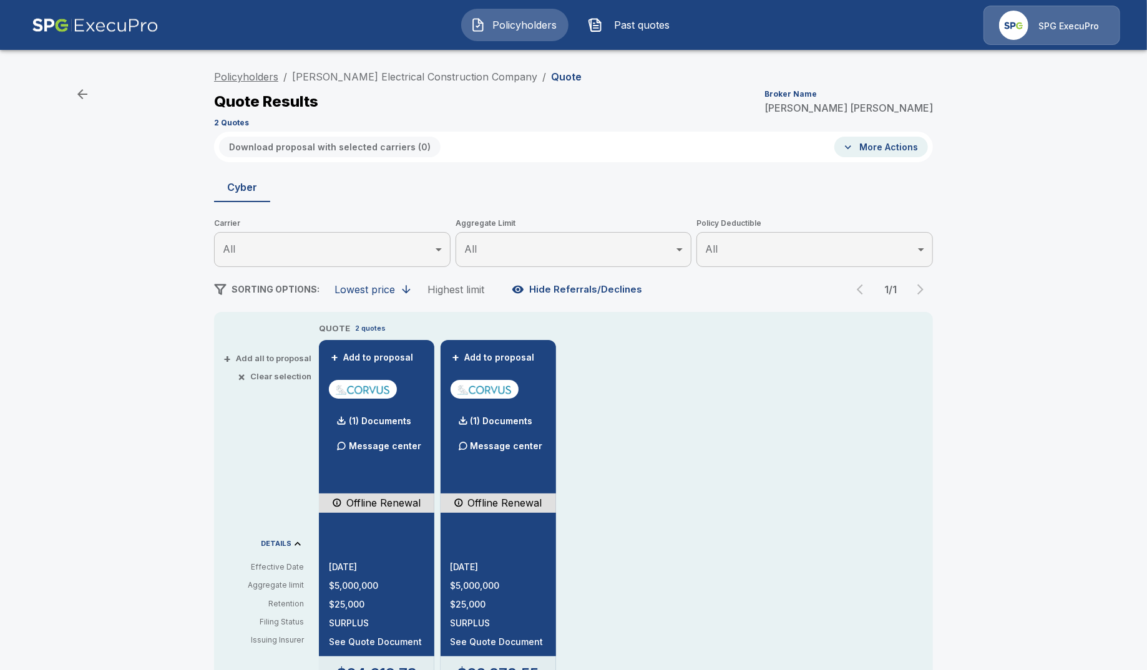
click at [268, 77] on link "Policyholders" at bounding box center [246, 77] width 64 height 12
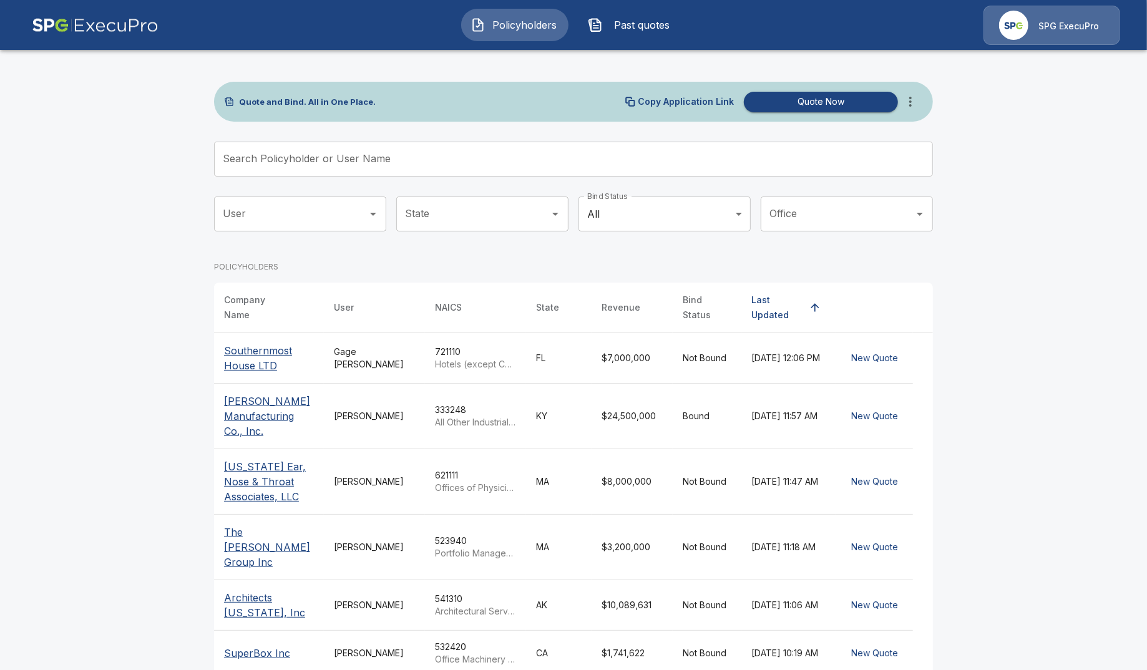
click at [406, 152] on input "Search Policyholder or User Name" at bounding box center [566, 159] width 705 height 35
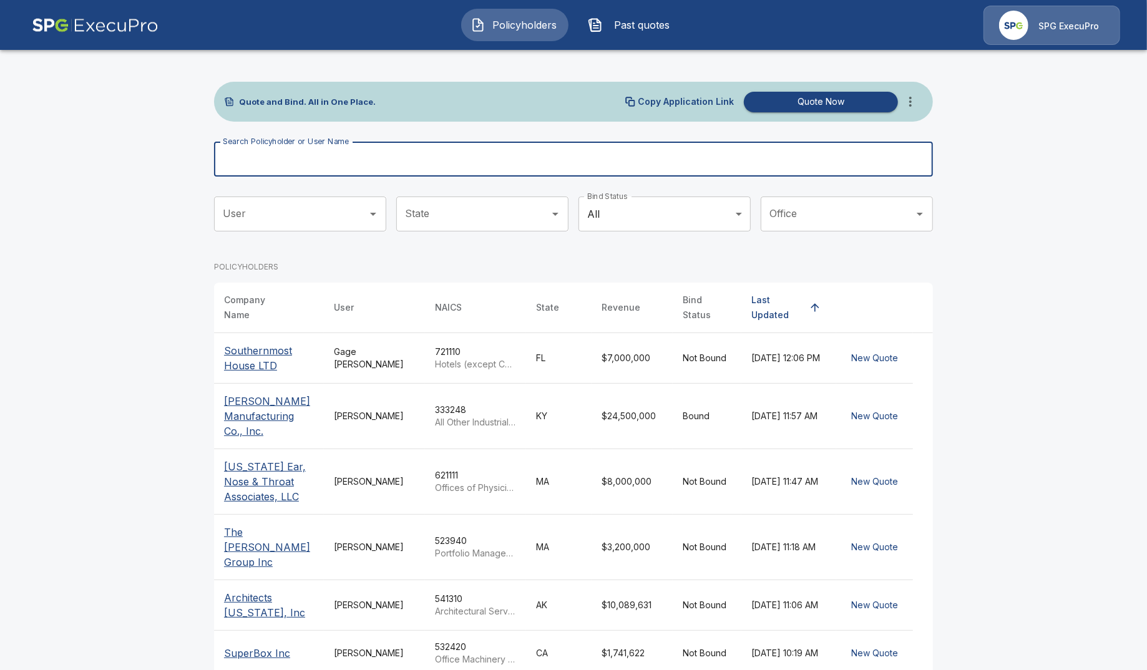
type input "*"
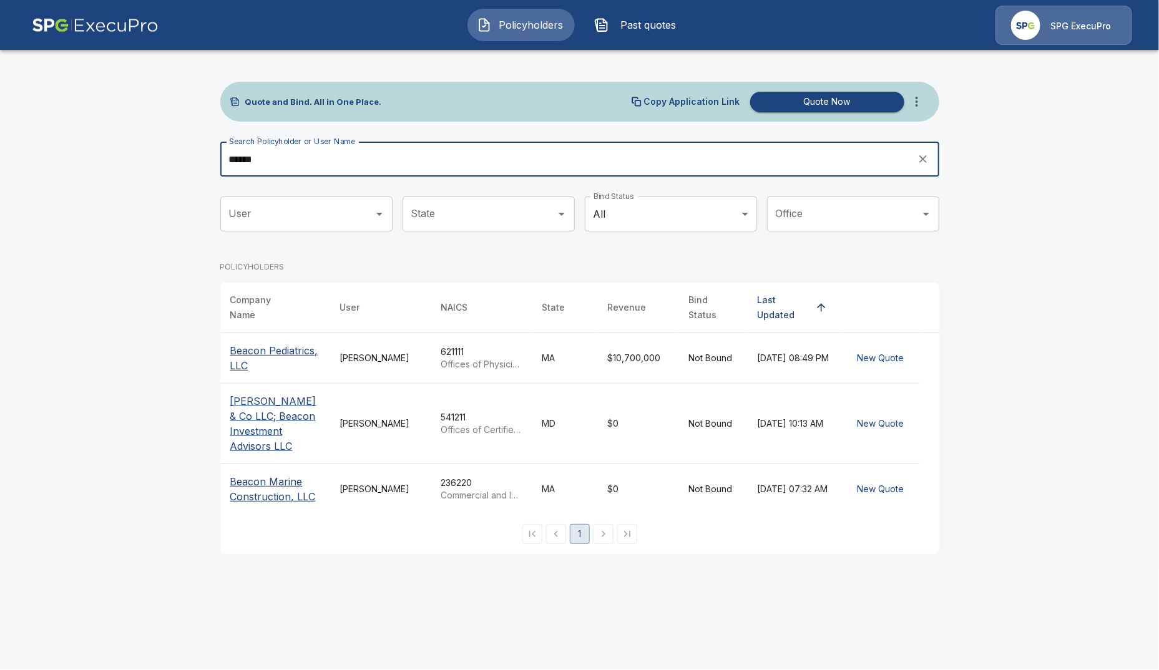
type input "******"
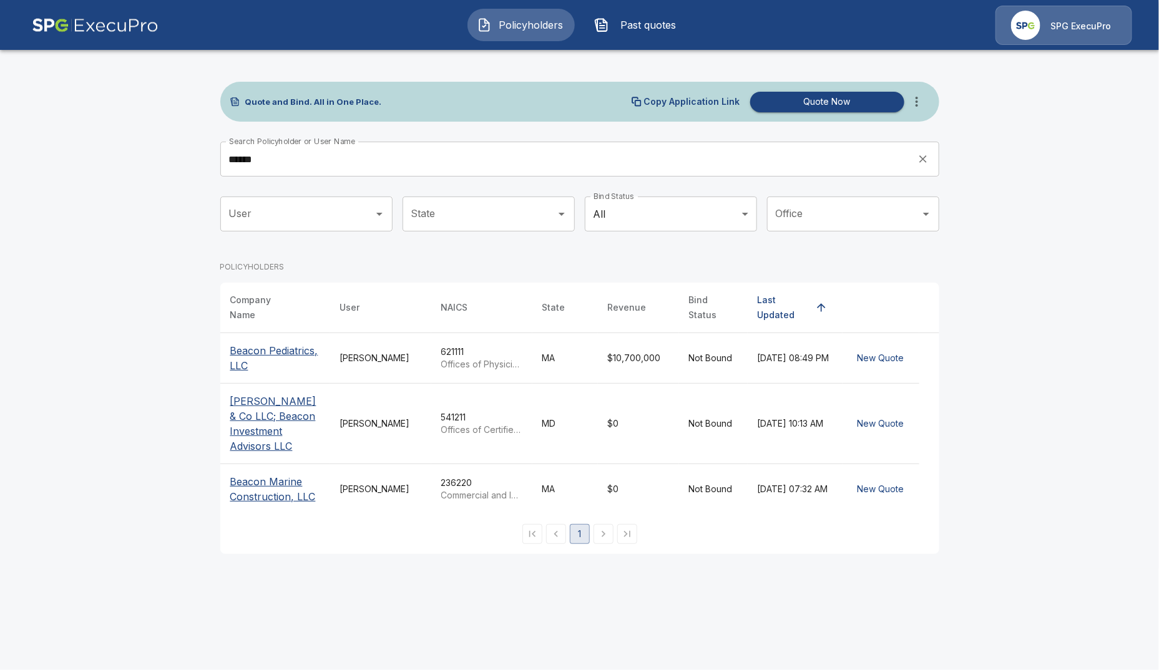
click at [281, 345] on p "Beacon Pediatrics, LLC" at bounding box center [275, 358] width 90 height 30
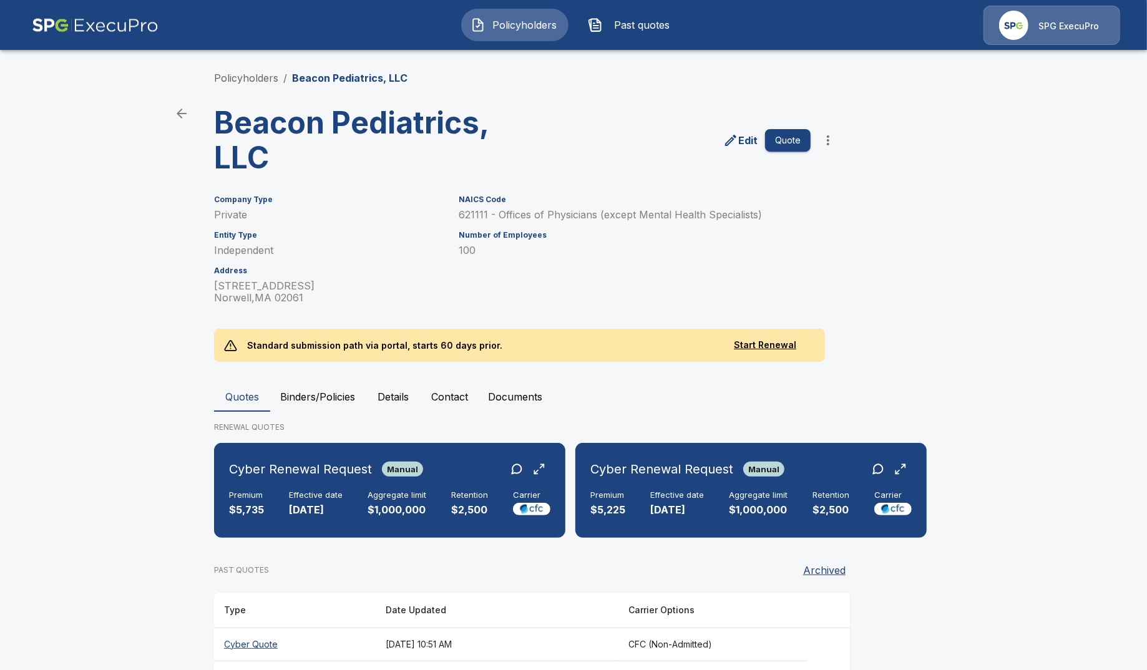
scroll to position [0, 346]
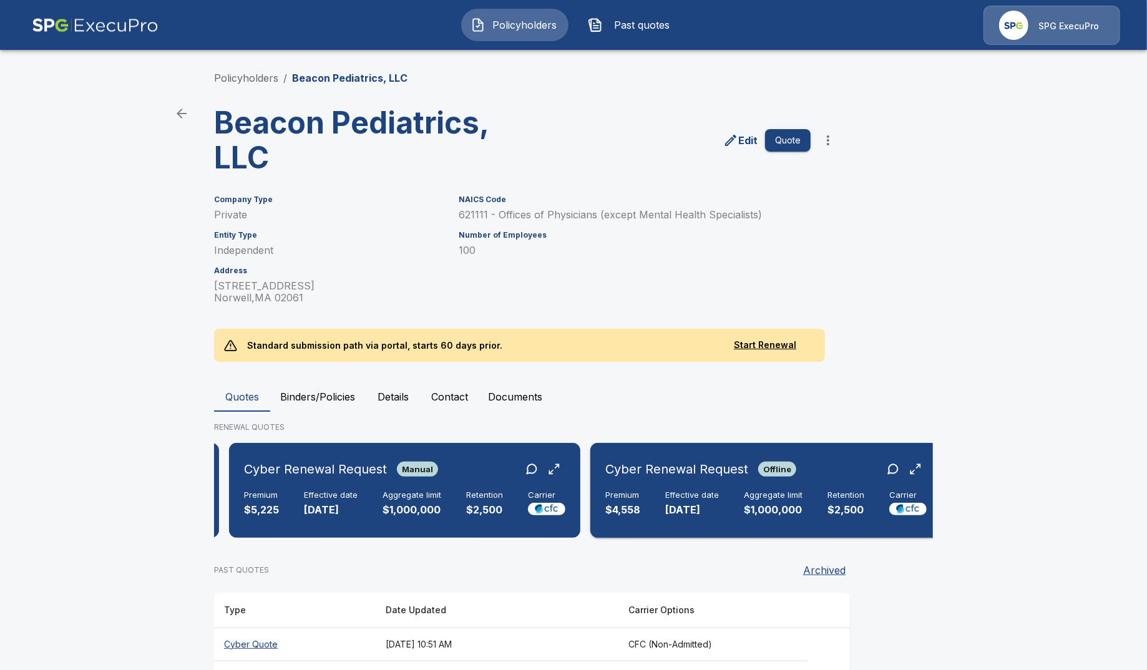
click at [842, 507] on p "$2,500" at bounding box center [845, 510] width 37 height 14
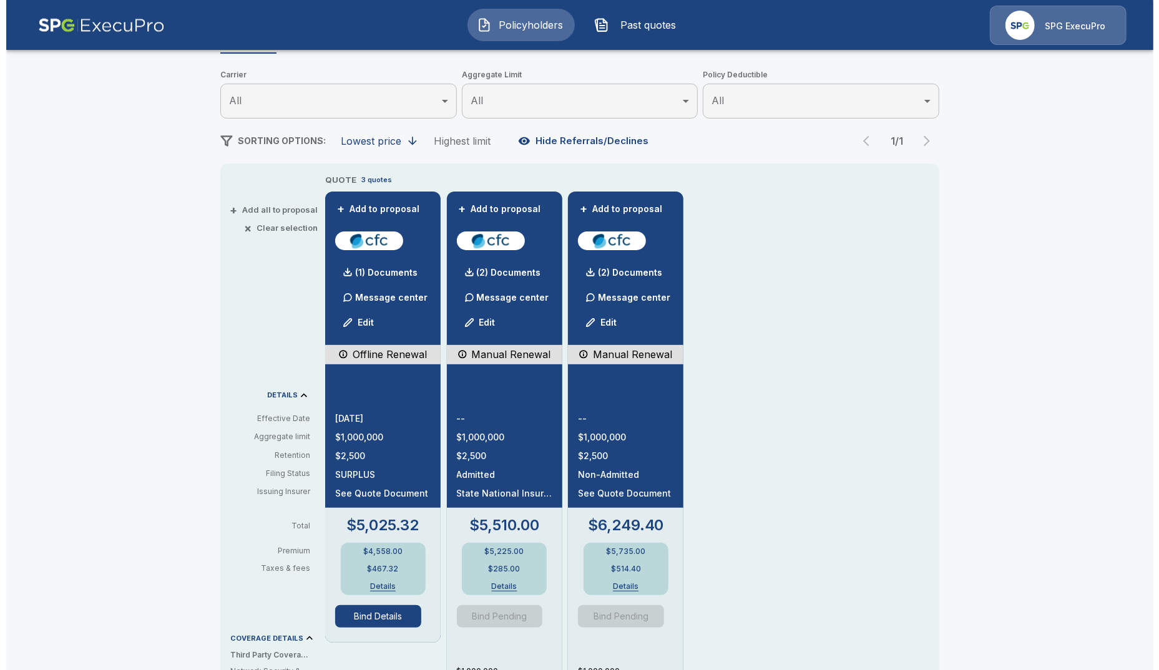
scroll to position [234, 0]
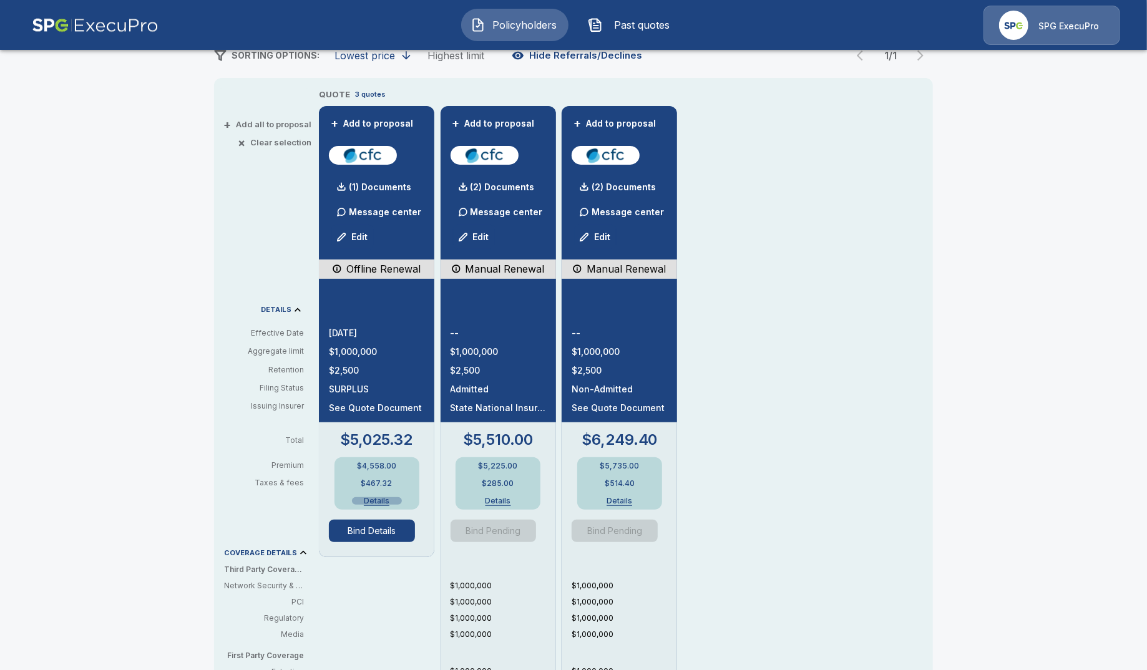
click at [374, 502] on button "Details" at bounding box center [377, 500] width 50 height 7
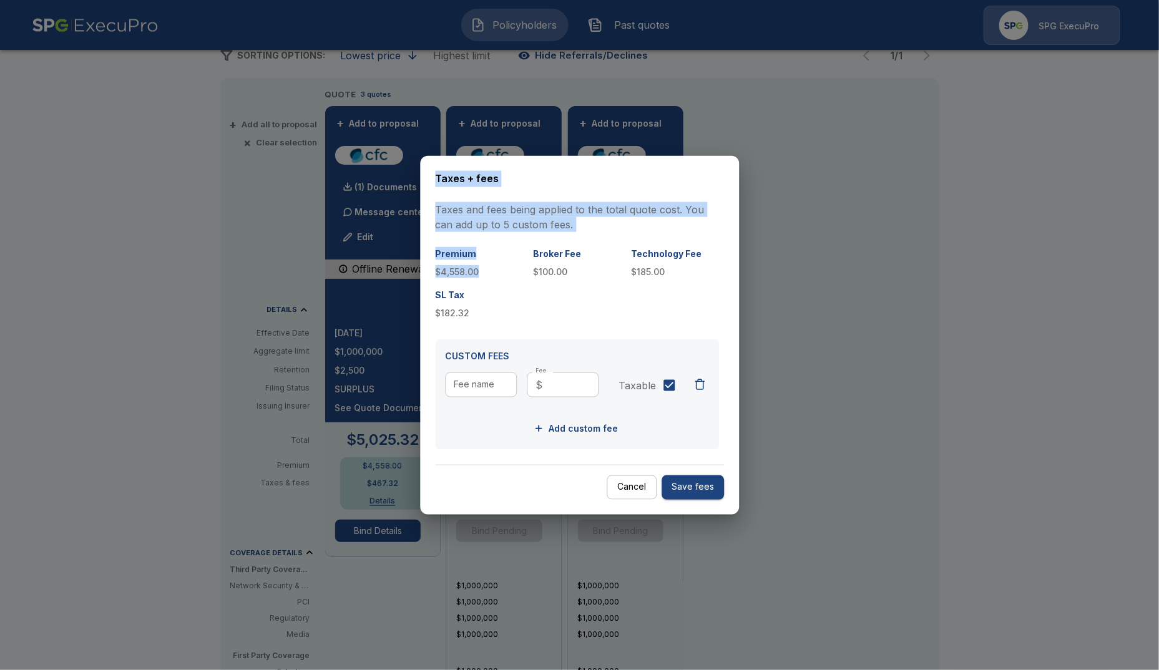
drag, startPoint x: 483, startPoint y: 273, endPoint x: 416, endPoint y: 270, distance: 66.8
click at [416, 270] on div "Taxes + fees Taxes and fees being applied to the total quote cost. You can add …" at bounding box center [579, 335] width 1159 height 670
click at [474, 276] on p "$4,558.00" at bounding box center [479, 271] width 88 height 13
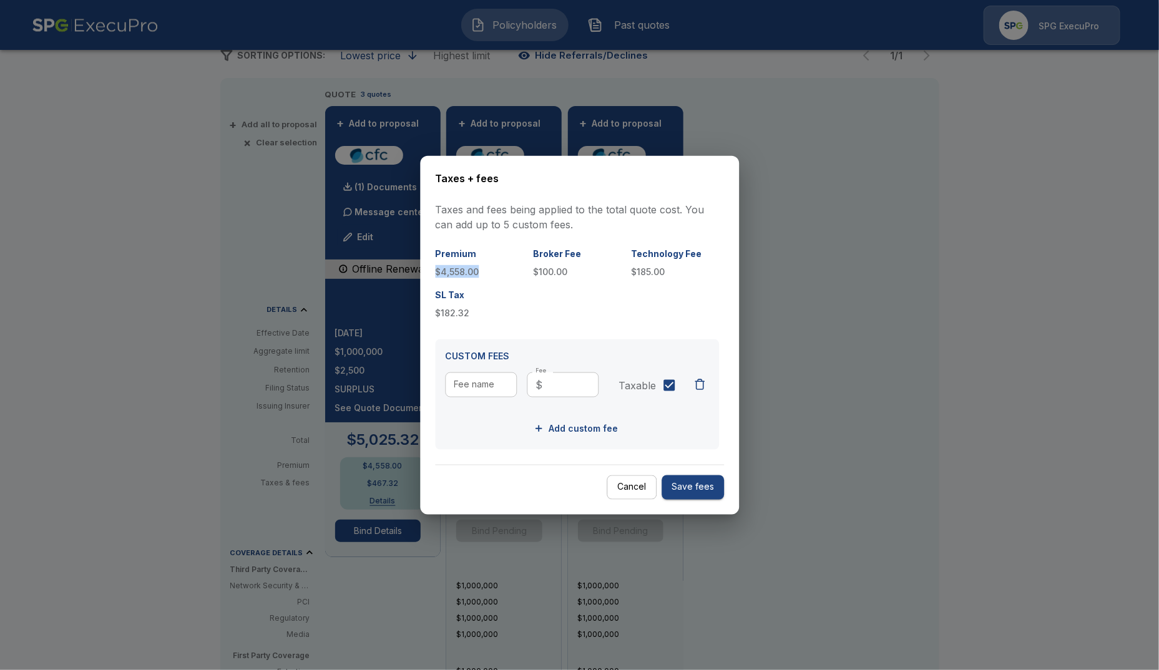
drag, startPoint x: 472, startPoint y: 268, endPoint x: 436, endPoint y: 267, distance: 35.6
click at [436, 267] on p "$4,558.00" at bounding box center [479, 271] width 88 height 13
copy p "$4,558.00"
